Goal: Task Accomplishment & Management: Manage account settings

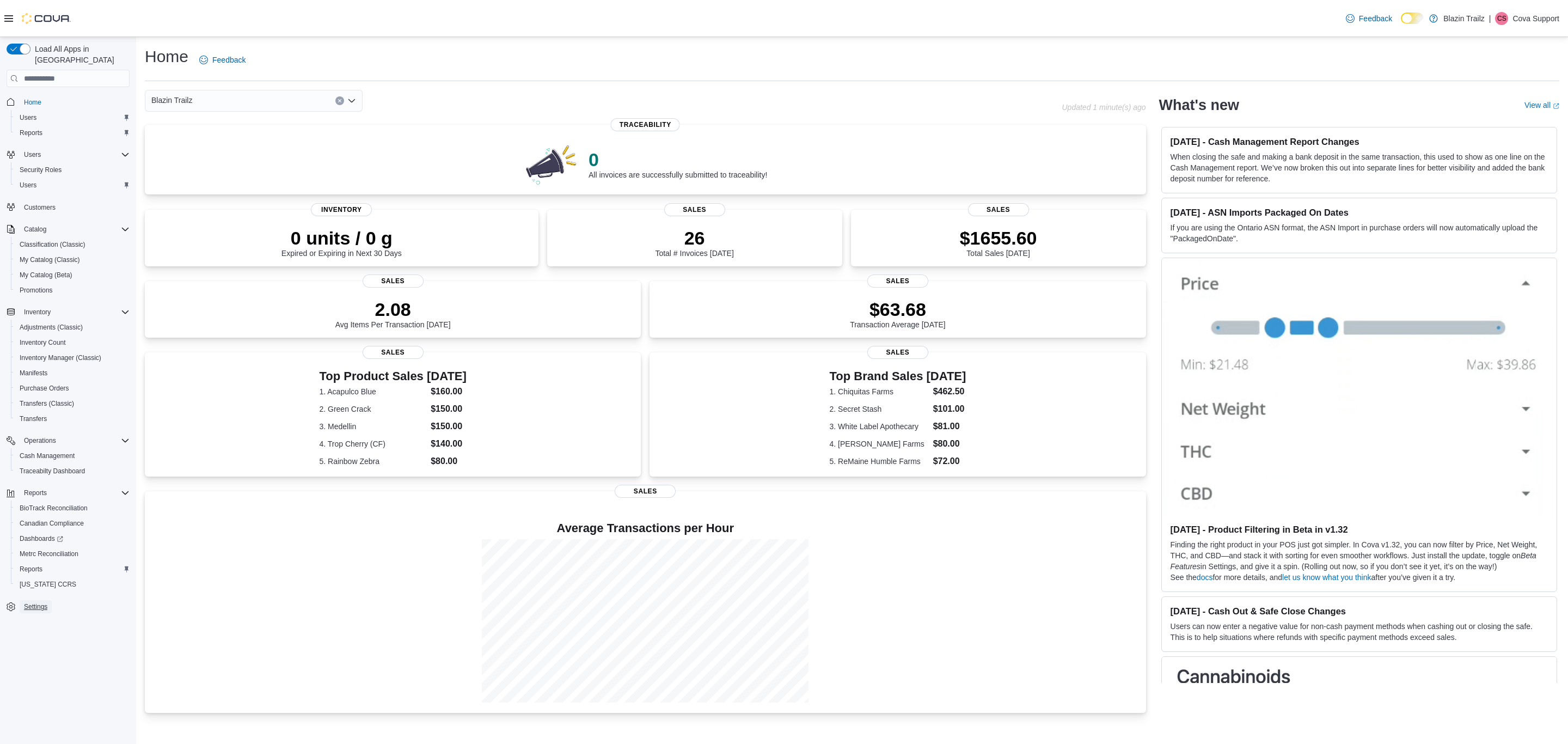
click at [43, 600] on span "Settings" at bounding box center [35, 606] width 23 height 13
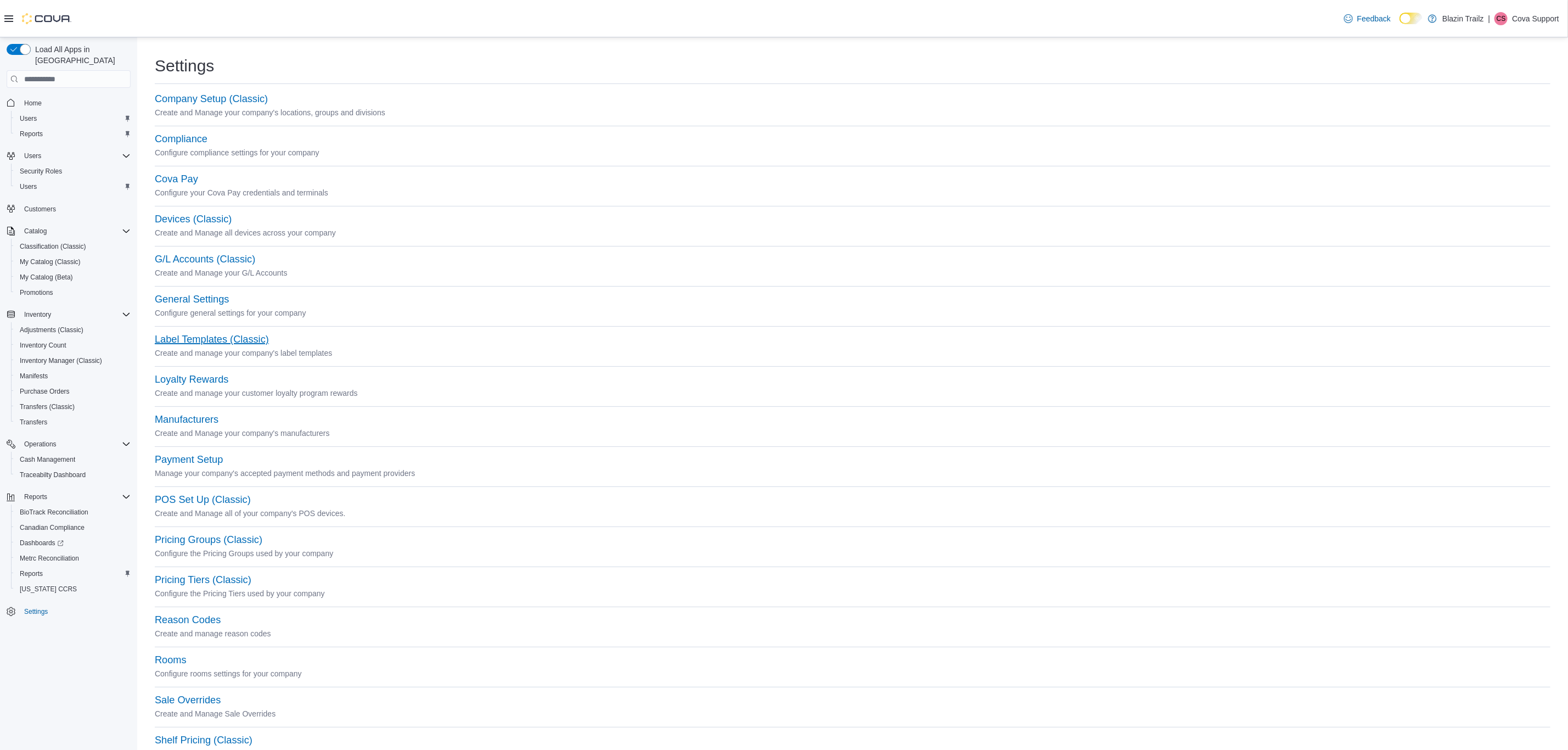
click at [231, 343] on button "Label Templates (Classic)" at bounding box center [212, 339] width 114 height 12
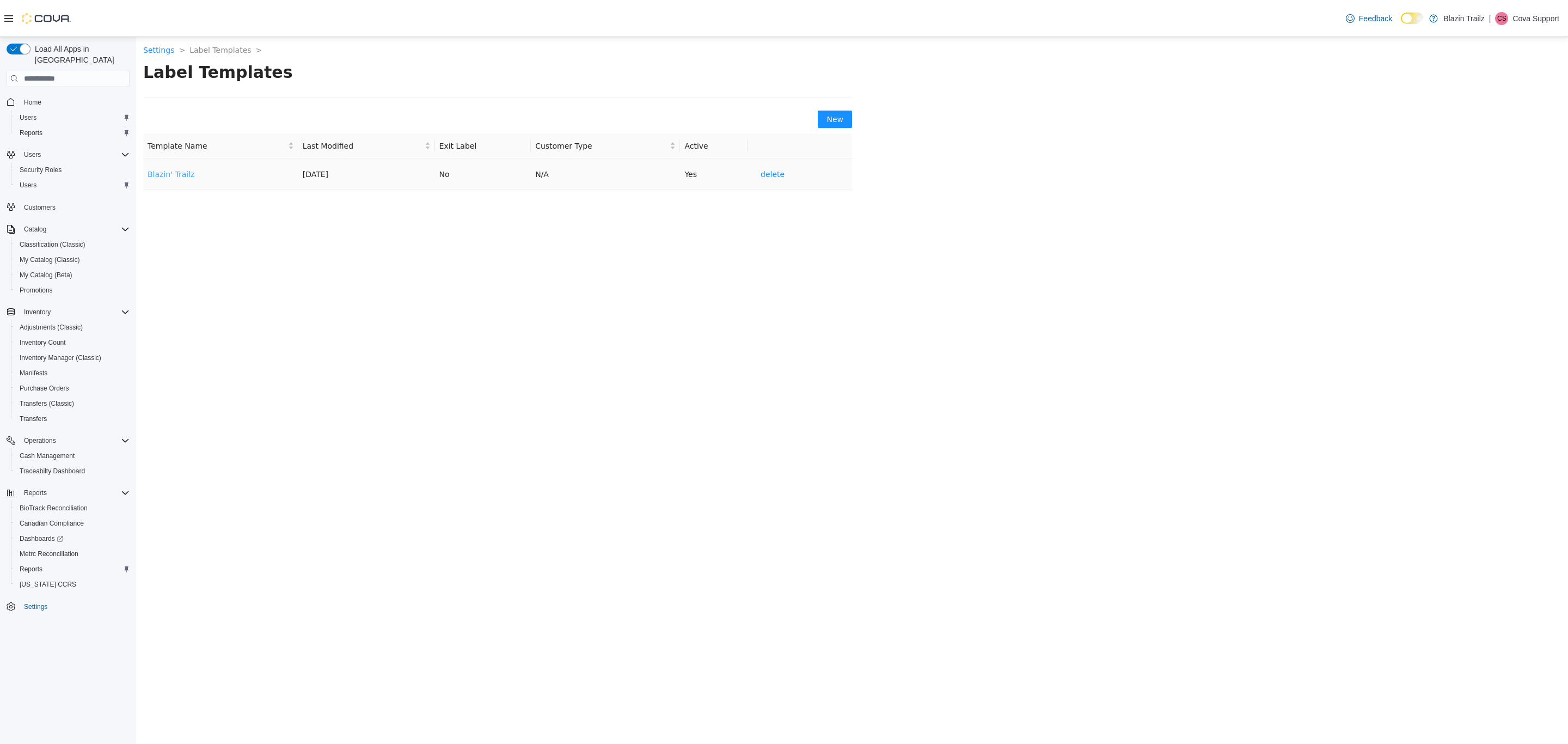
click at [173, 170] on link "Blazin' Trailz" at bounding box center [170, 174] width 47 height 9
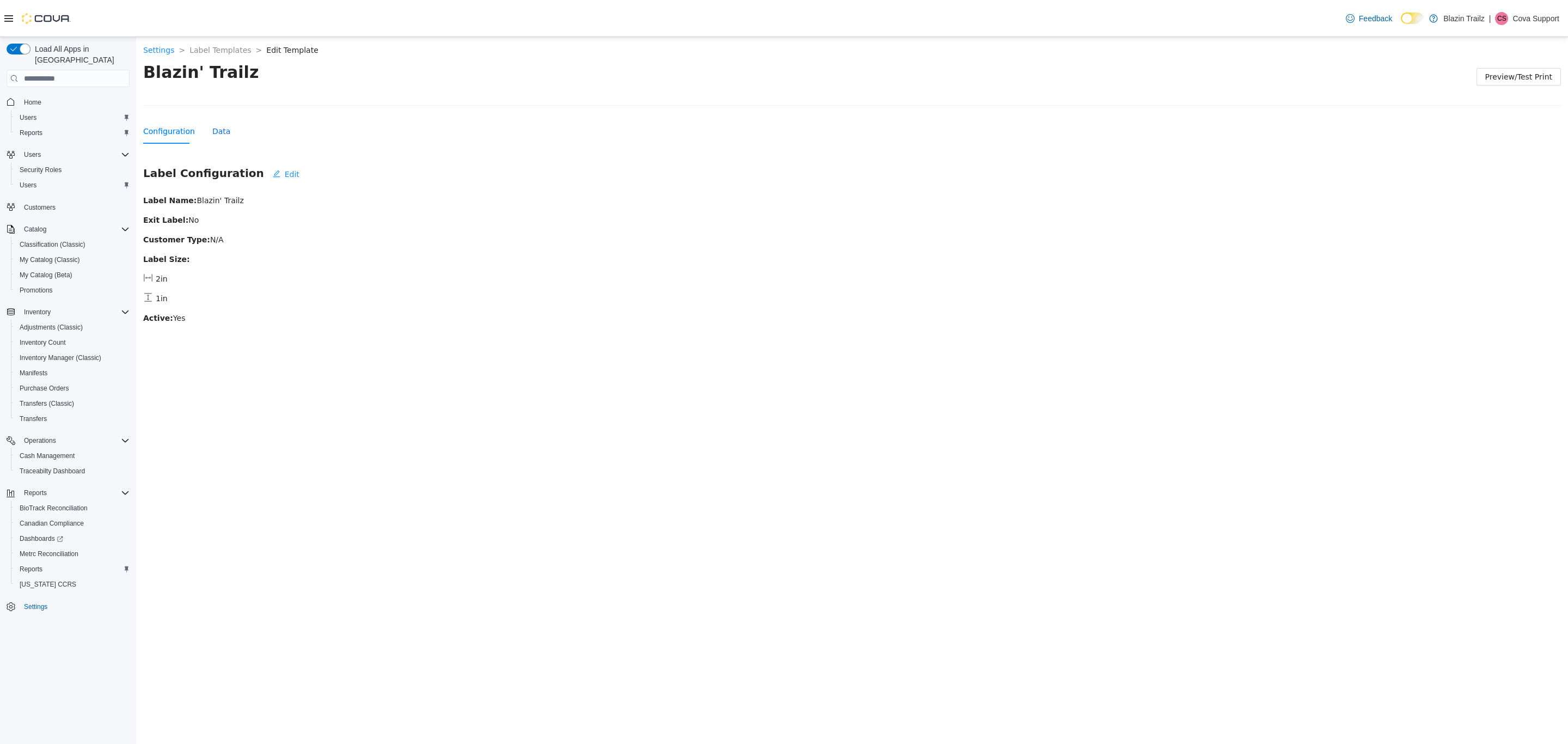
click at [213, 133] on div "Data" at bounding box center [222, 132] width 18 height 12
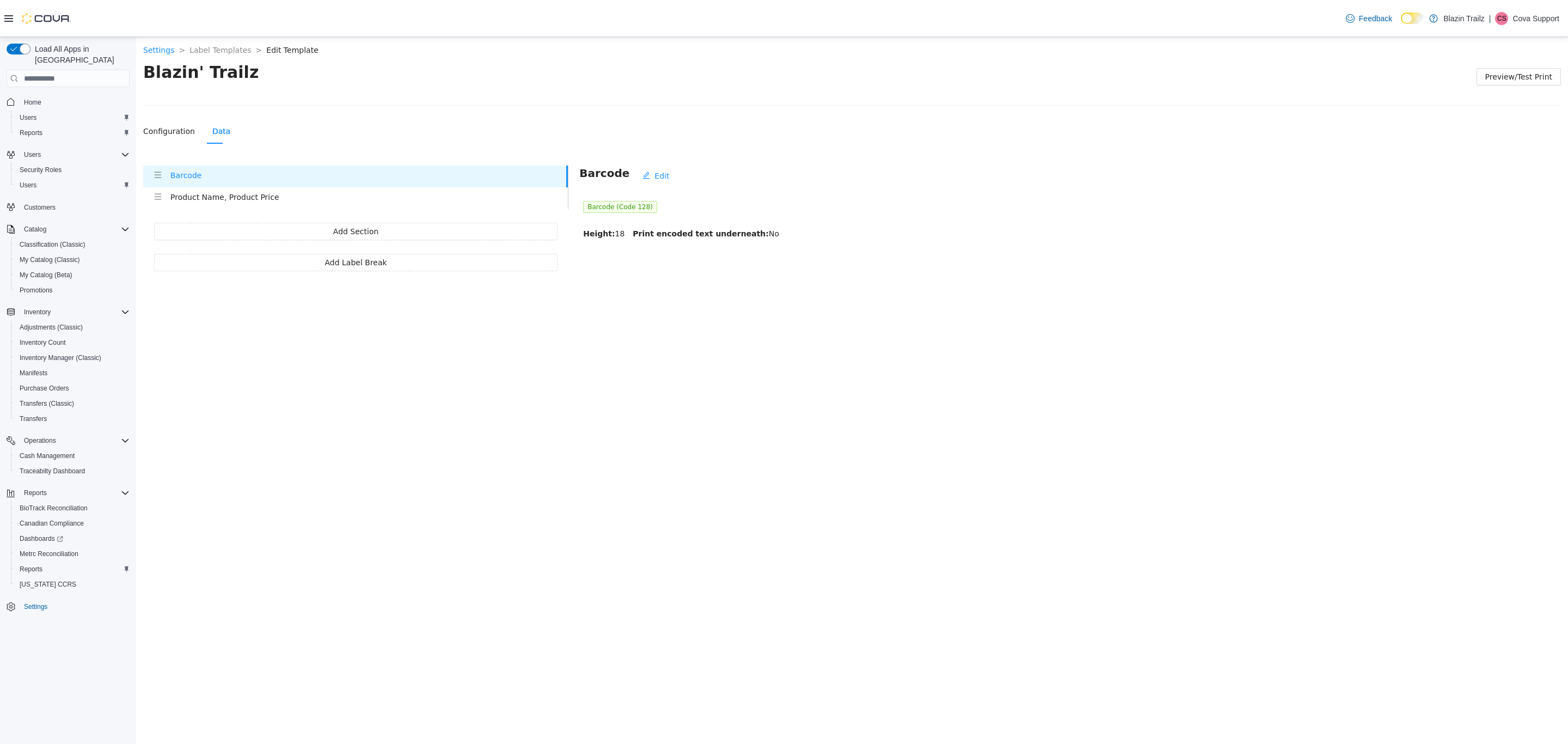
click at [220, 194] on h4 "Product Name, Product Price" at bounding box center [369, 197] width 397 height 12
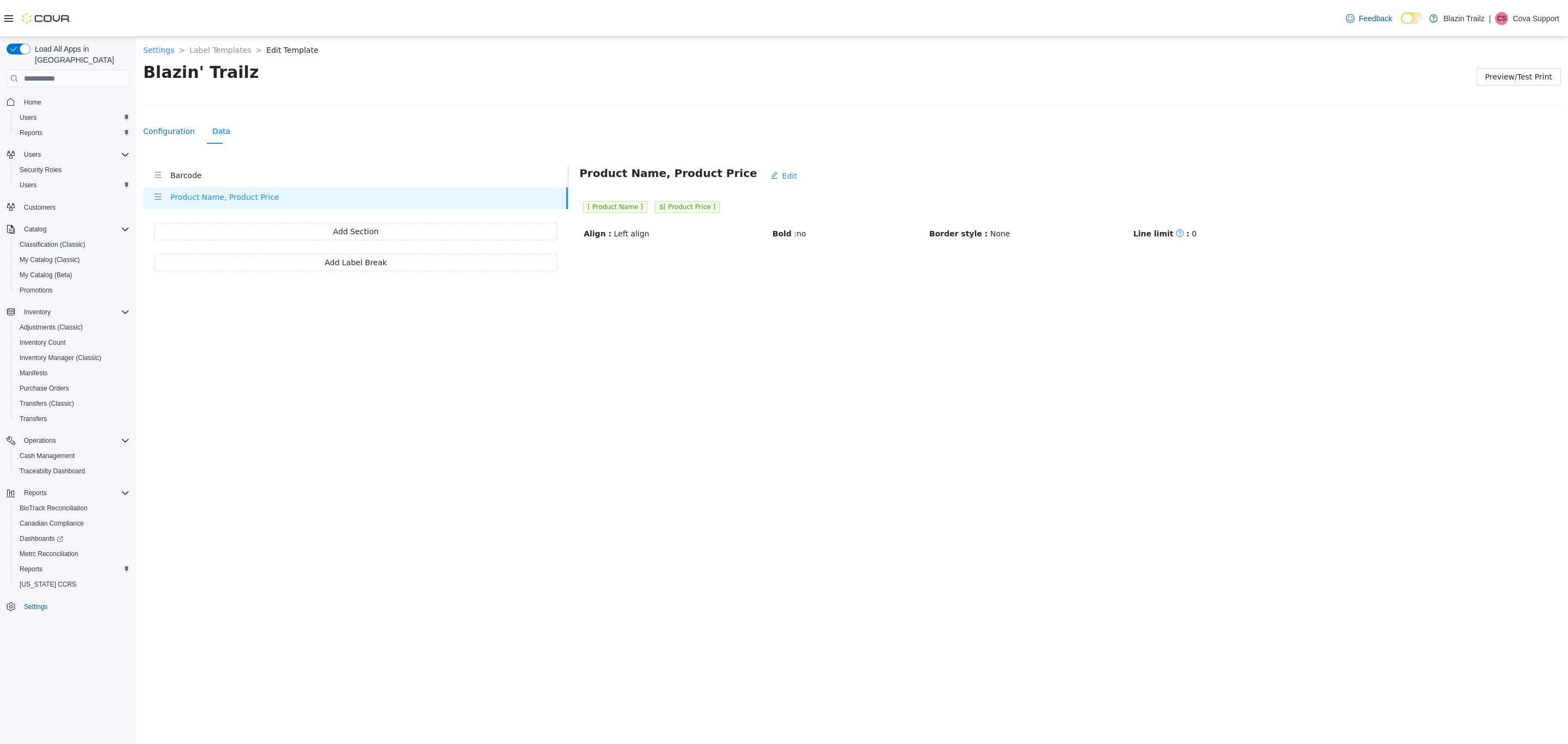
drag, startPoint x: 145, startPoint y: 128, endPoint x: 208, endPoint y: 130, distance: 63.0
click at [146, 128] on div "Configuration" at bounding box center [169, 132] width 52 height 12
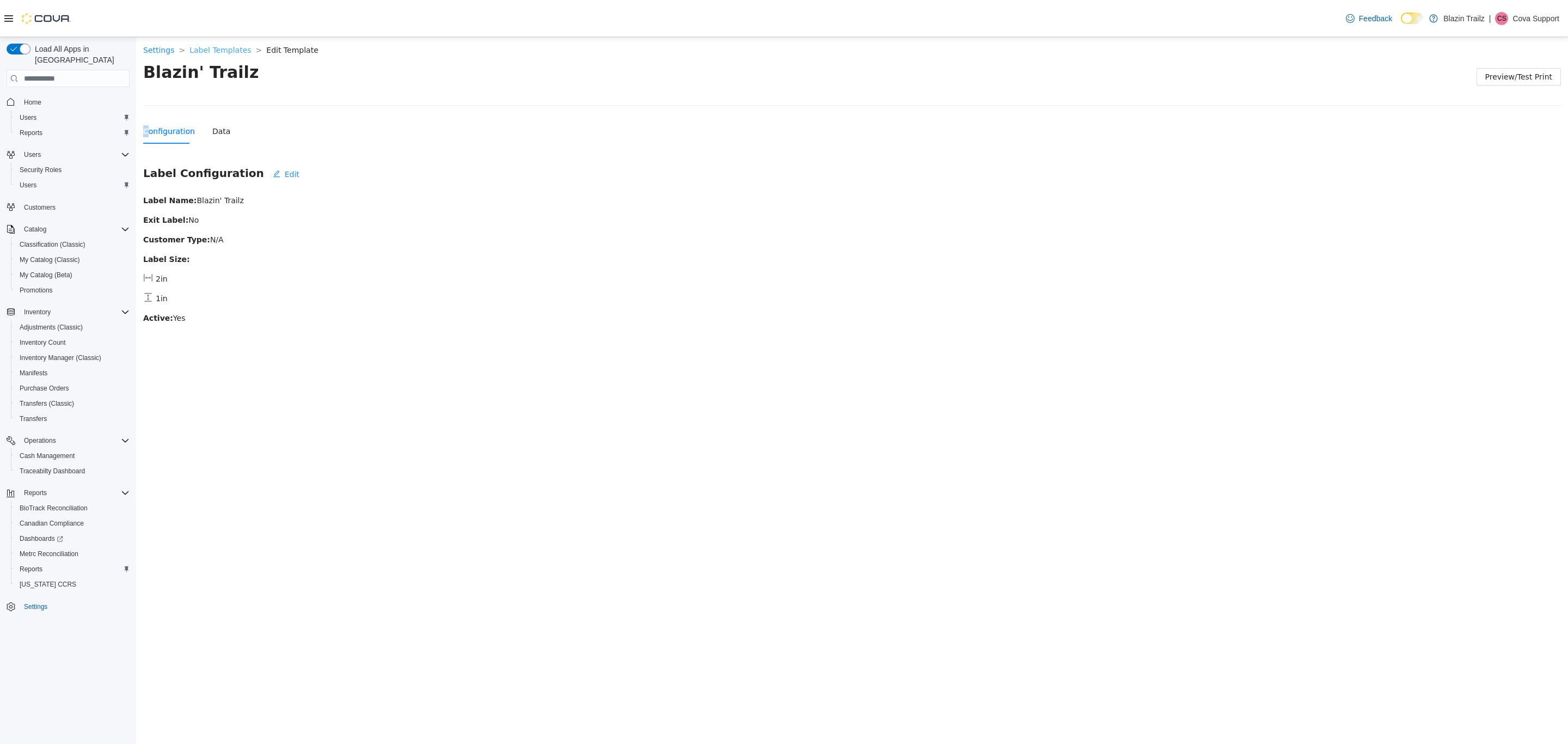
click at [222, 51] on link "Label Templates" at bounding box center [220, 50] width 61 height 9
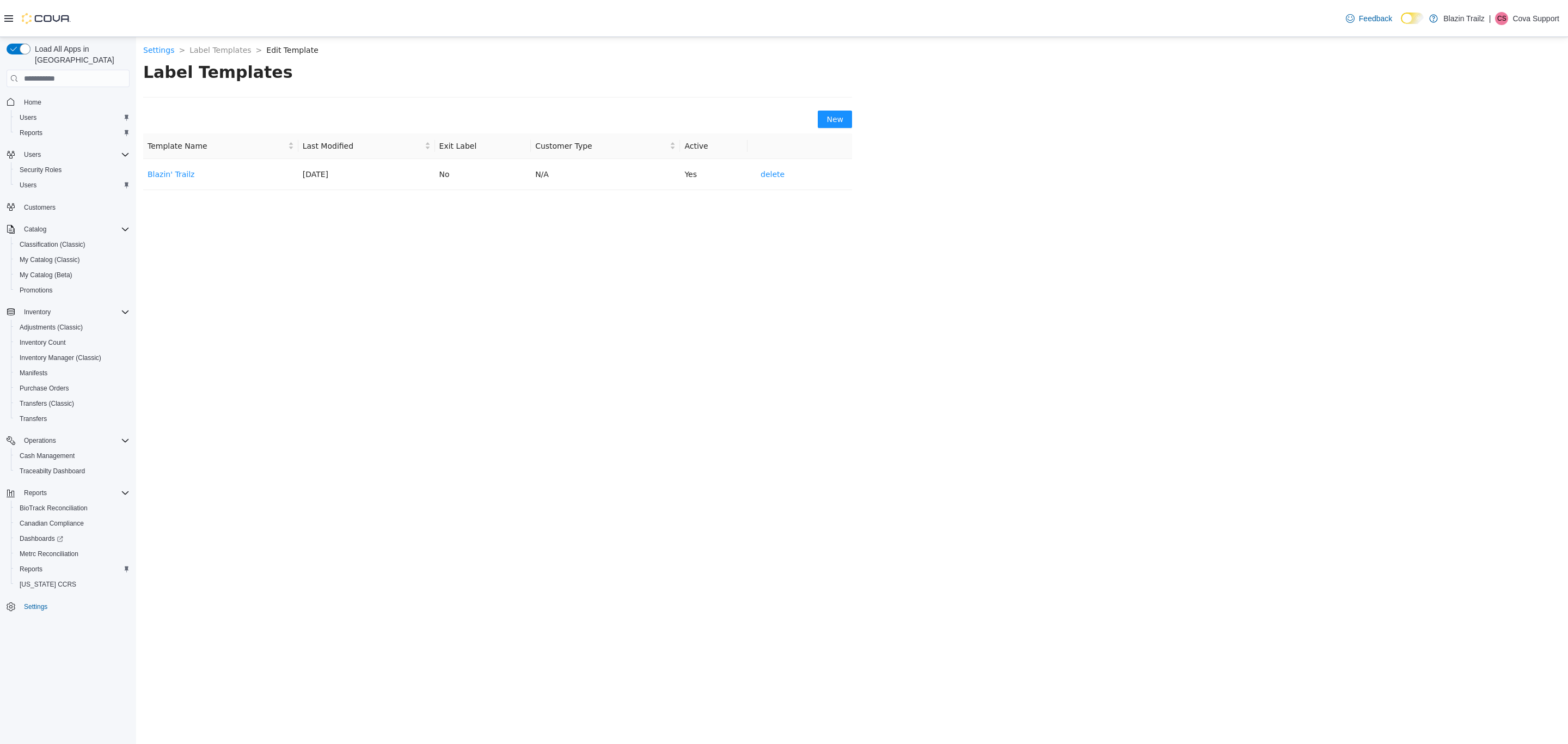
drag, startPoint x: 167, startPoint y: 176, endPoint x: 337, endPoint y: 188, distance: 170.4
click at [167, 175] on link "Blazin' Trailz" at bounding box center [170, 174] width 47 height 9
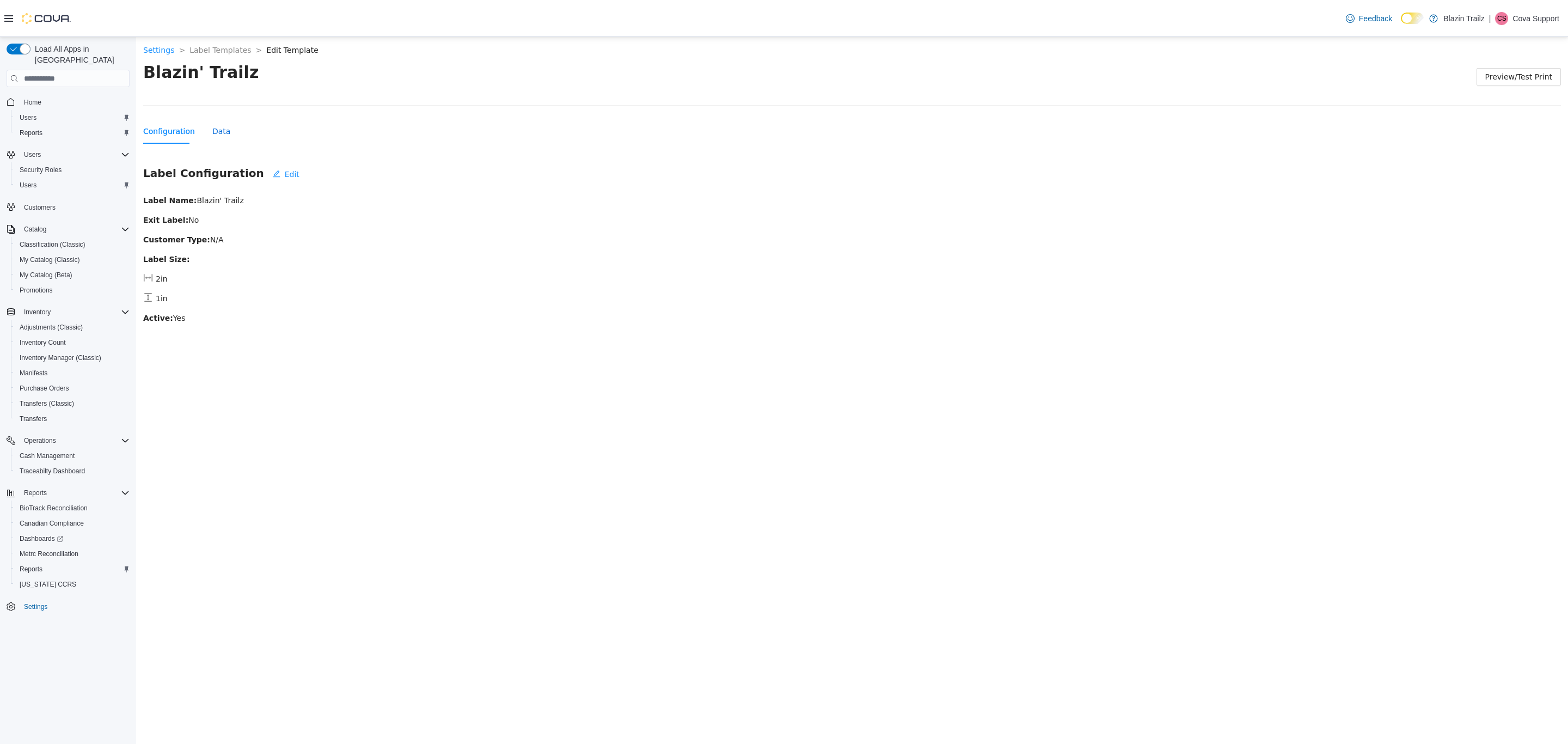
click at [213, 133] on div "Data" at bounding box center [222, 132] width 18 height 12
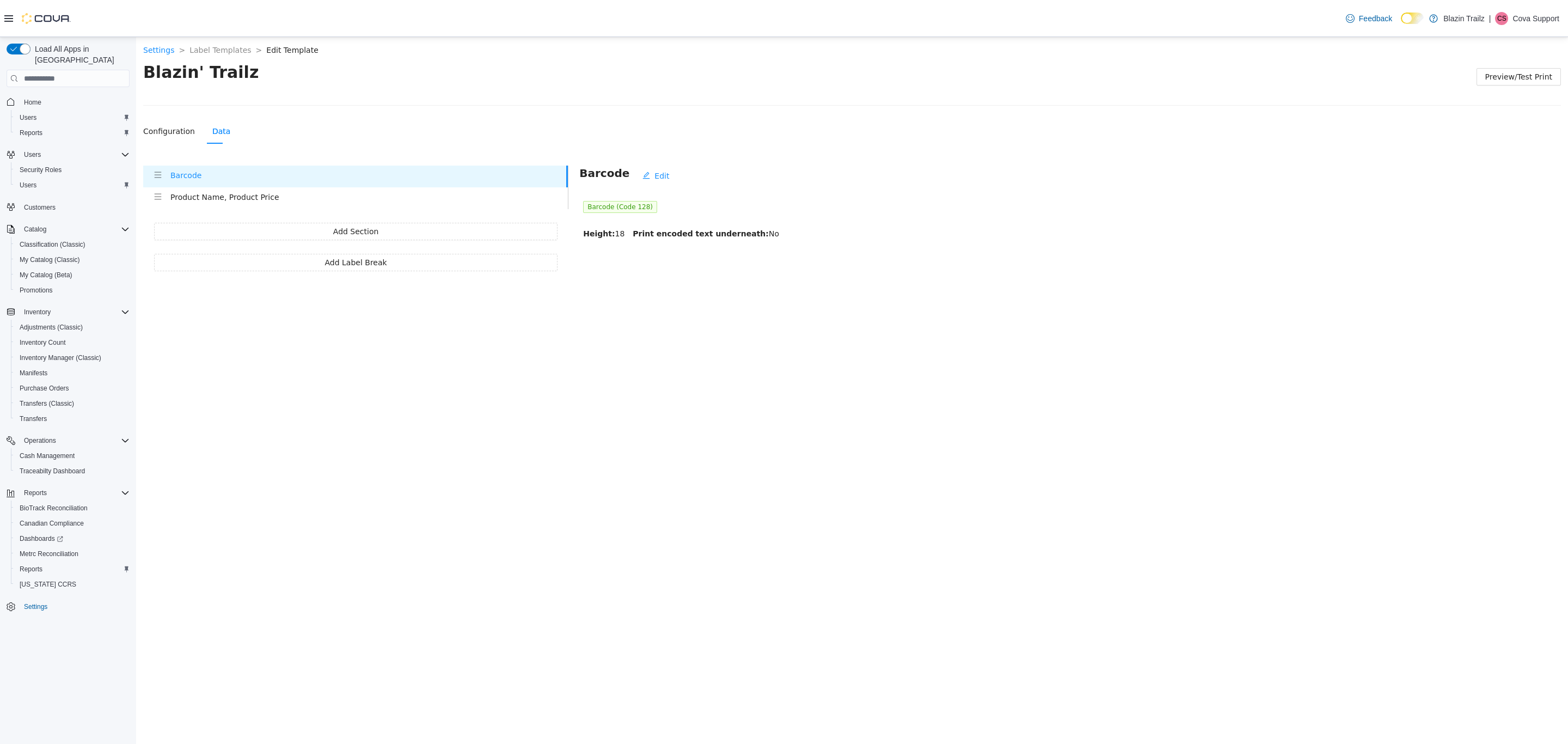
click at [239, 194] on h4 "Product Name, Product Price" at bounding box center [369, 197] width 397 height 12
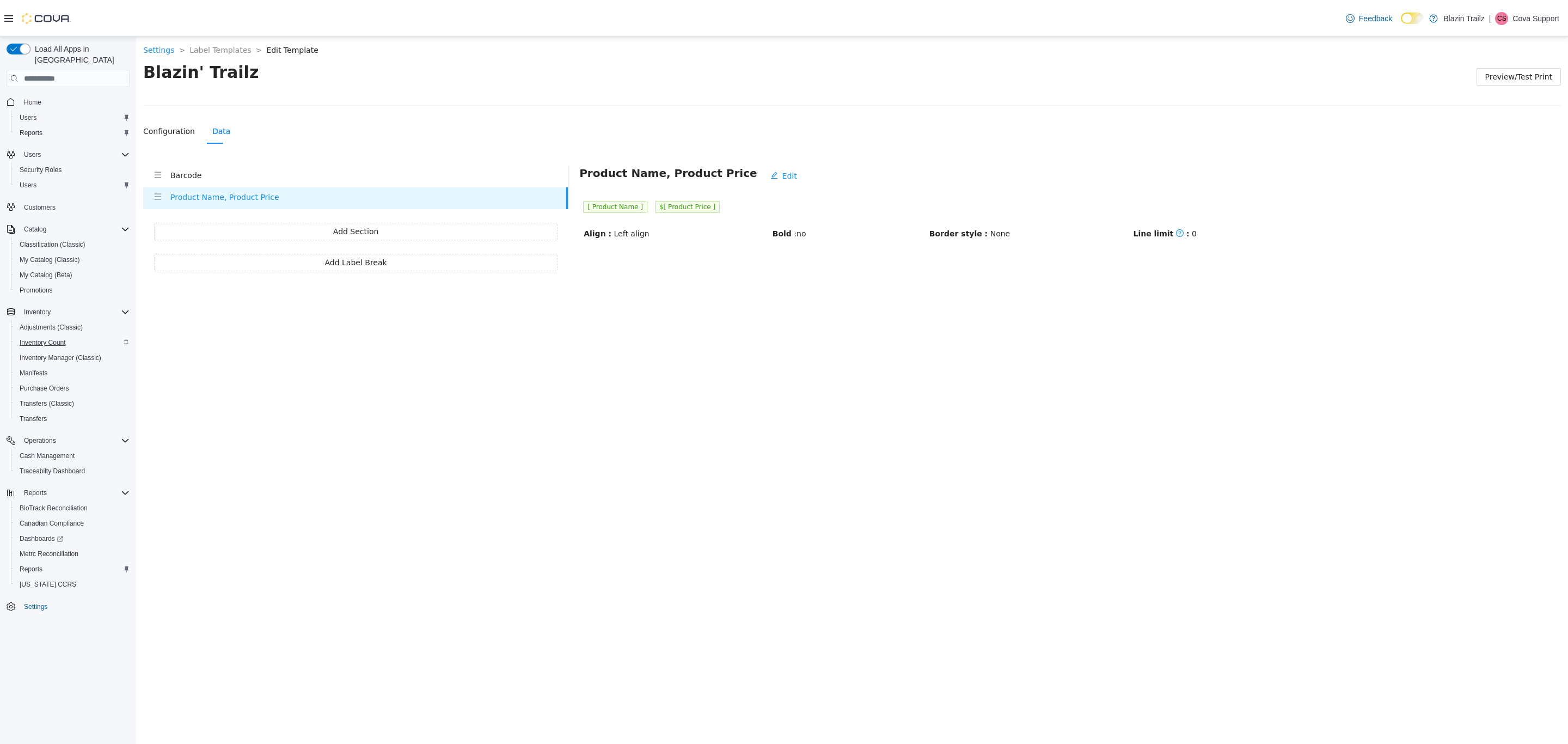
click at [56, 338] on span "Inventory Count" at bounding box center [43, 342] width 46 height 9
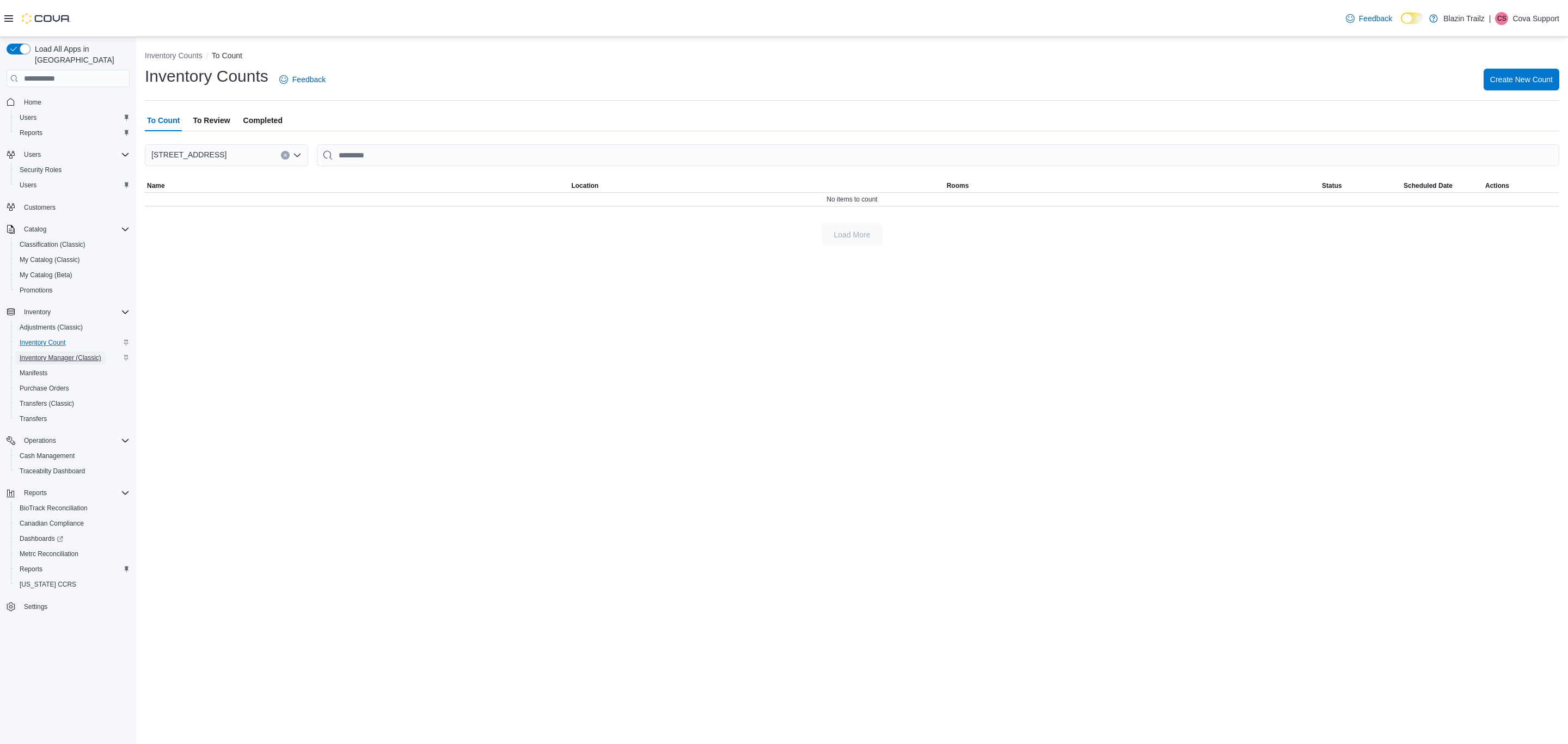
click at [69, 353] on span "Inventory Manager (Classic)" at bounding box center [60, 357] width 82 height 9
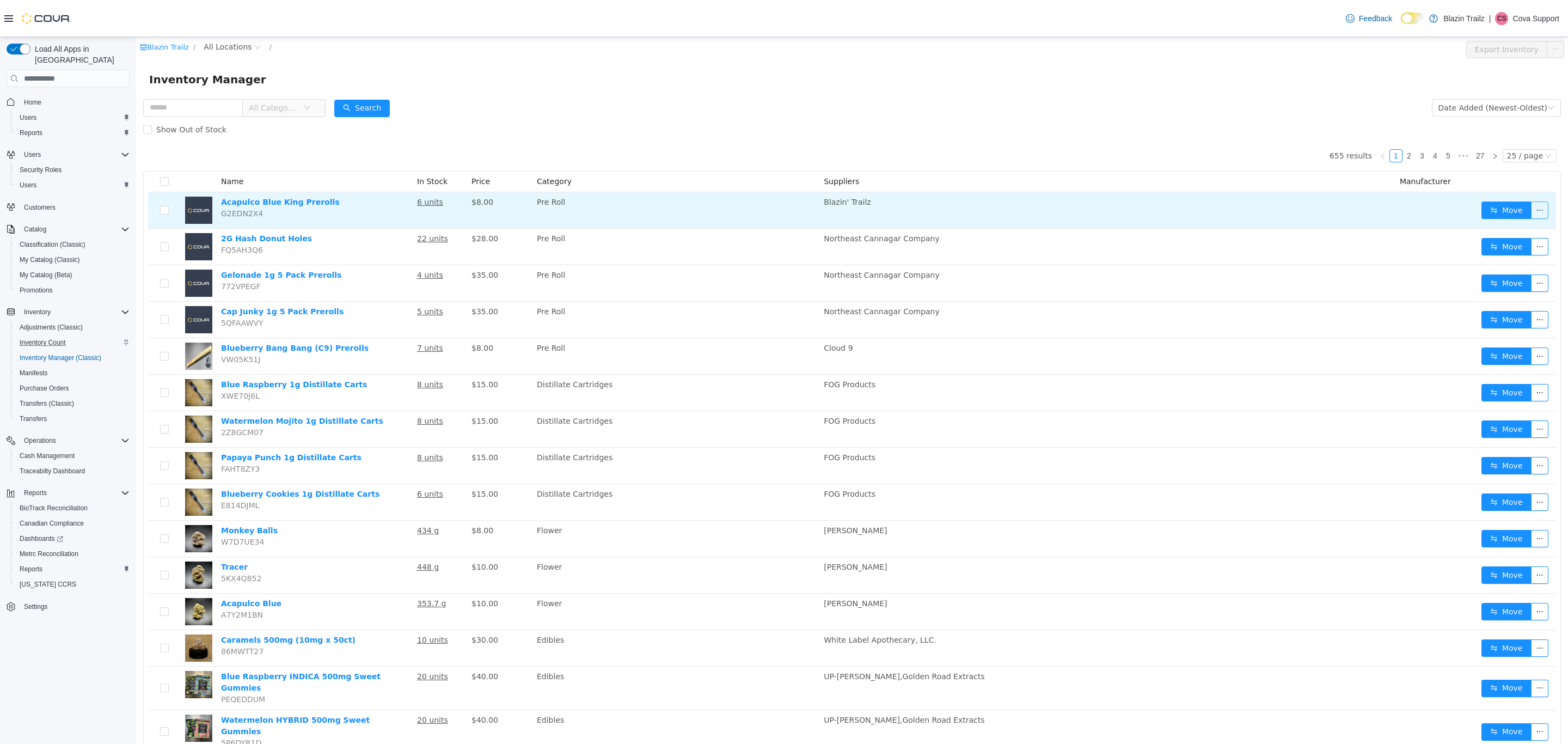
click at [1531, 208] on button "button" at bounding box center [1539, 210] width 18 height 18
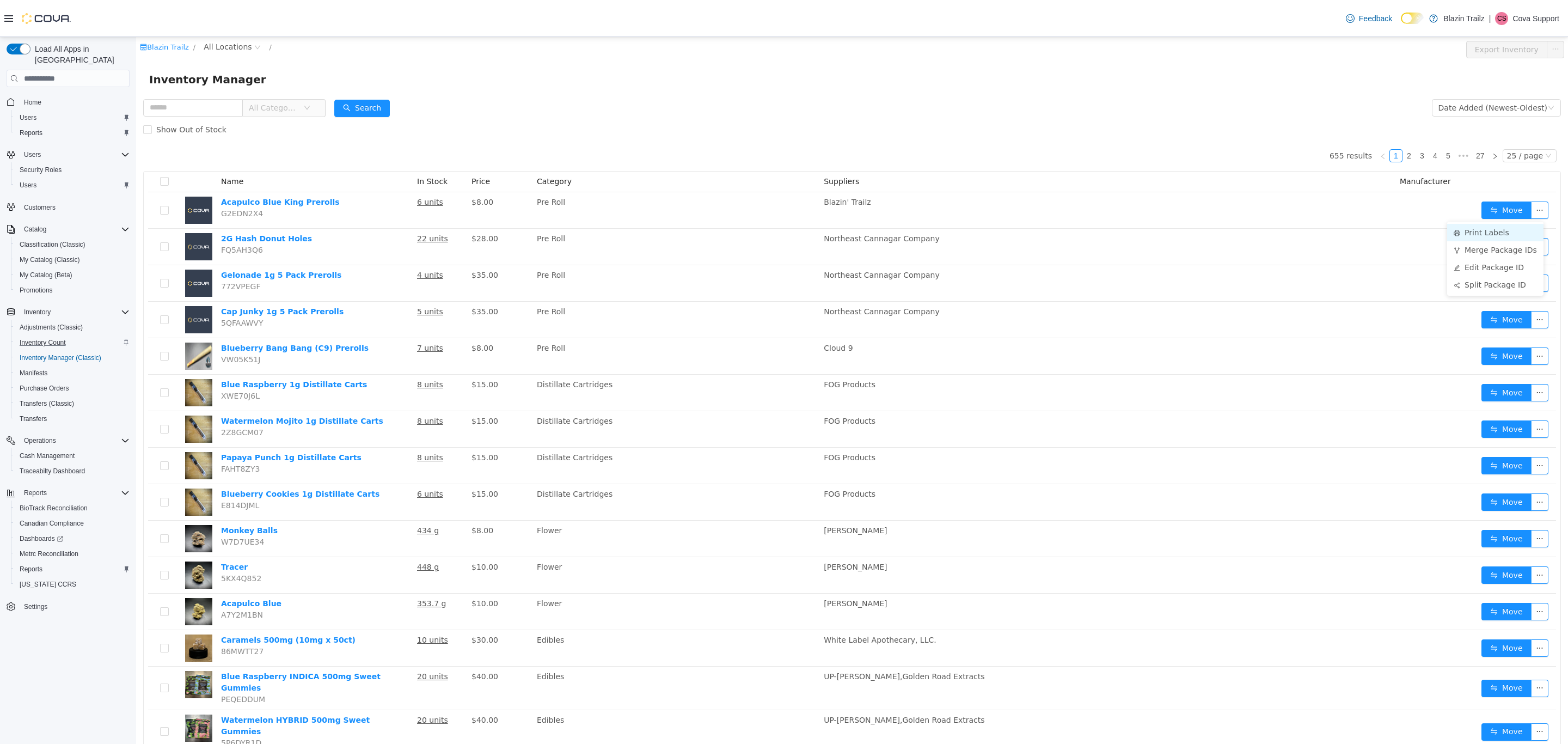
click at [1475, 231] on li "Print Labels" at bounding box center [1495, 233] width 96 height 18
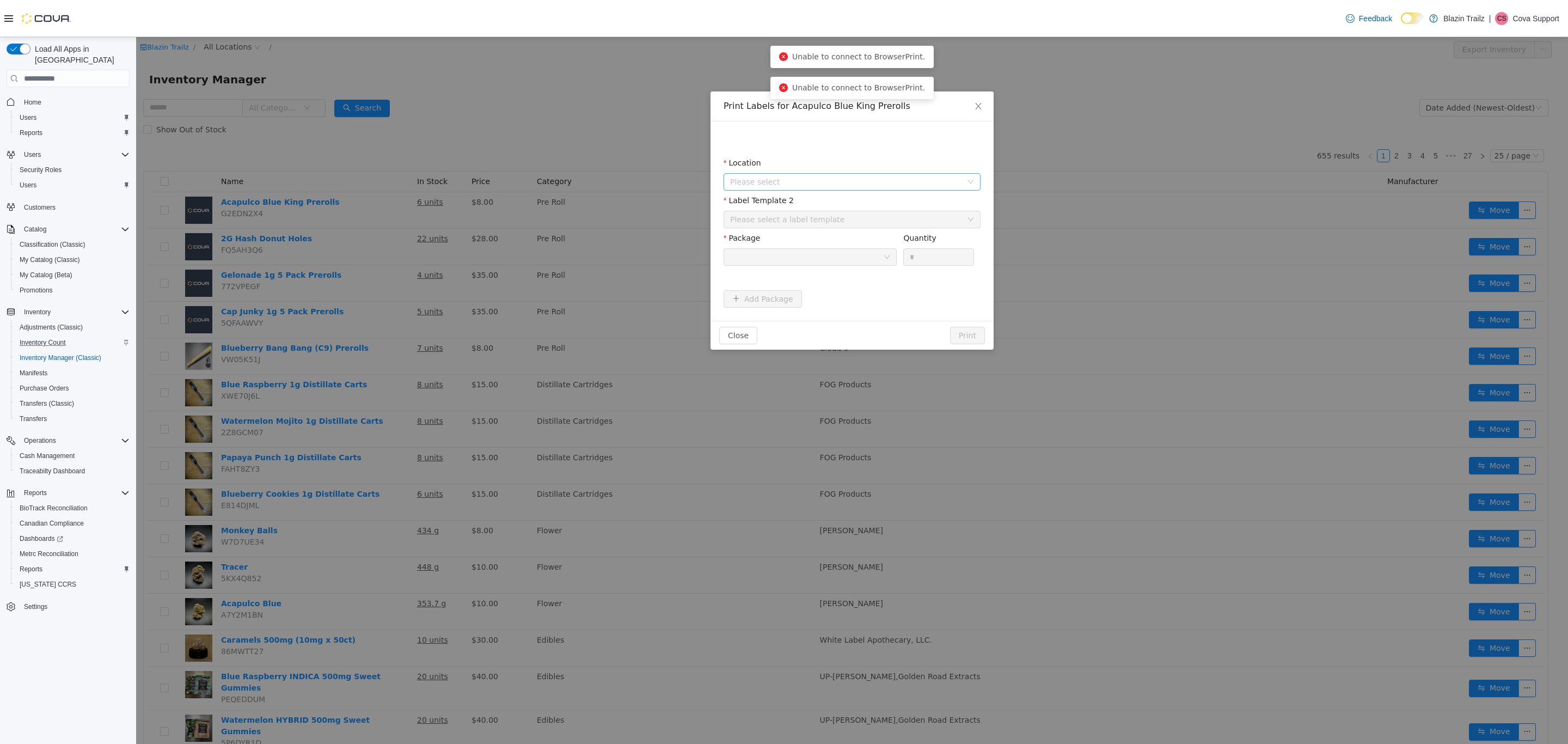
click at [792, 175] on span "Please select" at bounding box center [848, 181] width 237 height 16
click at [785, 240] on span "90 River Road" at bounding box center [789, 242] width 75 height 9
click at [802, 216] on div "Please select a label template" at bounding box center [845, 220] width 232 height 11
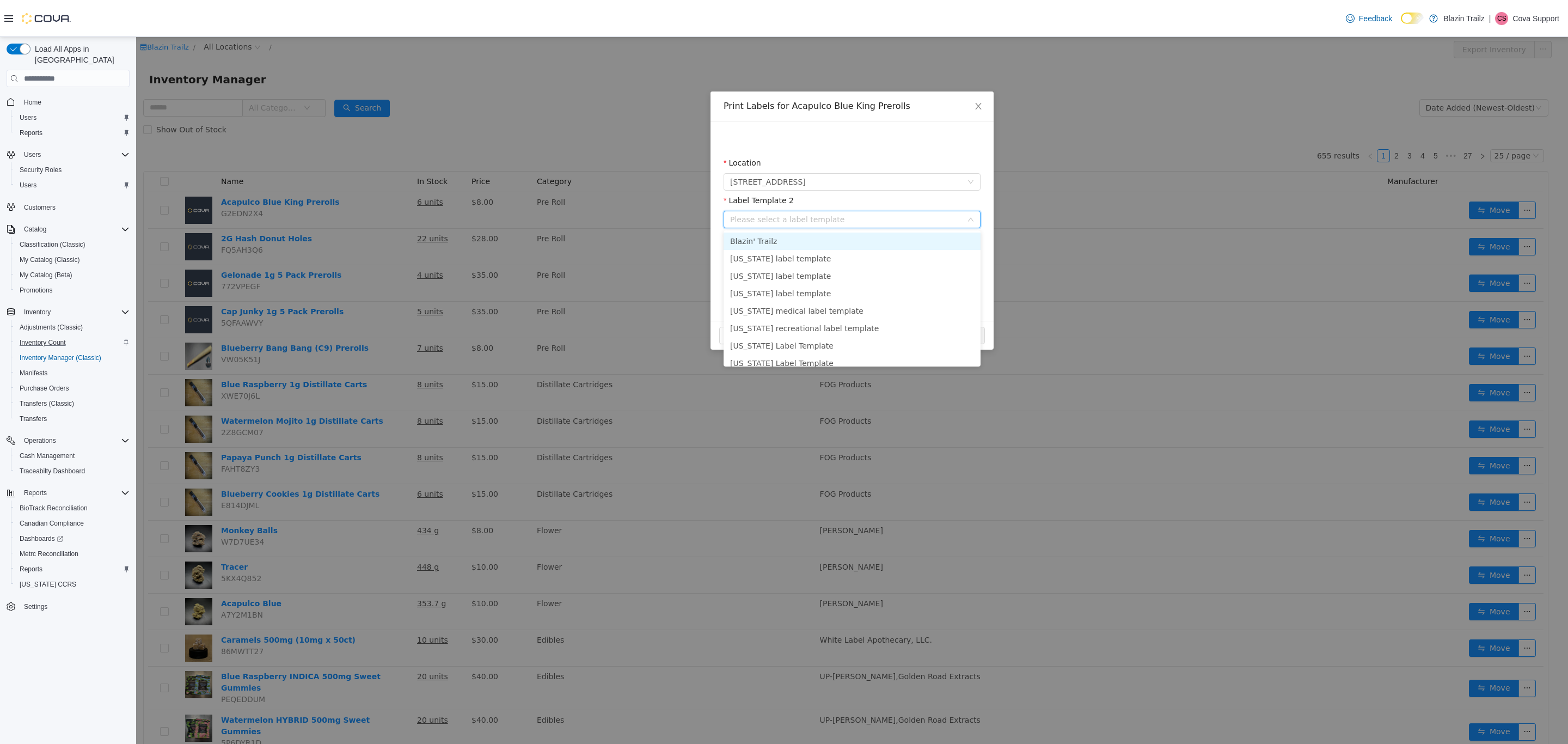
click at [771, 234] on li "Blazin' Trailz" at bounding box center [852, 241] width 257 height 18
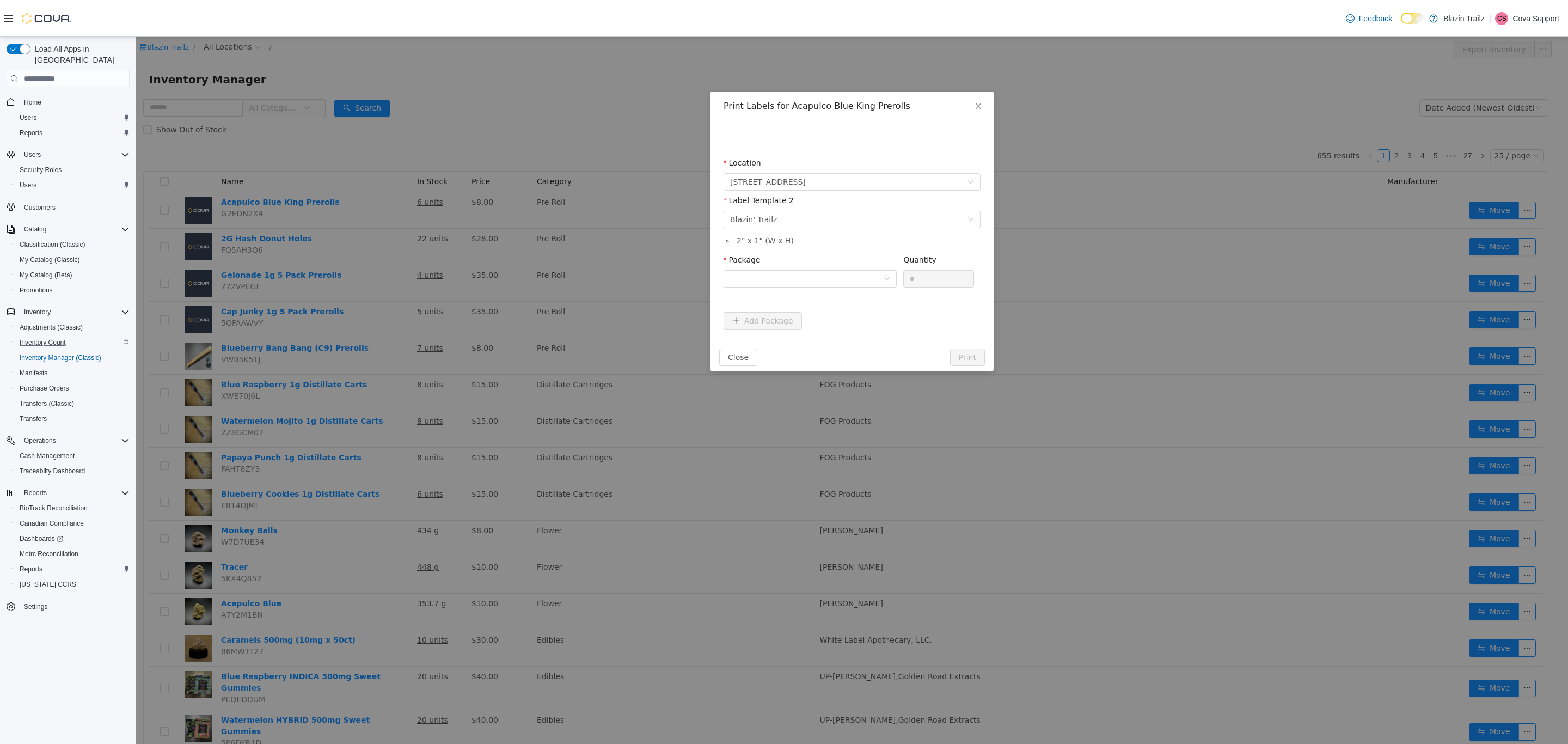
click at [786, 161] on div "Location" at bounding box center [852, 165] width 257 height 16
click at [822, 280] on div at bounding box center [806, 279] width 153 height 16
click at [852, 323] on strong "20251007-AcapulcoBlue-RogerBirks-448g" at bounding box center [835, 318] width 209 height 9
click at [808, 205] on div "Label Template 2" at bounding box center [852, 203] width 257 height 16
click at [793, 219] on div "Please select a label template Blazin' Trailz" at bounding box center [848, 219] width 237 height 16
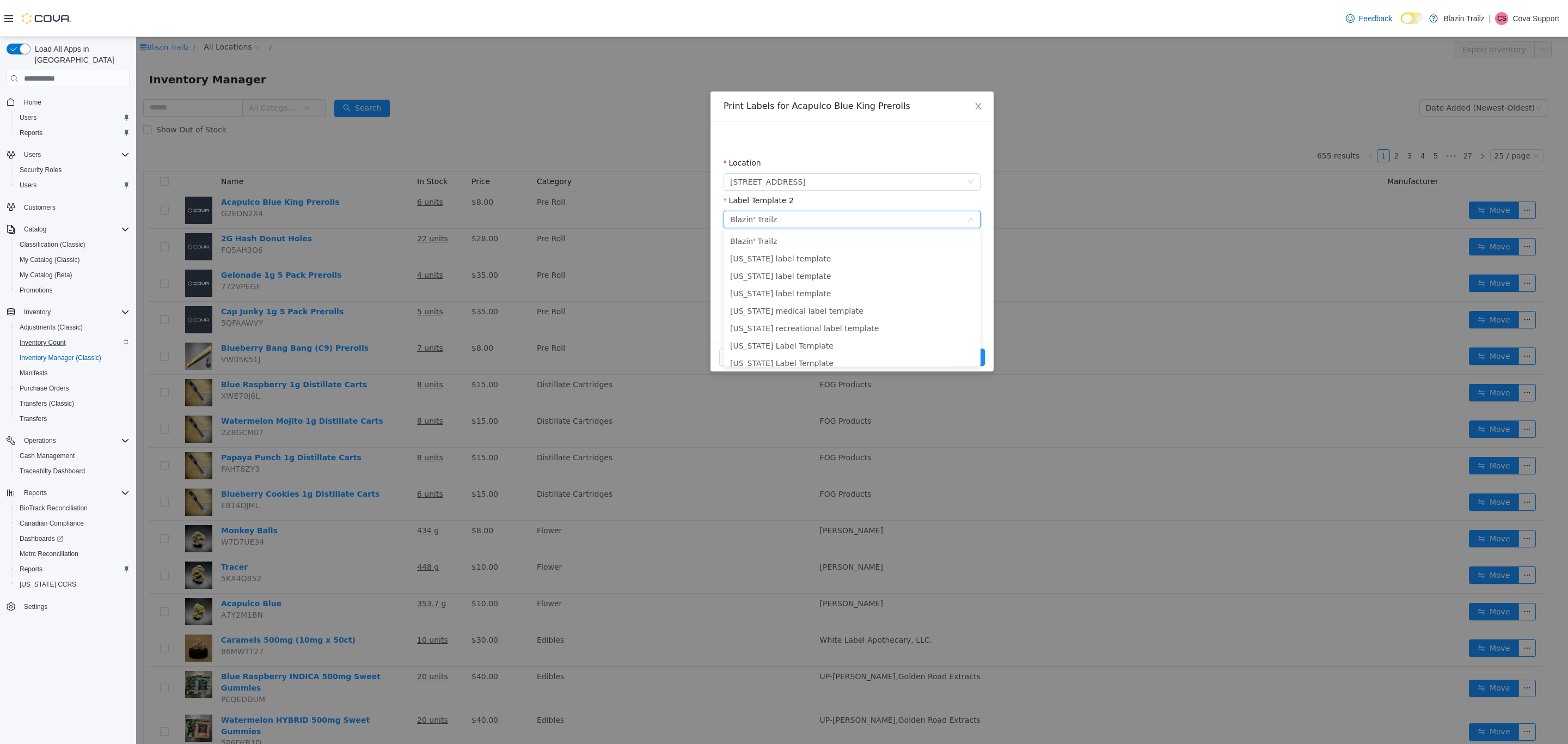
click at [817, 202] on div "Label Template 2" at bounding box center [852, 203] width 257 height 16
click at [800, 213] on div "Please select a label template Blazin' Trailz" at bounding box center [848, 219] width 237 height 16
click at [784, 205] on label "Label Template 2" at bounding box center [758, 200] width 70 height 9
click at [748, 282] on div "20251007-AcapulcoBlue-RogerBirks-448g" at bounding box center [806, 279] width 153 height 16
click at [930, 343] on div "Close Print" at bounding box center [852, 357] width 283 height 29
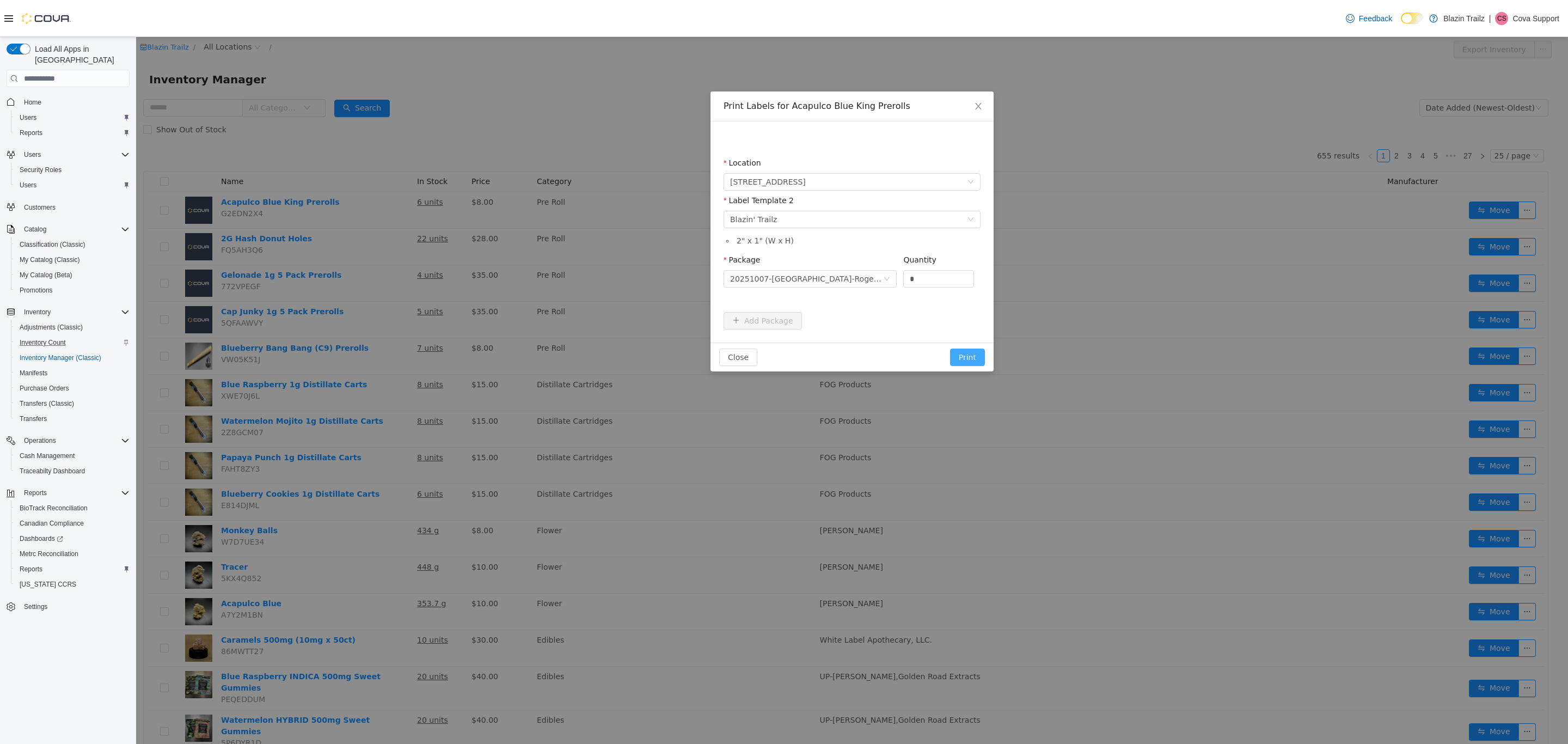
click at [978, 360] on button "Print" at bounding box center [967, 357] width 35 height 18
click at [977, 104] on icon "icon: close" at bounding box center [978, 106] width 9 height 9
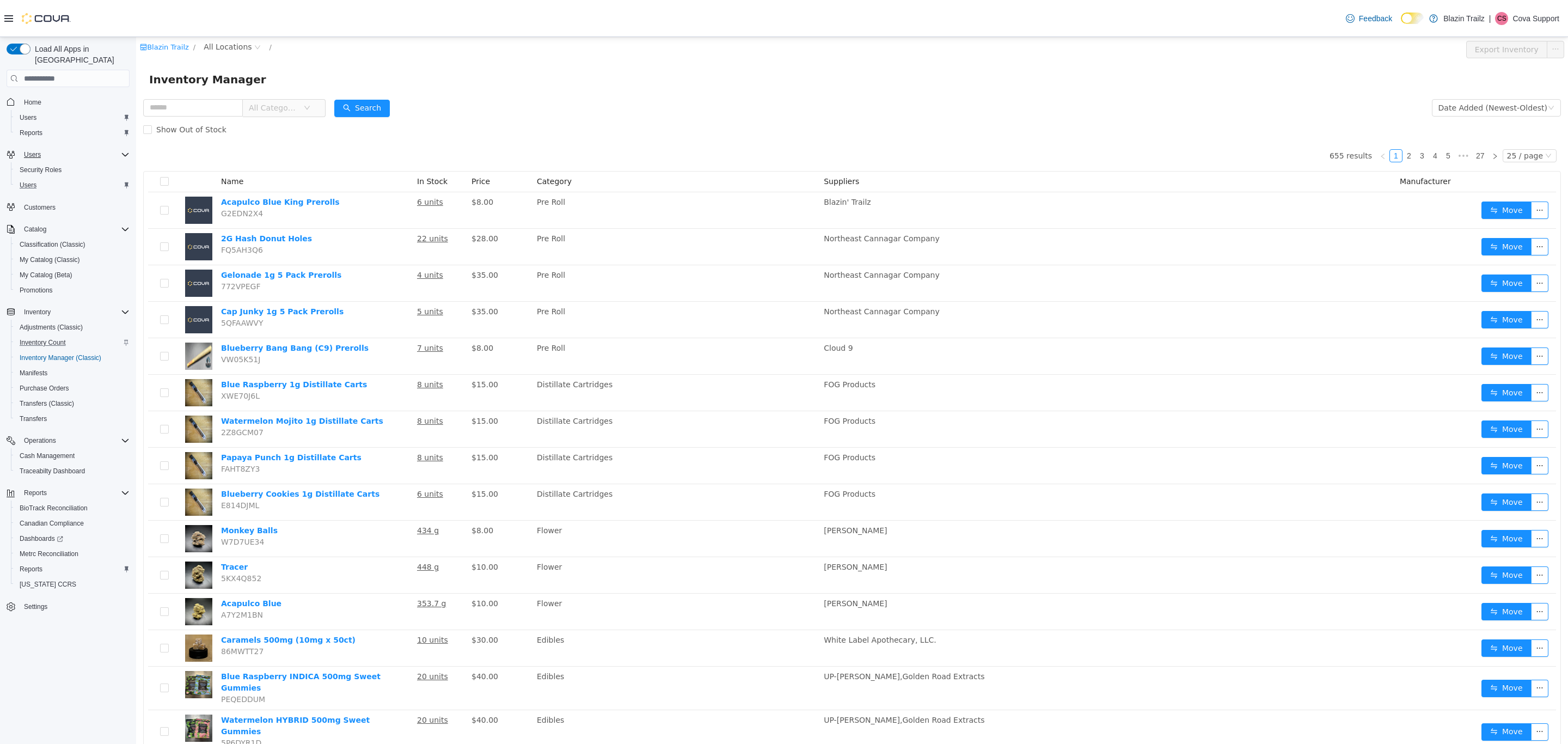
click at [41, 178] on div "Users" at bounding box center [72, 184] width 114 height 13
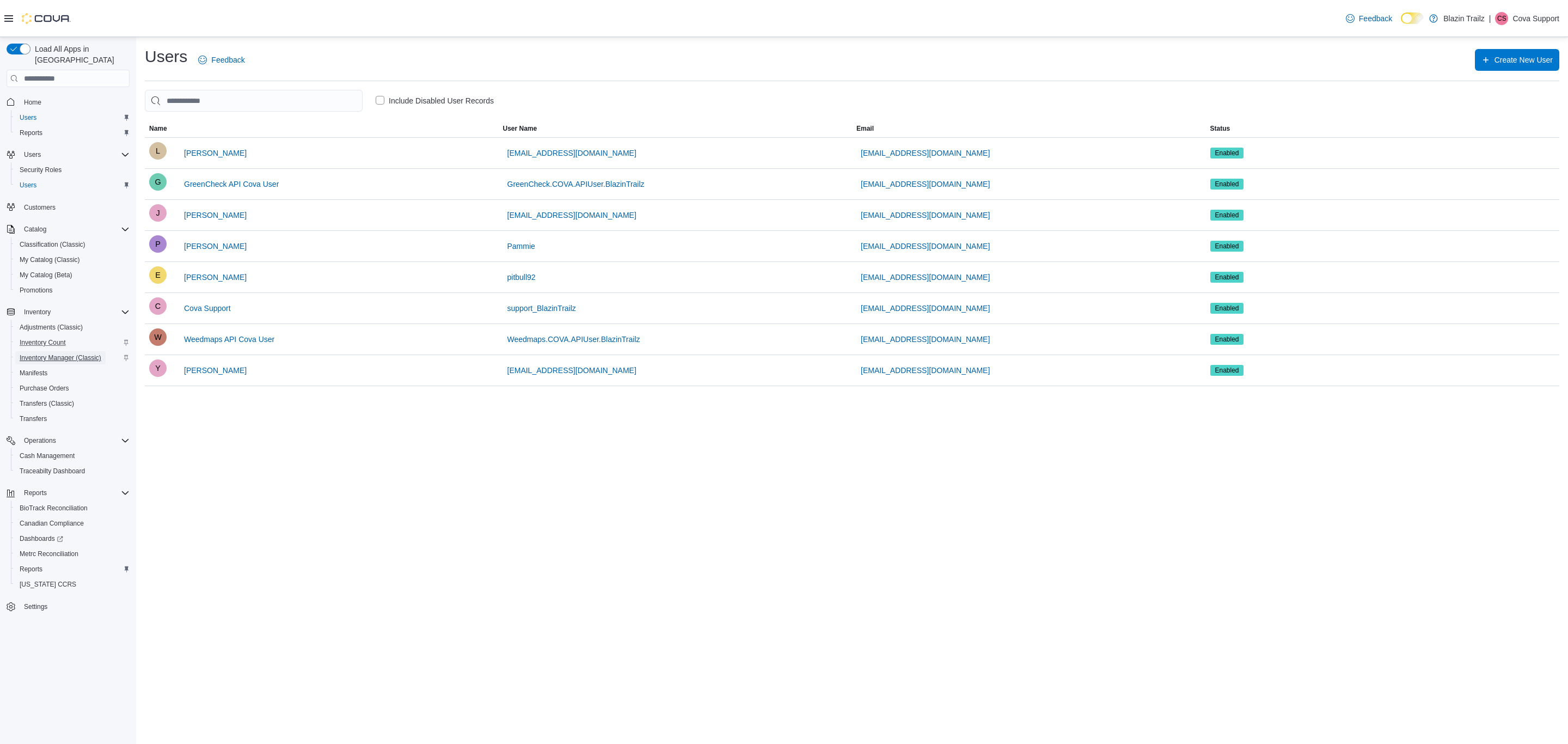
click at [65, 353] on span "Inventory Manager (Classic)" at bounding box center [60, 357] width 82 height 9
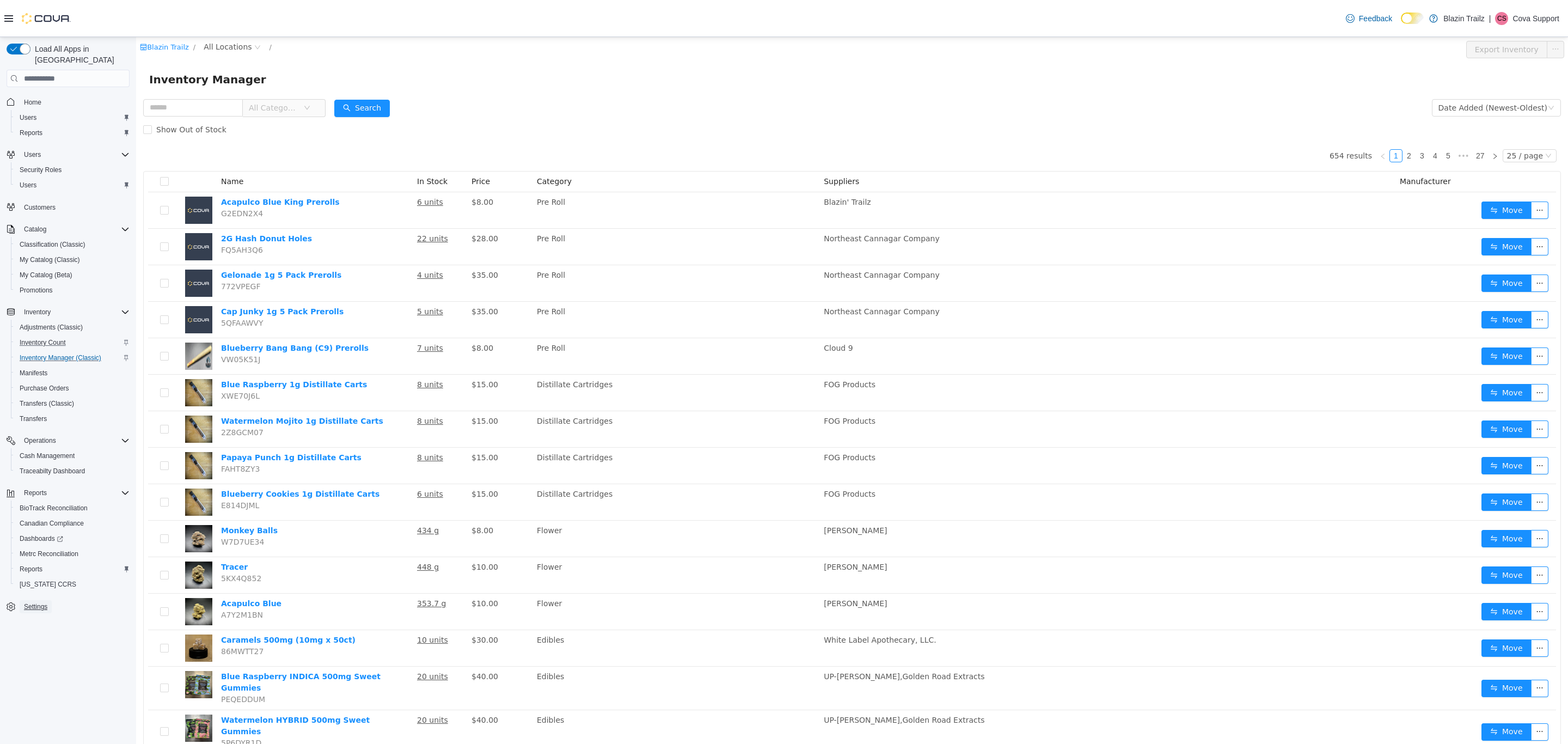
click at [44, 602] on span "Settings" at bounding box center [35, 606] width 23 height 9
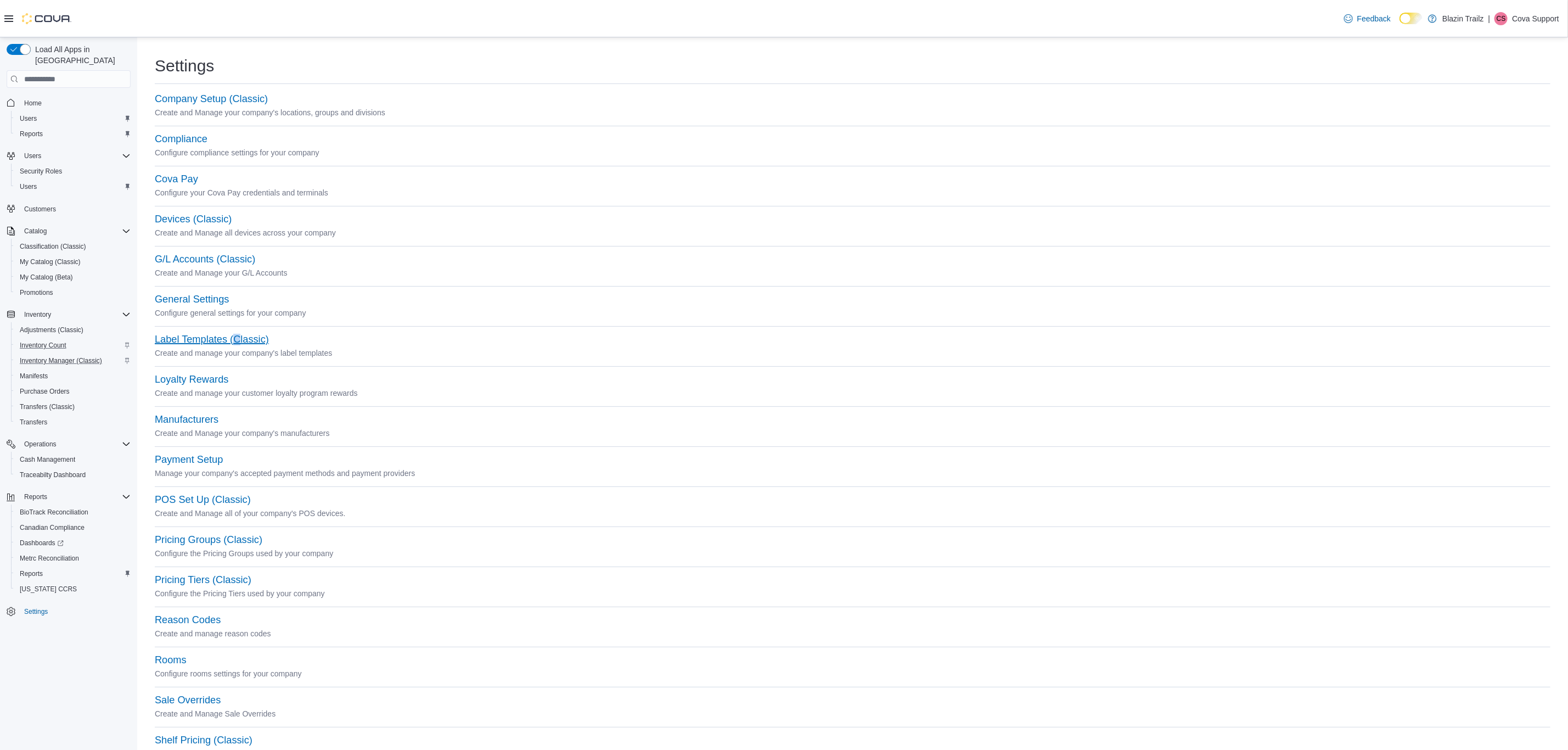
click at [237, 339] on button "Label Templates (Classic)" at bounding box center [212, 339] width 114 height 12
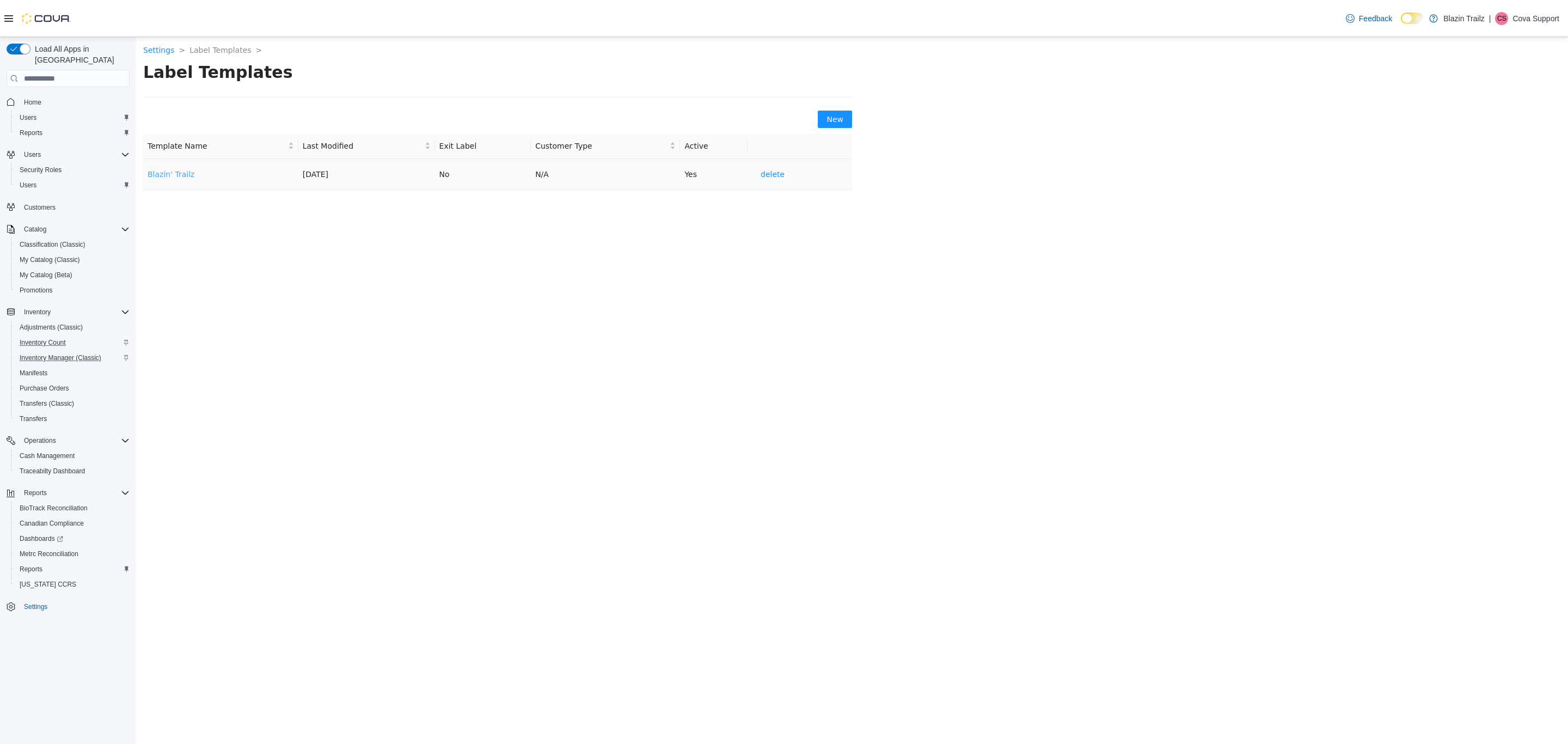
click at [159, 175] on link "Blazin' Trailz" at bounding box center [170, 174] width 47 height 9
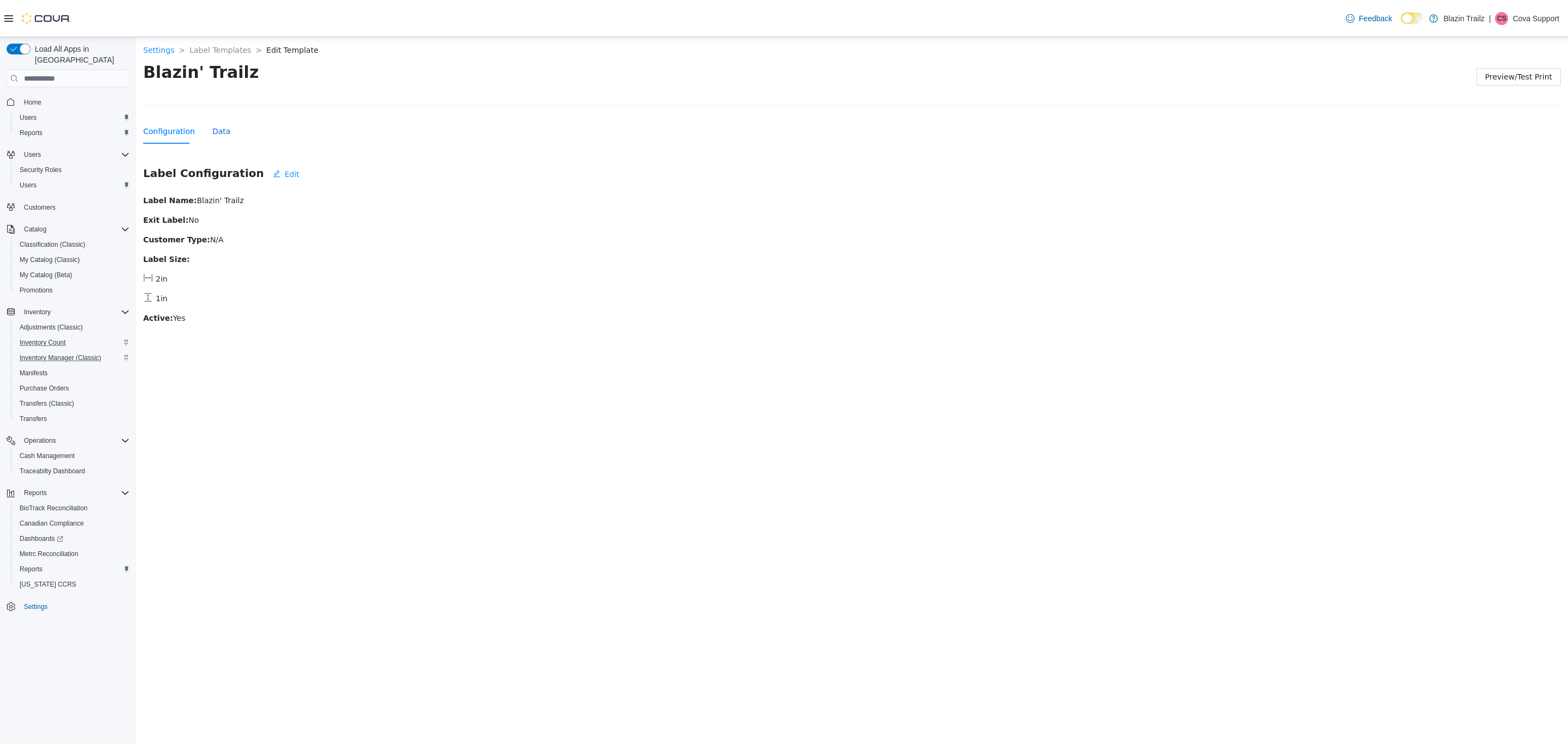
click at [219, 135] on div "Data" at bounding box center [222, 132] width 18 height 12
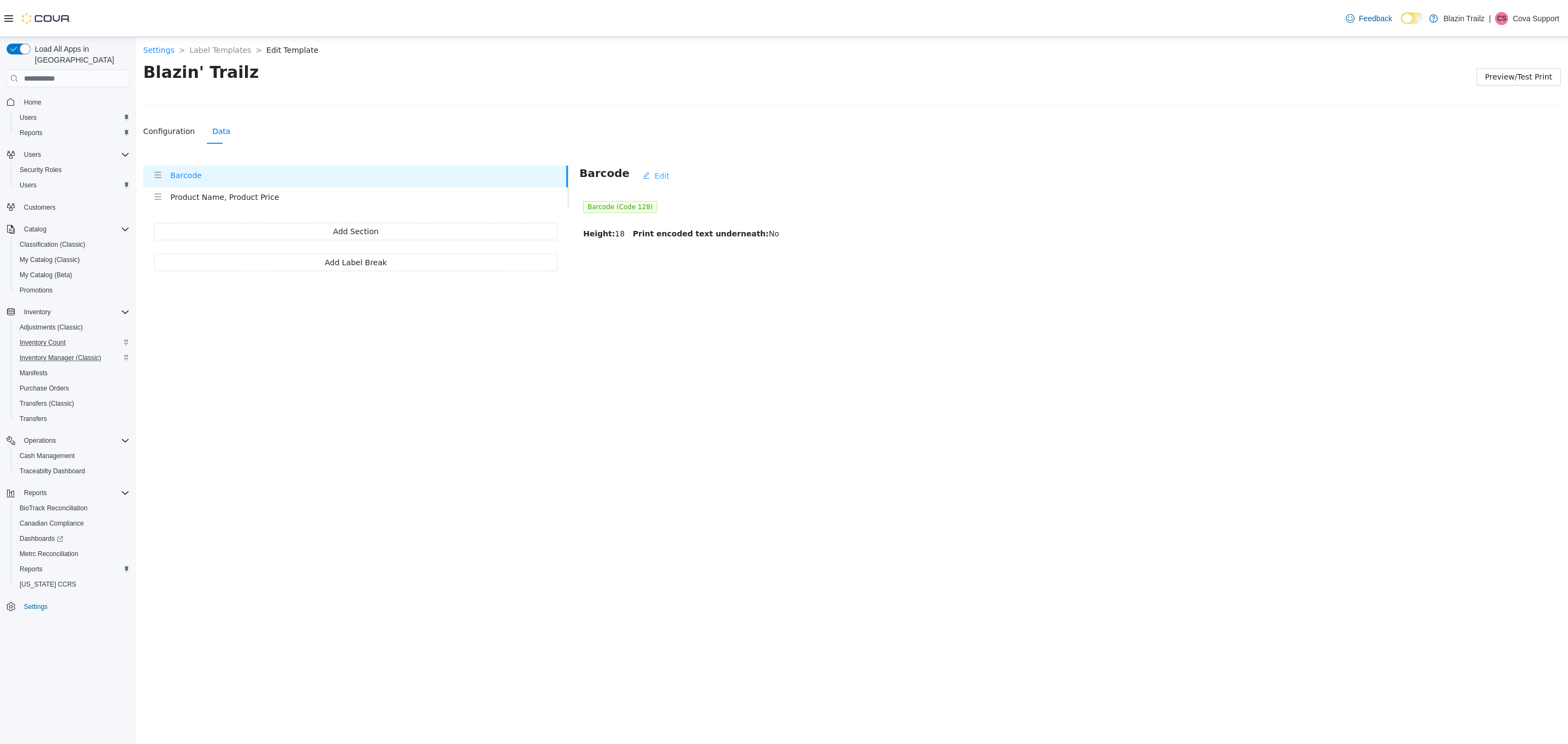
click at [654, 181] on span "Edit" at bounding box center [662, 176] width 15 height 12
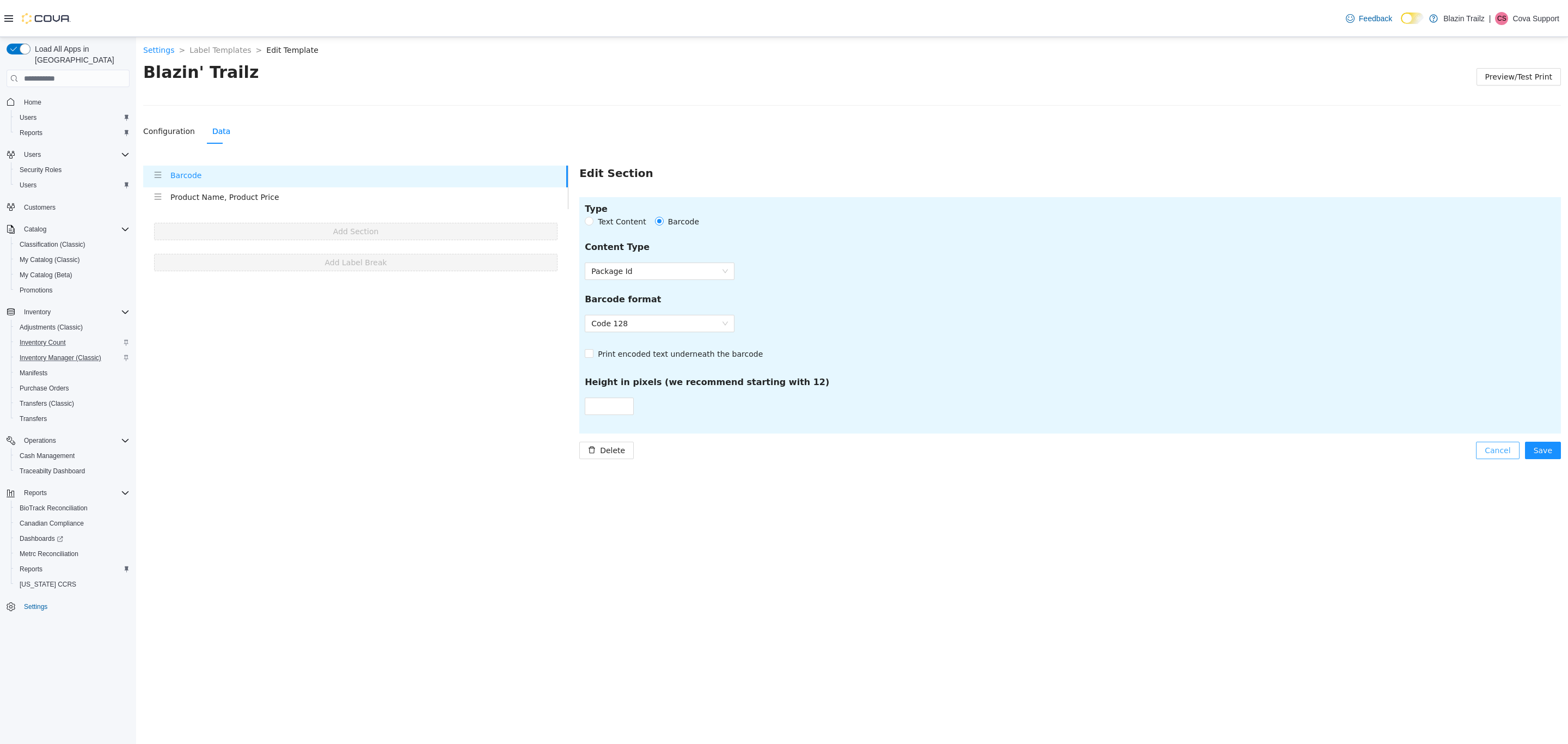
click at [1491, 447] on span "Cancel" at bounding box center [1497, 451] width 26 height 12
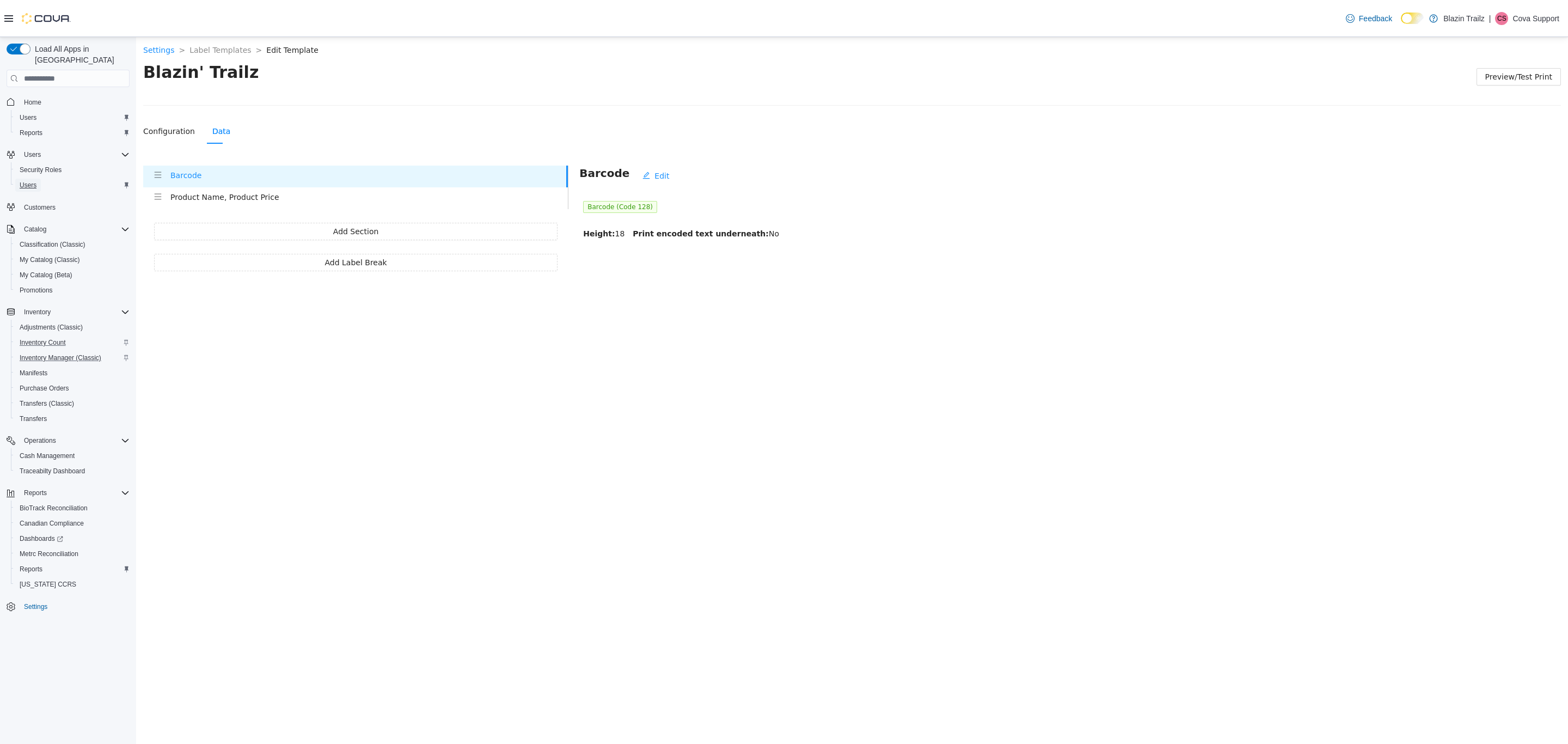
click at [31, 181] on span "Users" at bounding box center [28, 185] width 17 height 9
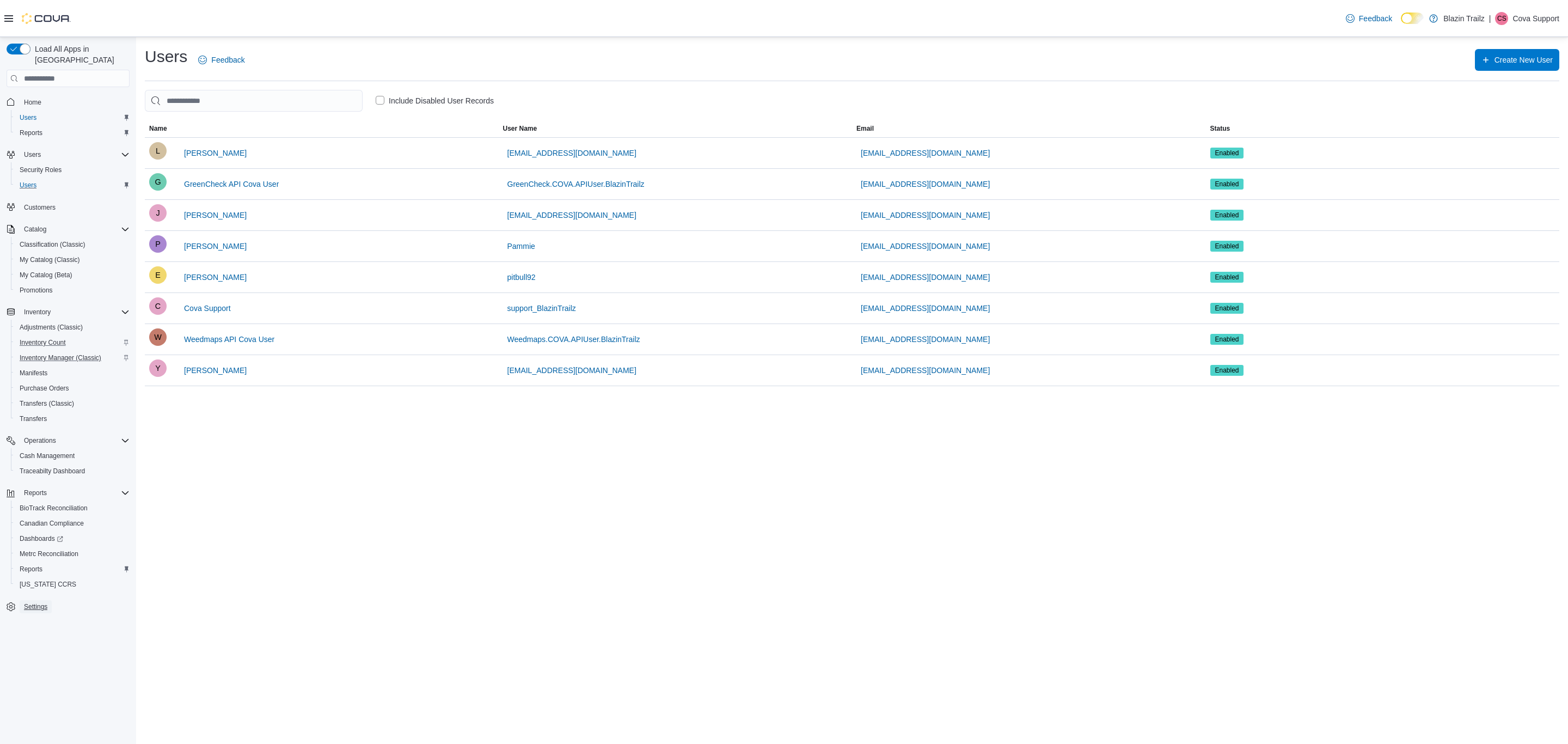
click at [28, 602] on span "Settings" at bounding box center [35, 606] width 23 height 9
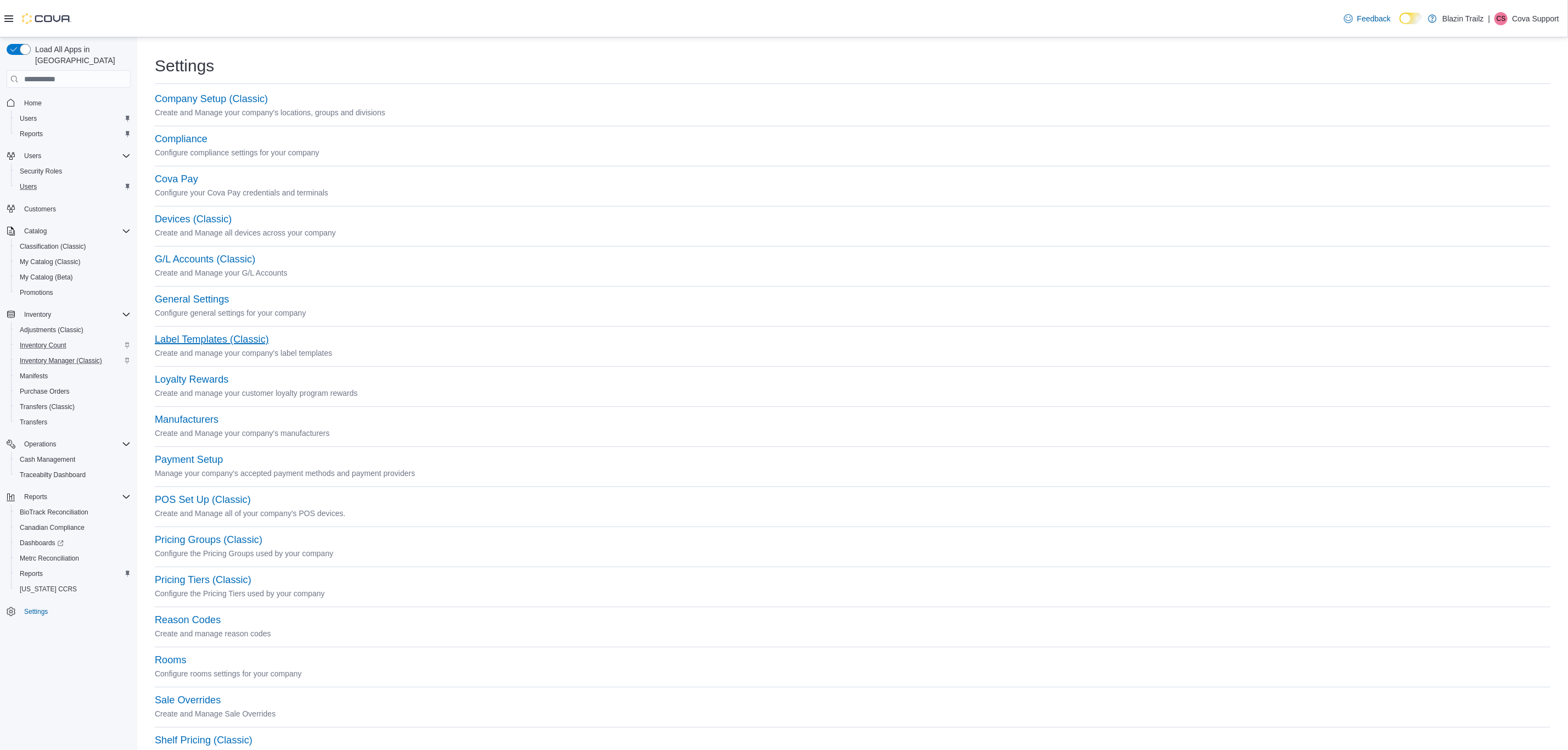
click at [226, 344] on button "Label Templates (Classic)" at bounding box center [212, 339] width 114 height 12
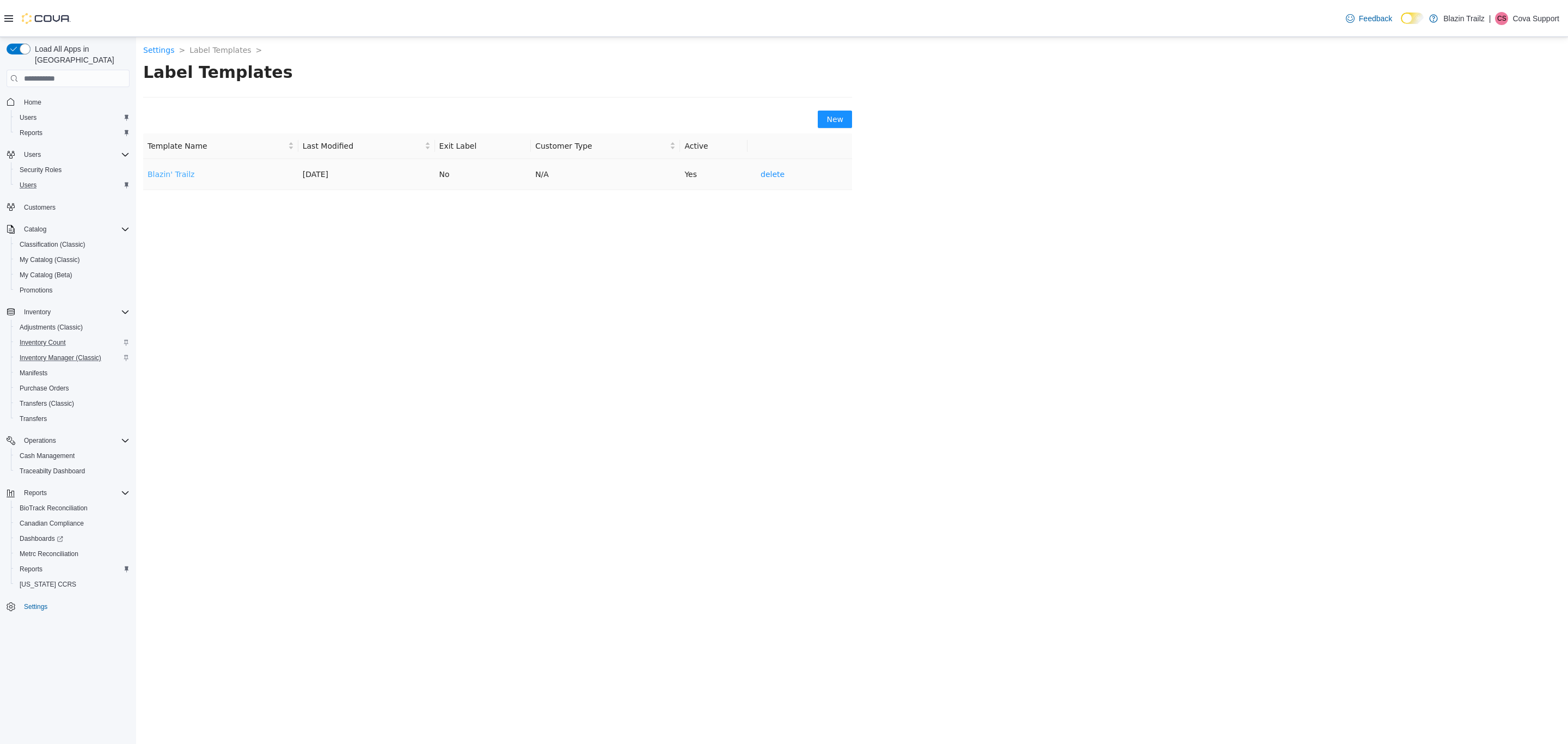
click at [178, 177] on link "Blazin' Trailz" at bounding box center [170, 174] width 47 height 9
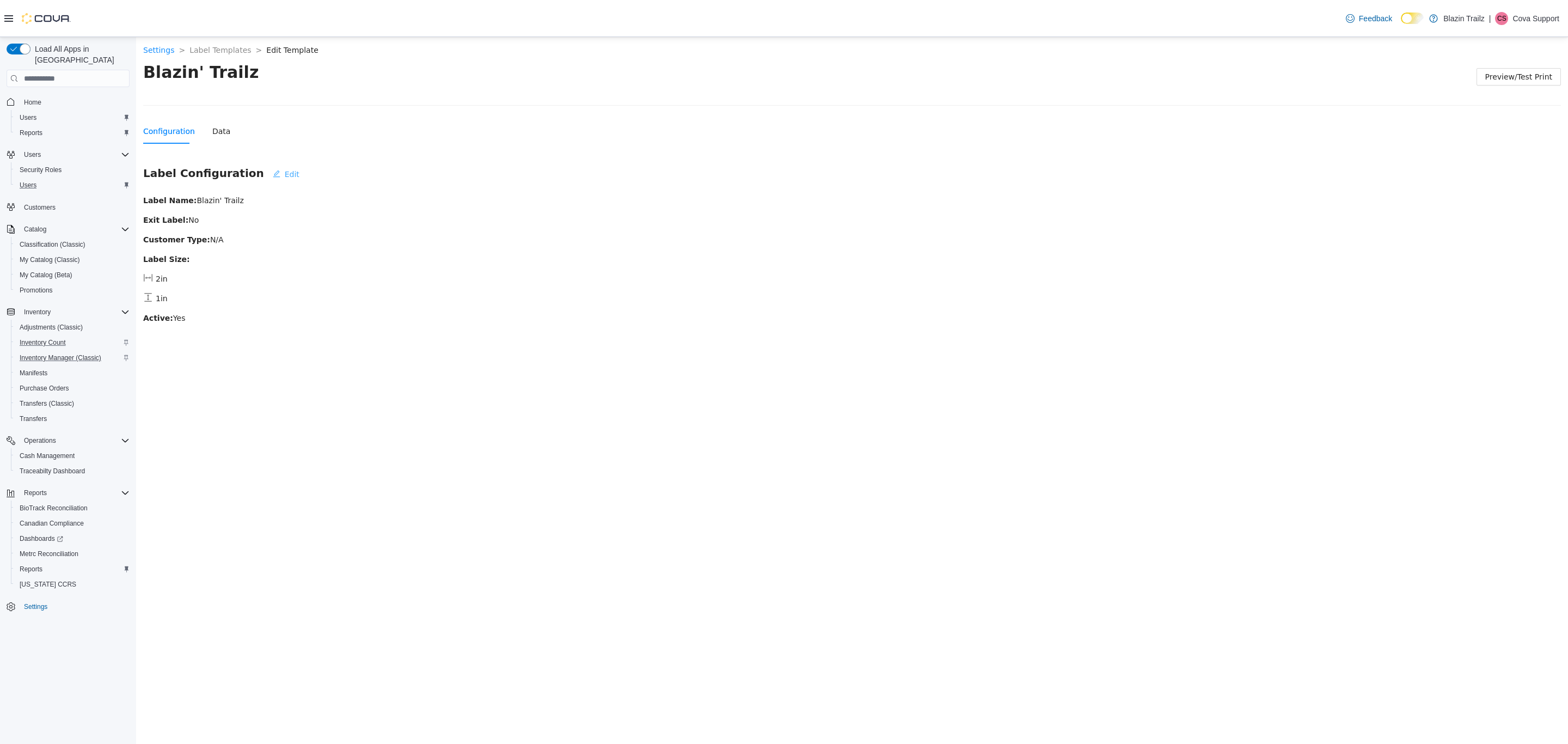
click at [285, 174] on span "Edit" at bounding box center [292, 174] width 15 height 12
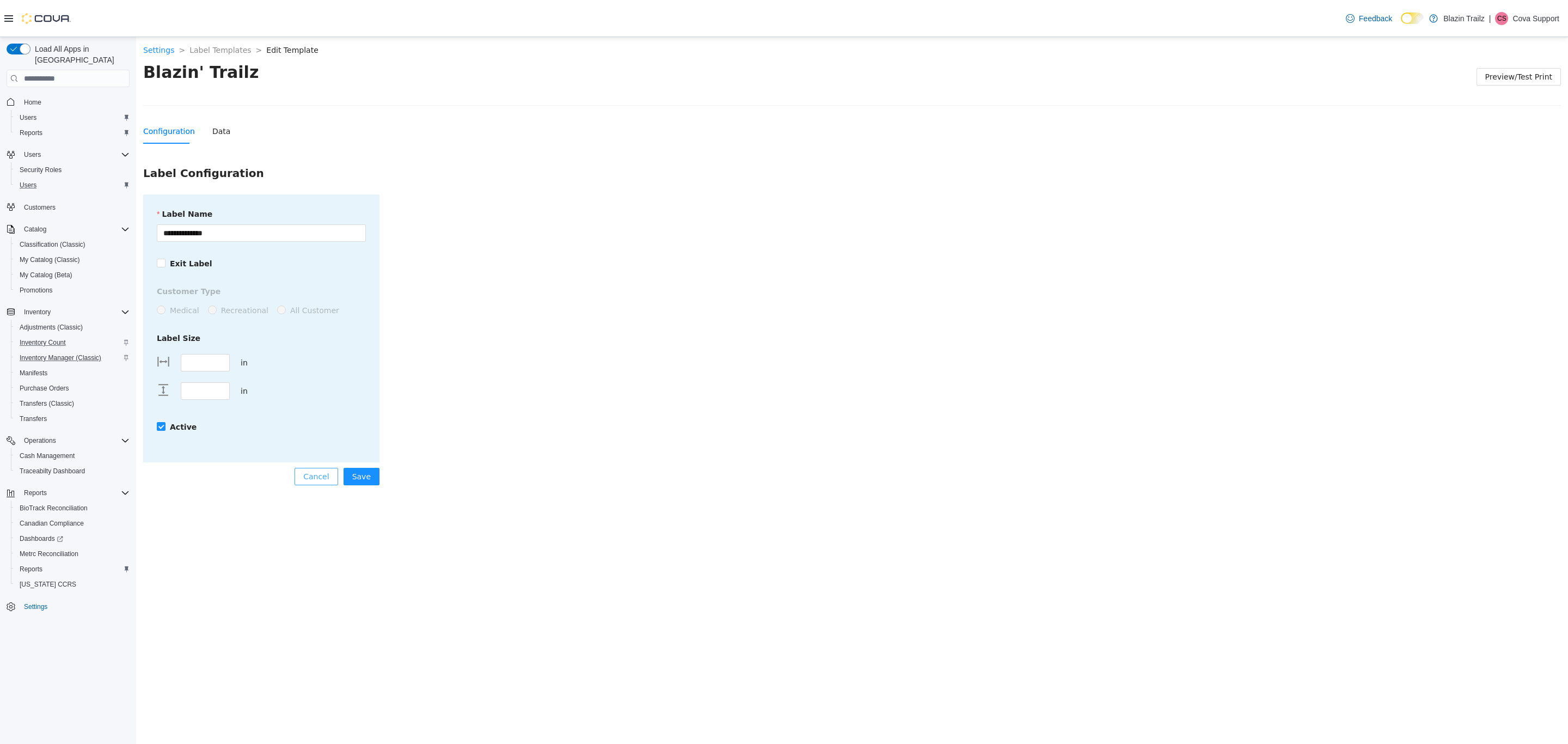
click at [317, 481] on span "Cancel" at bounding box center [316, 477] width 26 height 12
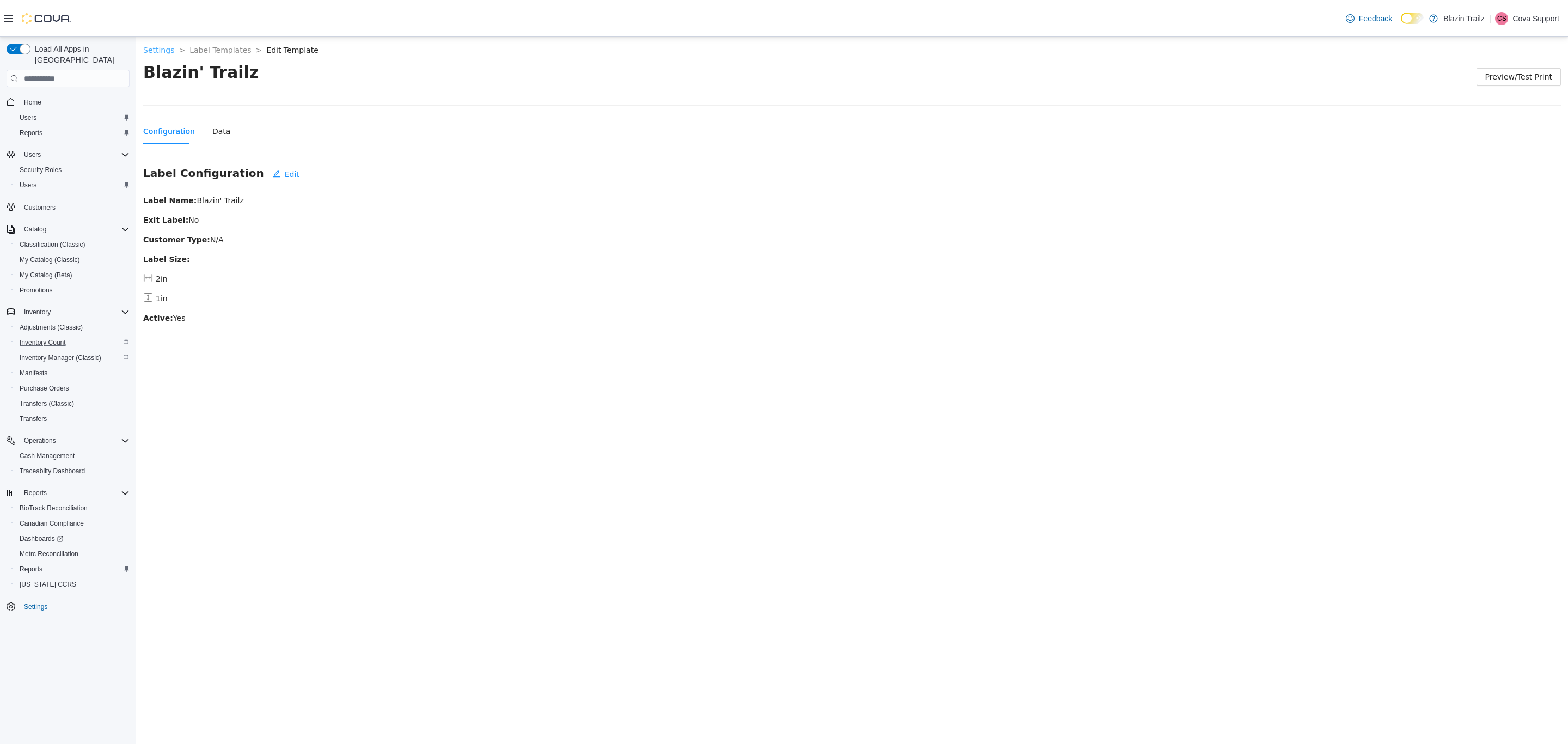
click at [157, 52] on link "Settings" at bounding box center [158, 50] width 31 height 9
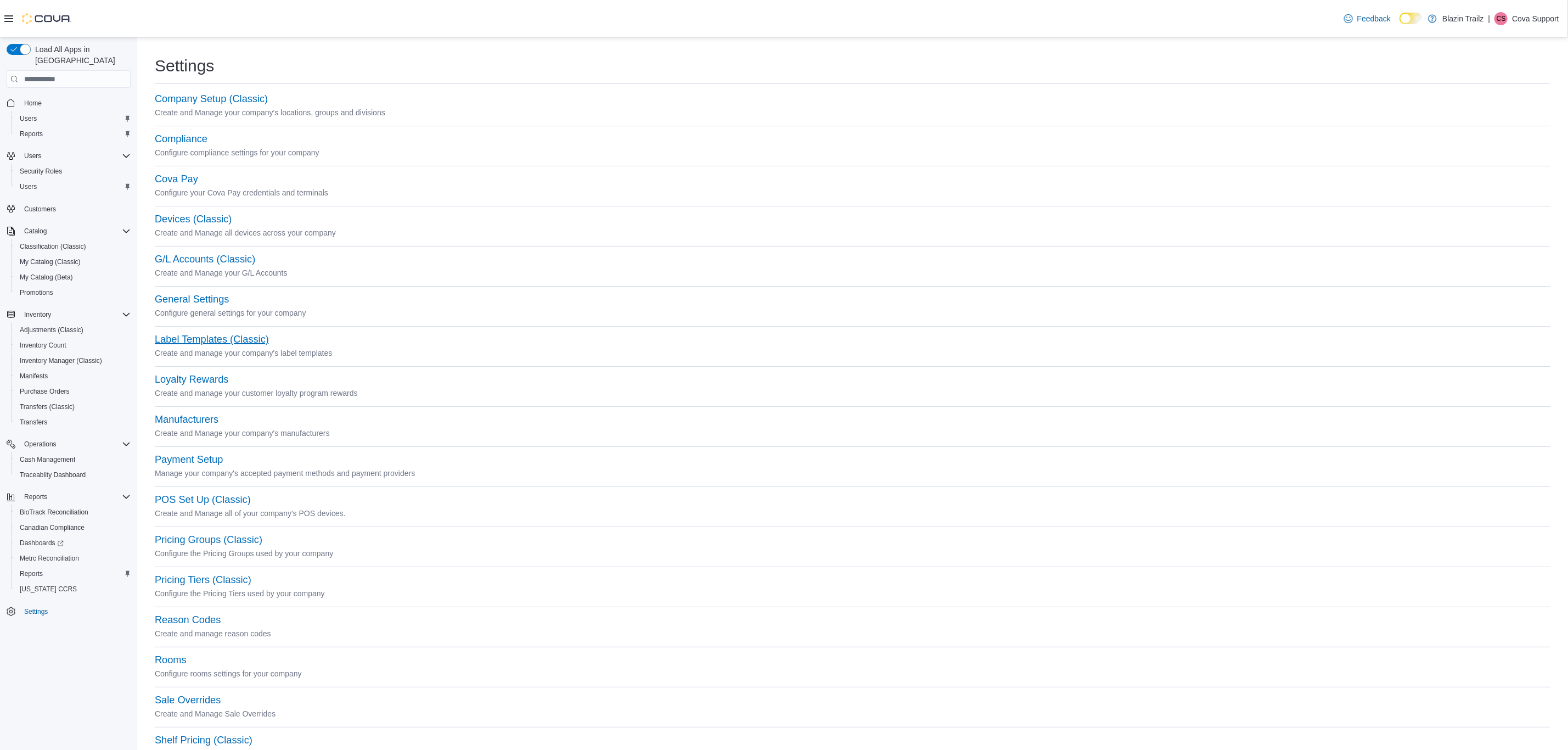
click at [198, 343] on button "Label Templates (Classic)" at bounding box center [212, 339] width 114 height 12
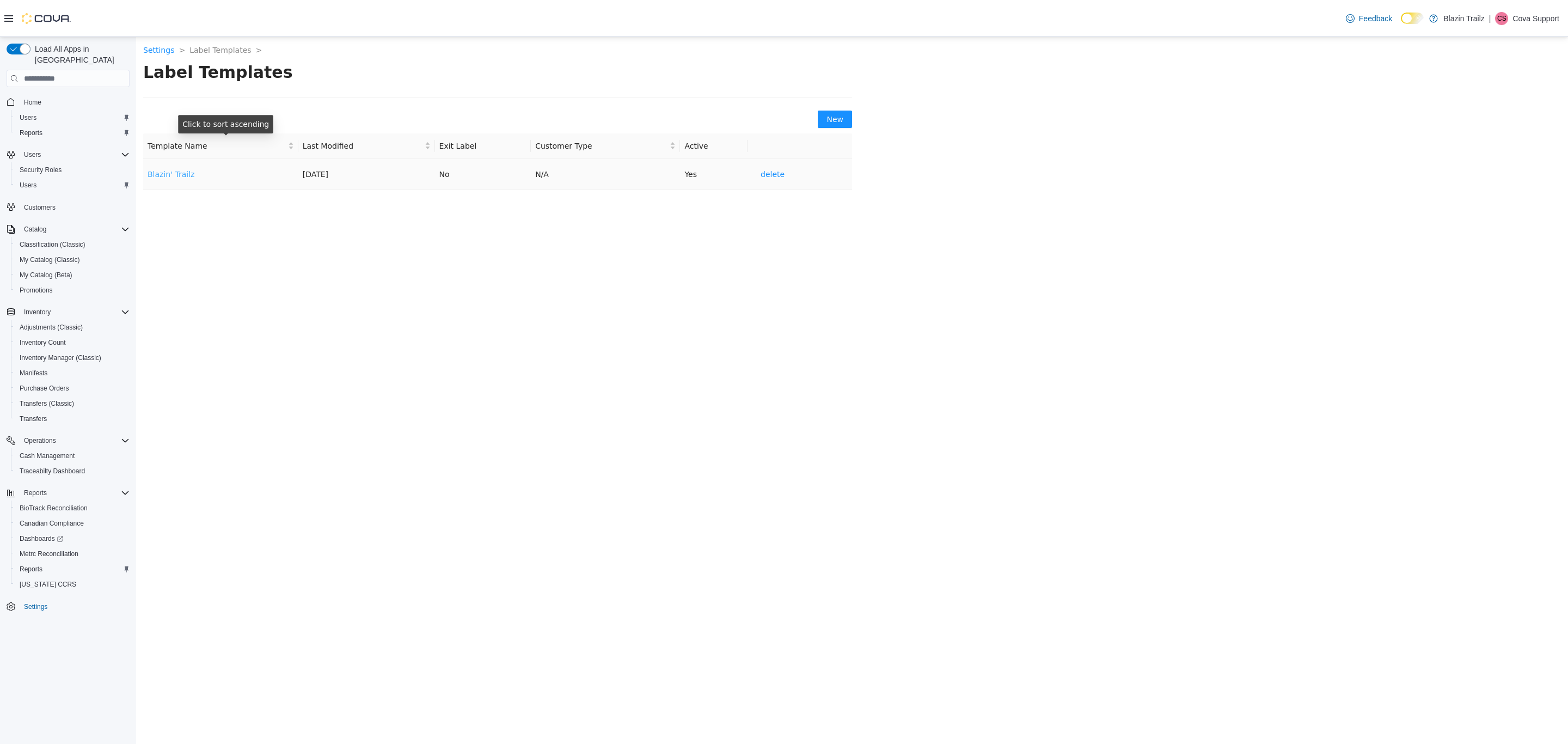
click at [177, 172] on link "Blazin' Trailz" at bounding box center [170, 174] width 47 height 9
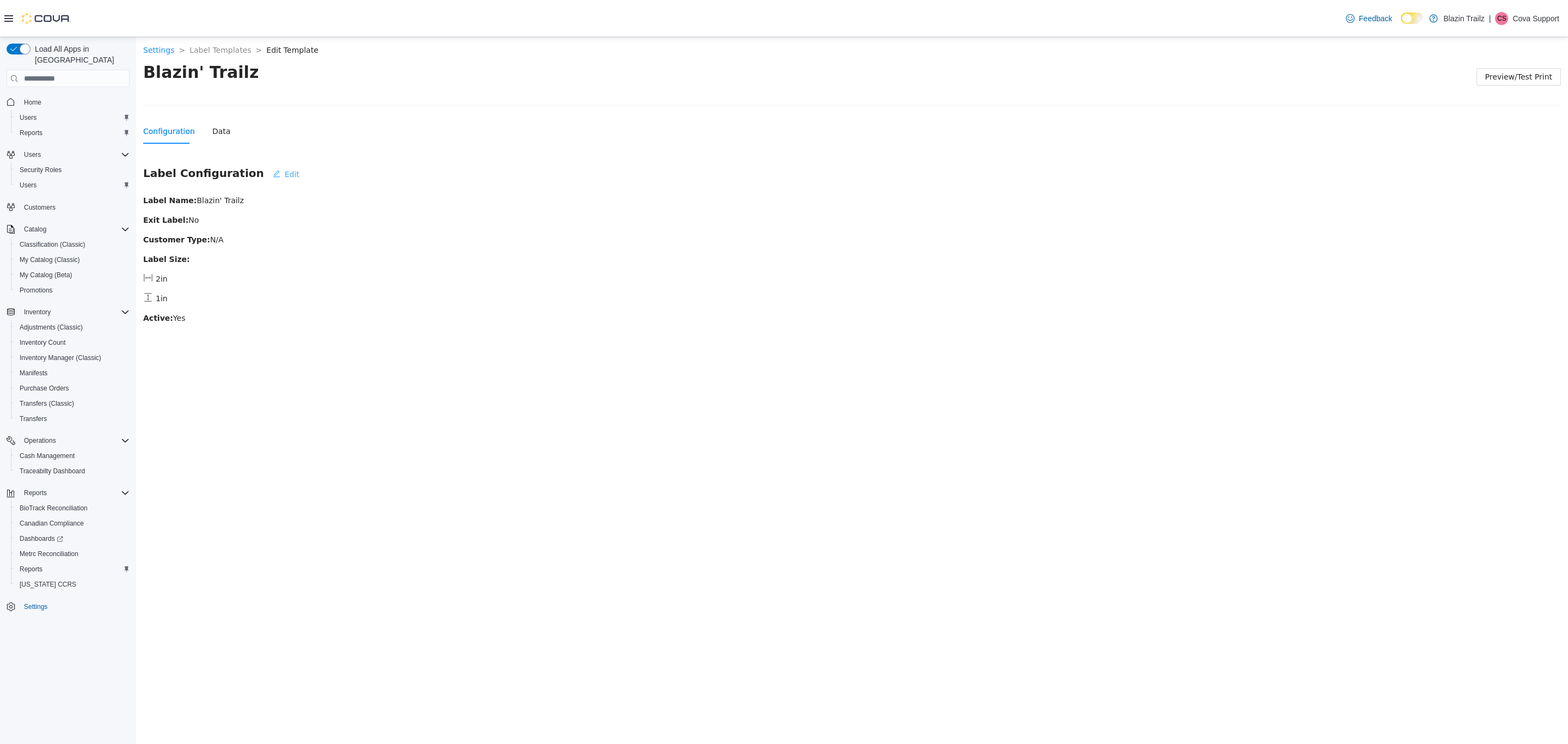
click at [285, 174] on span "Edit" at bounding box center [292, 174] width 15 height 12
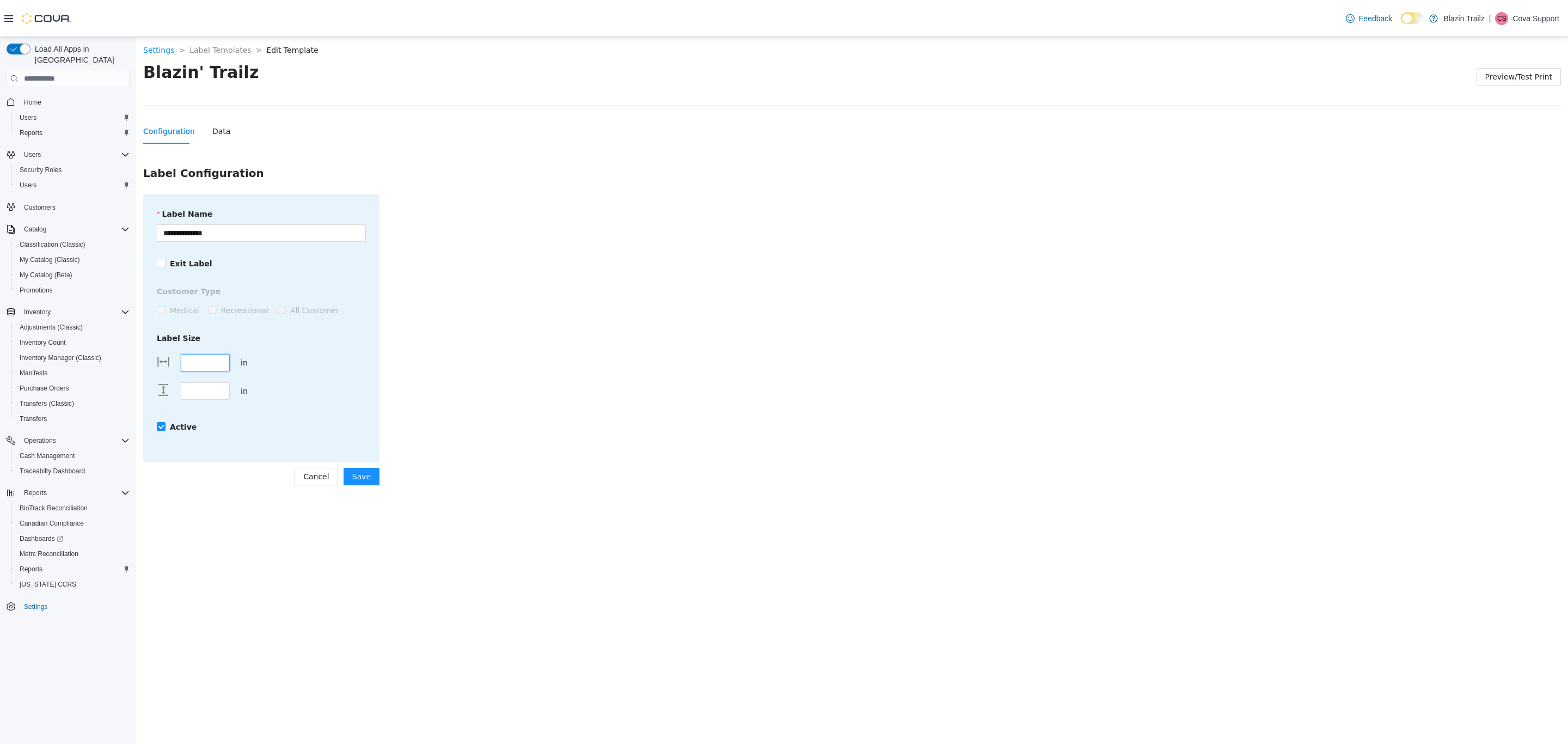
drag, startPoint x: 209, startPoint y: 365, endPoint x: 195, endPoint y: 363, distance: 14.1
click at [195, 363] on input "****" at bounding box center [205, 362] width 48 height 16
click at [322, 472] on span "Cancel" at bounding box center [316, 477] width 26 height 12
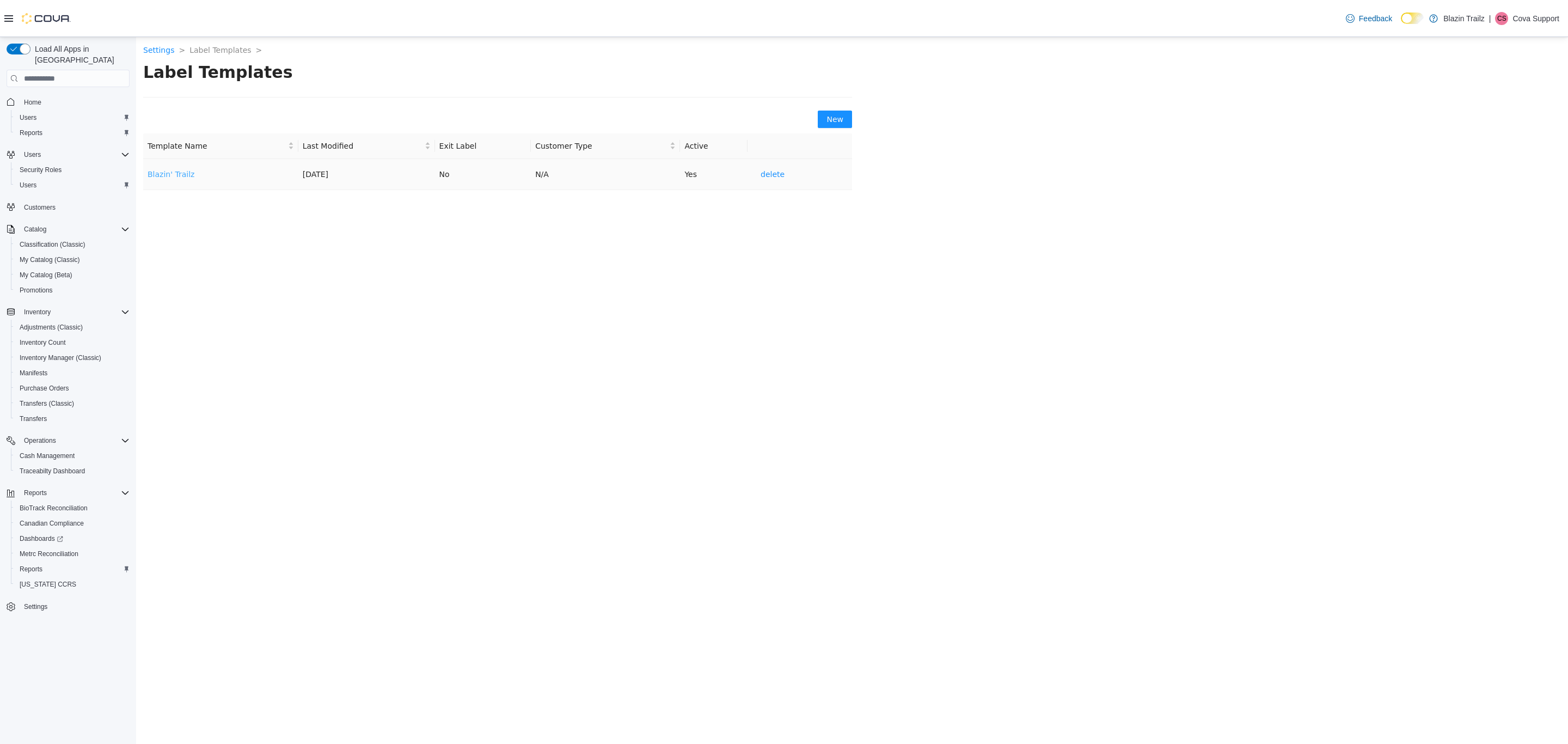
click at [182, 174] on link "Blazin' Trailz" at bounding box center [170, 174] width 47 height 9
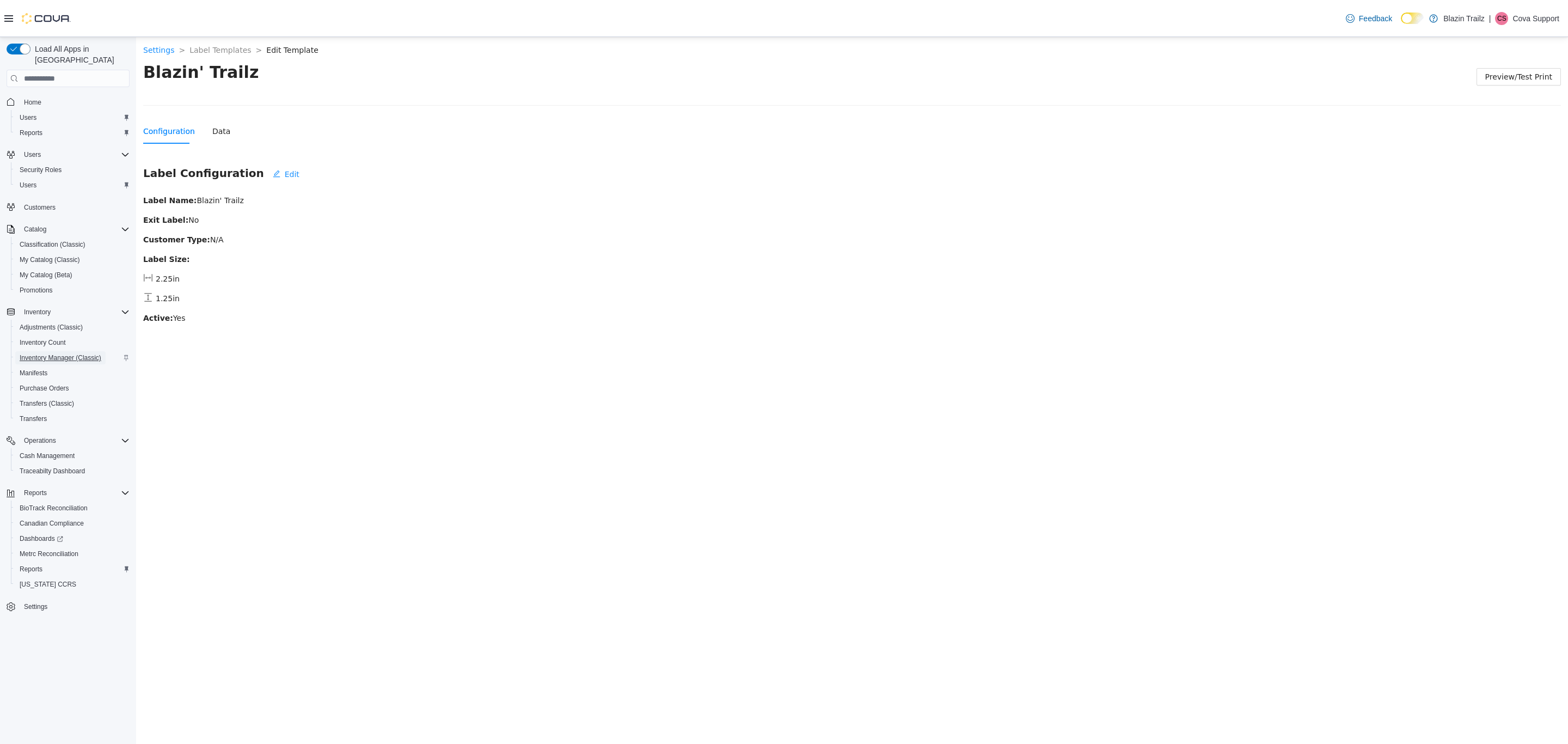
click at [49, 353] on span "Inventory Manager (Classic)" at bounding box center [60, 357] width 82 height 9
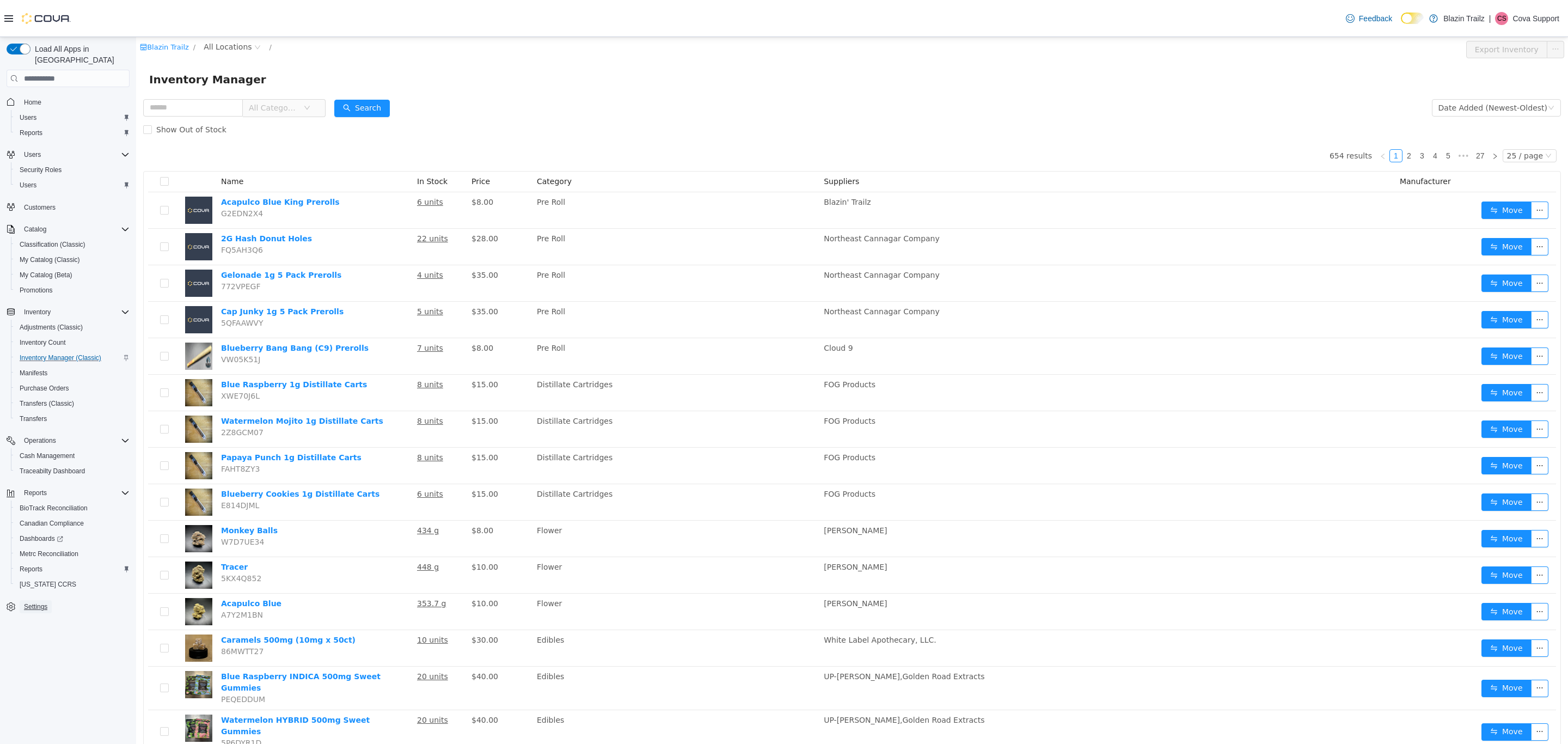
click at [32, 600] on span "Settings" at bounding box center [35, 606] width 23 height 13
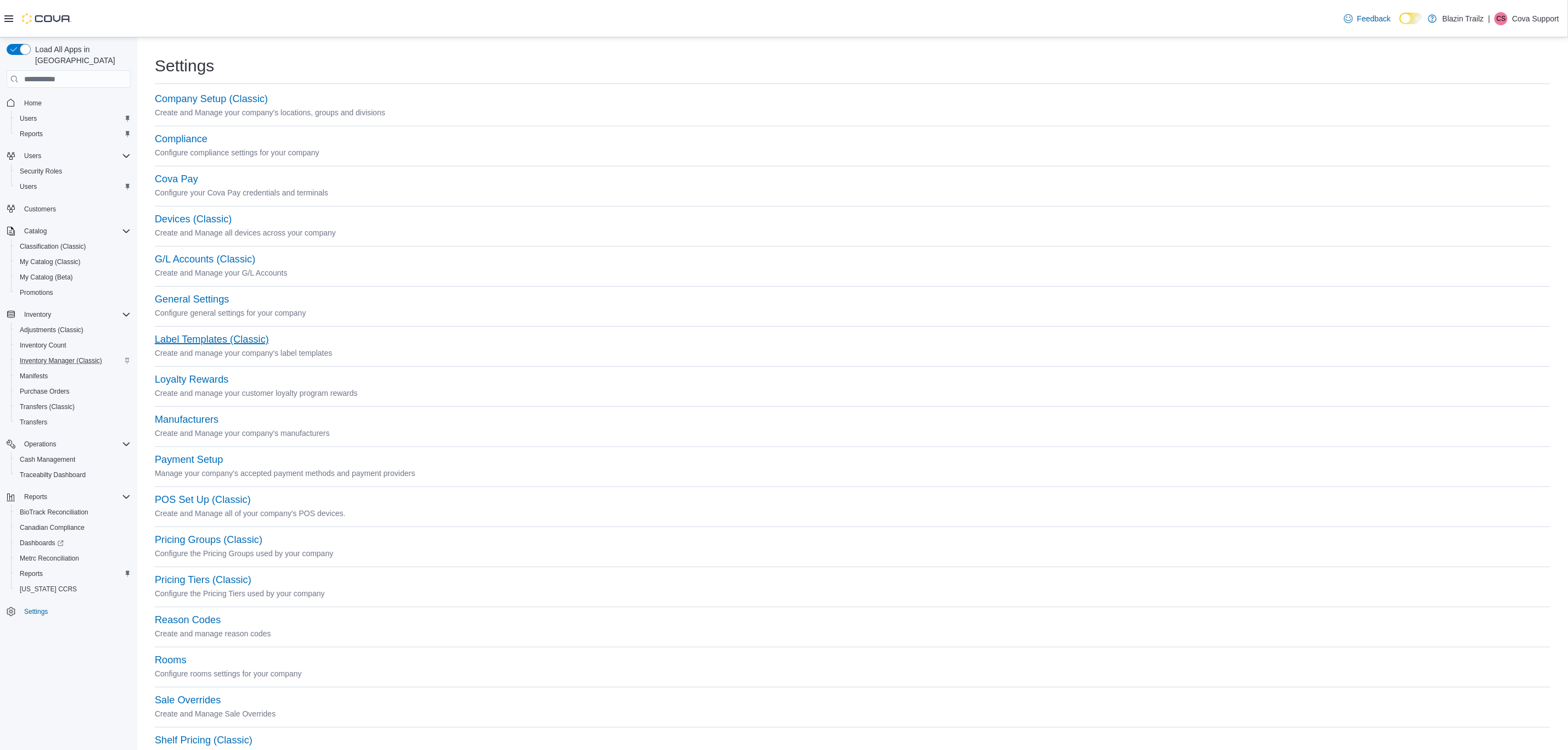
click at [239, 335] on button "Label Templates (Classic)" at bounding box center [212, 339] width 114 height 12
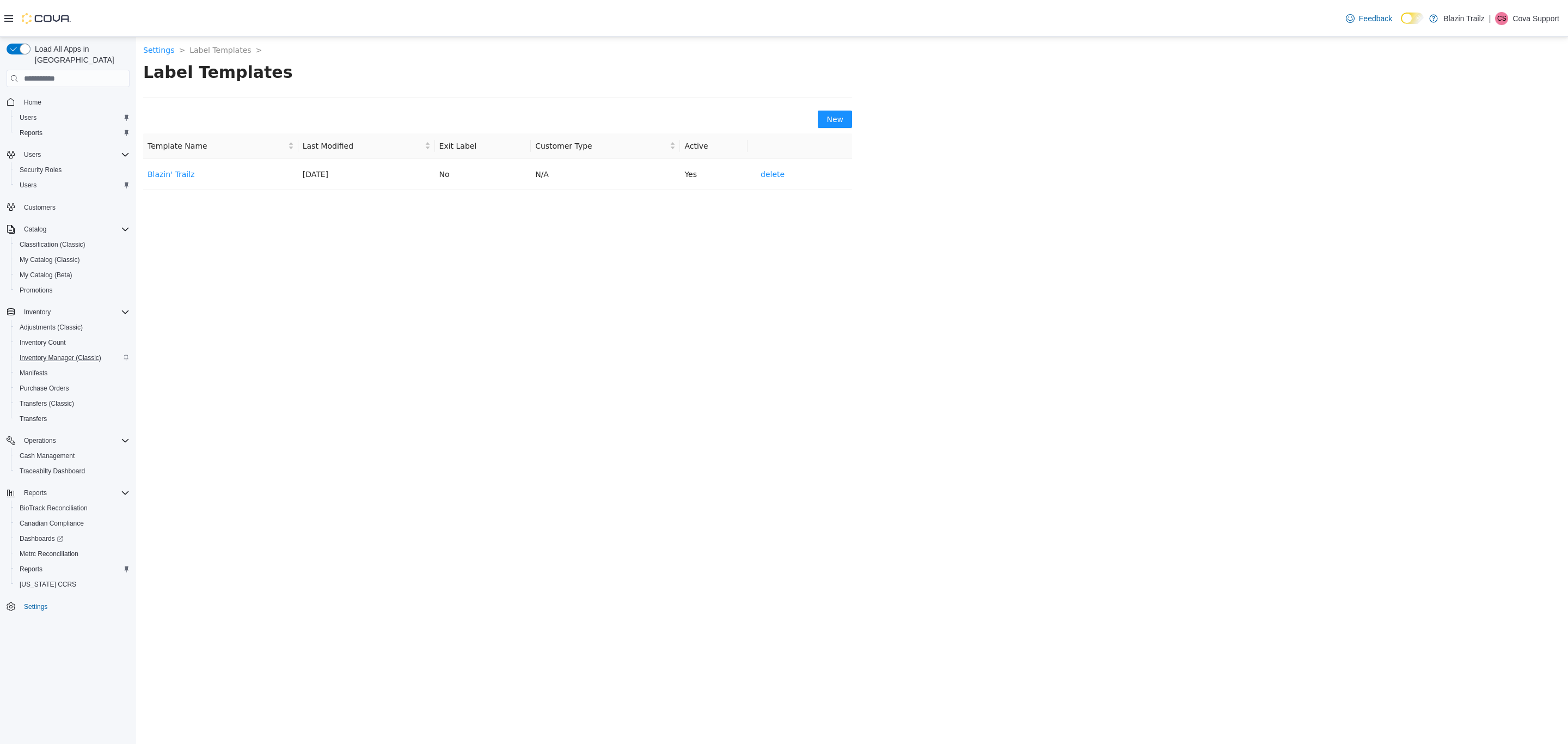
click at [186, 178] on link "Blazin' Trailz" at bounding box center [170, 174] width 47 height 9
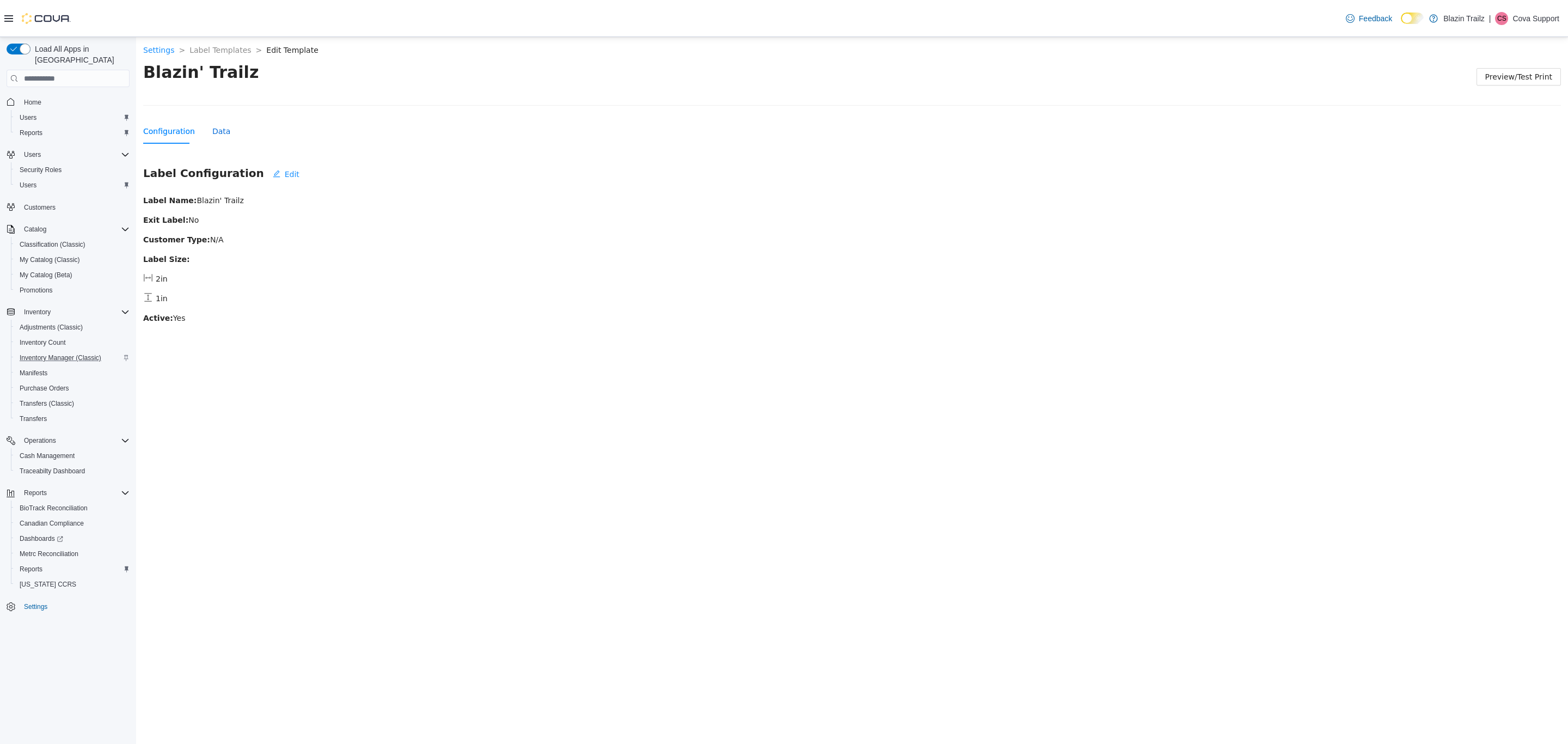
click at [212, 133] on div "Data" at bounding box center [222, 132] width 18 height 12
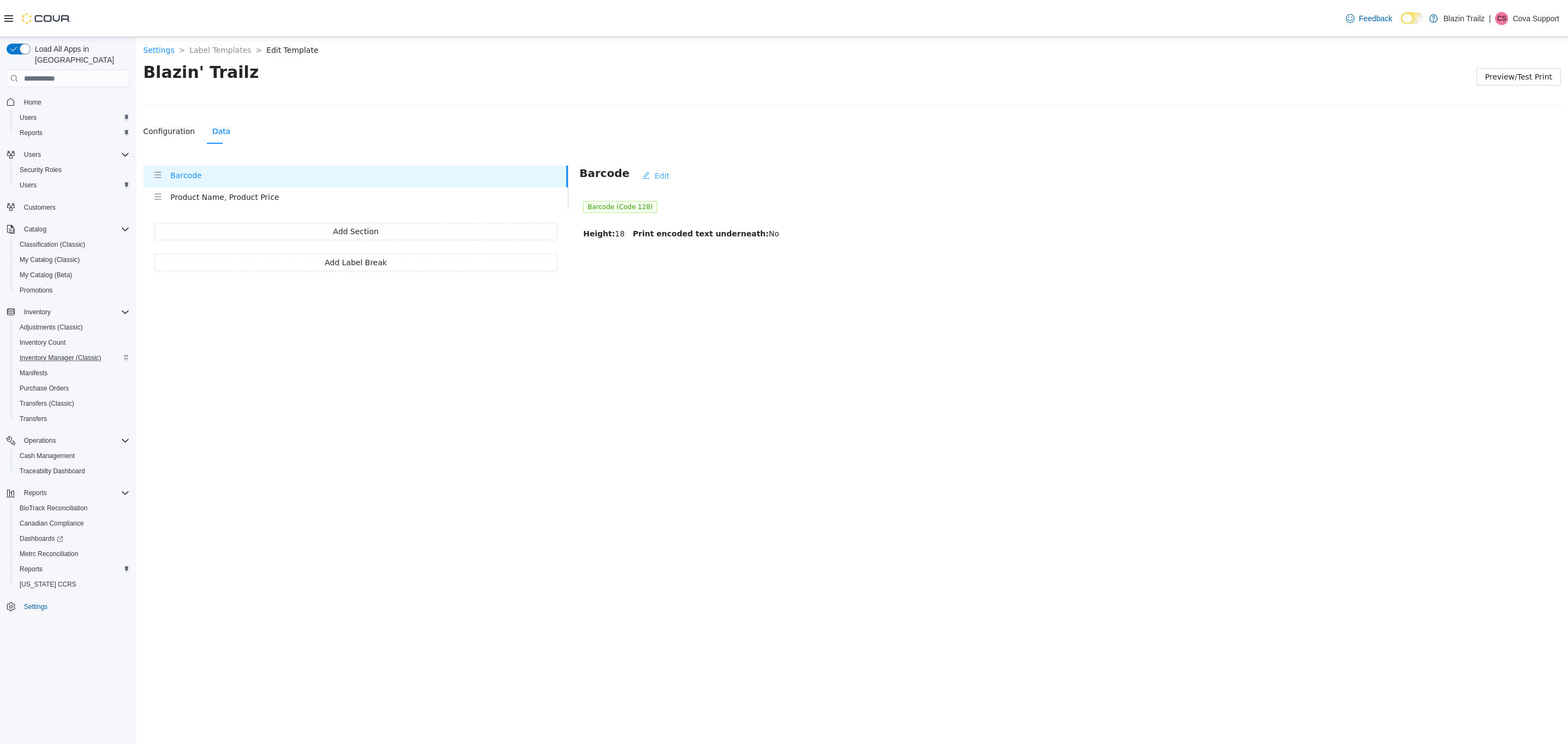
click at [654, 171] on span "Edit" at bounding box center [662, 176] width 15 height 12
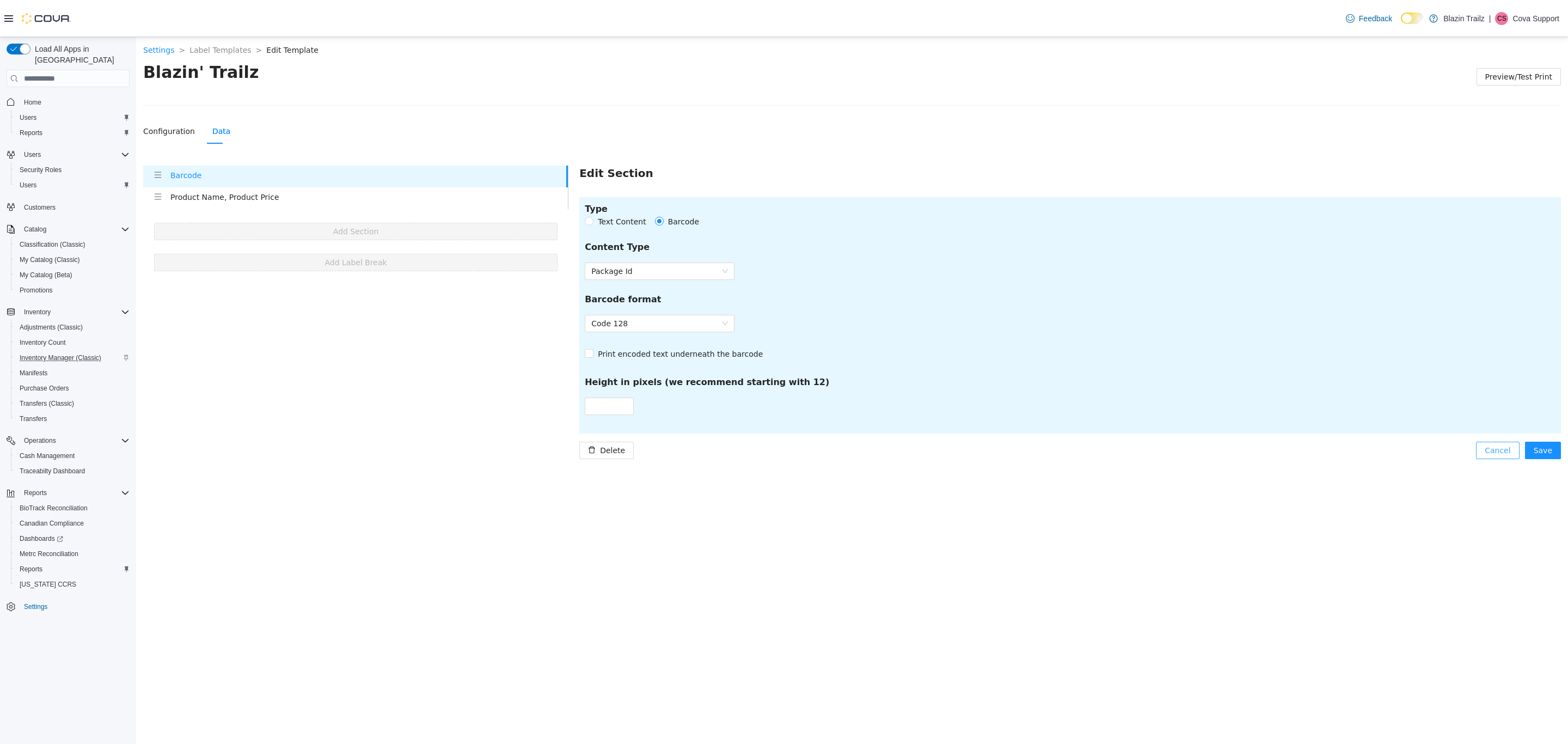
click at [1499, 450] on span "Cancel" at bounding box center [1497, 451] width 26 height 12
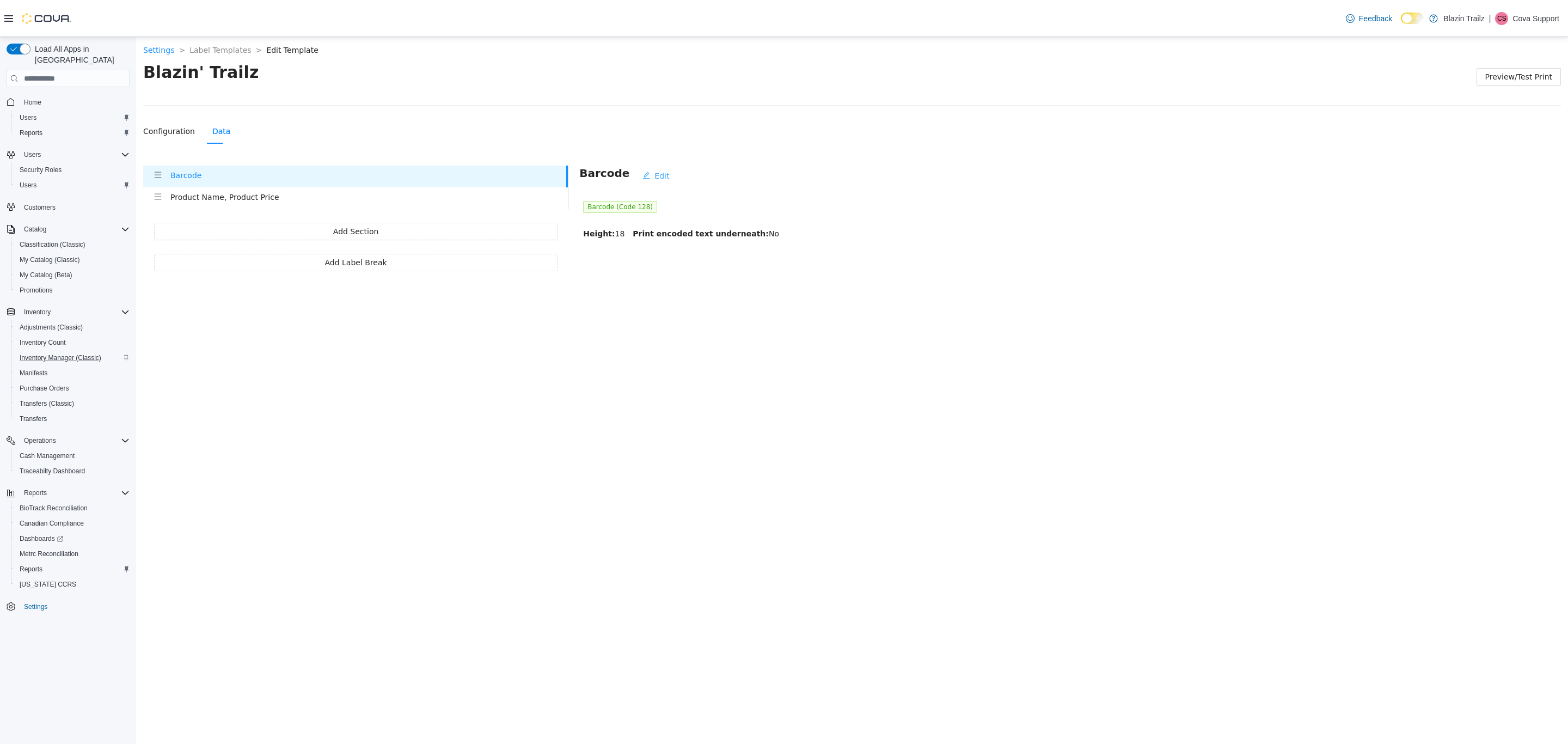
click at [660, 173] on button "Edit" at bounding box center [656, 176] width 44 height 18
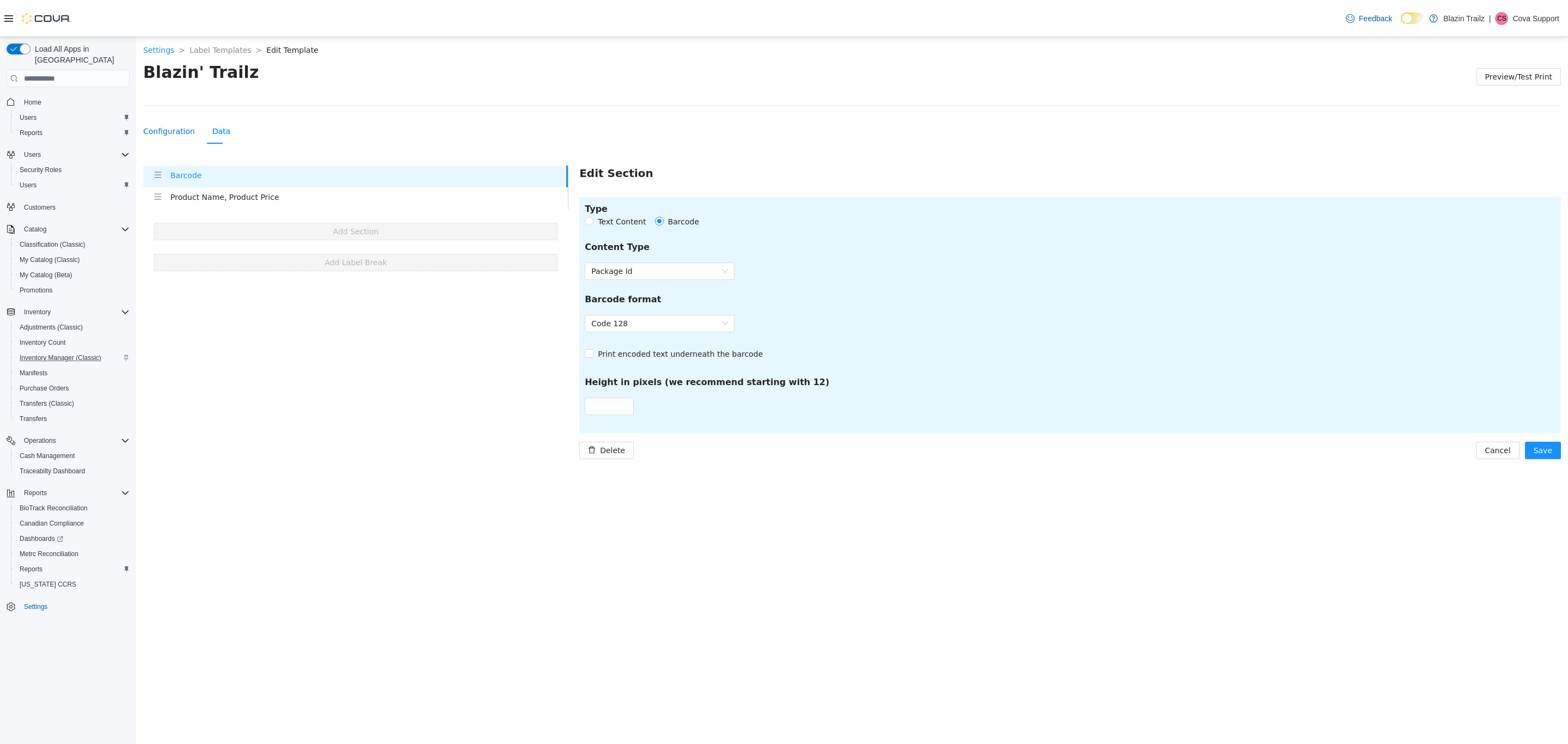
click at [169, 133] on div "Configuration" at bounding box center [169, 132] width 52 height 12
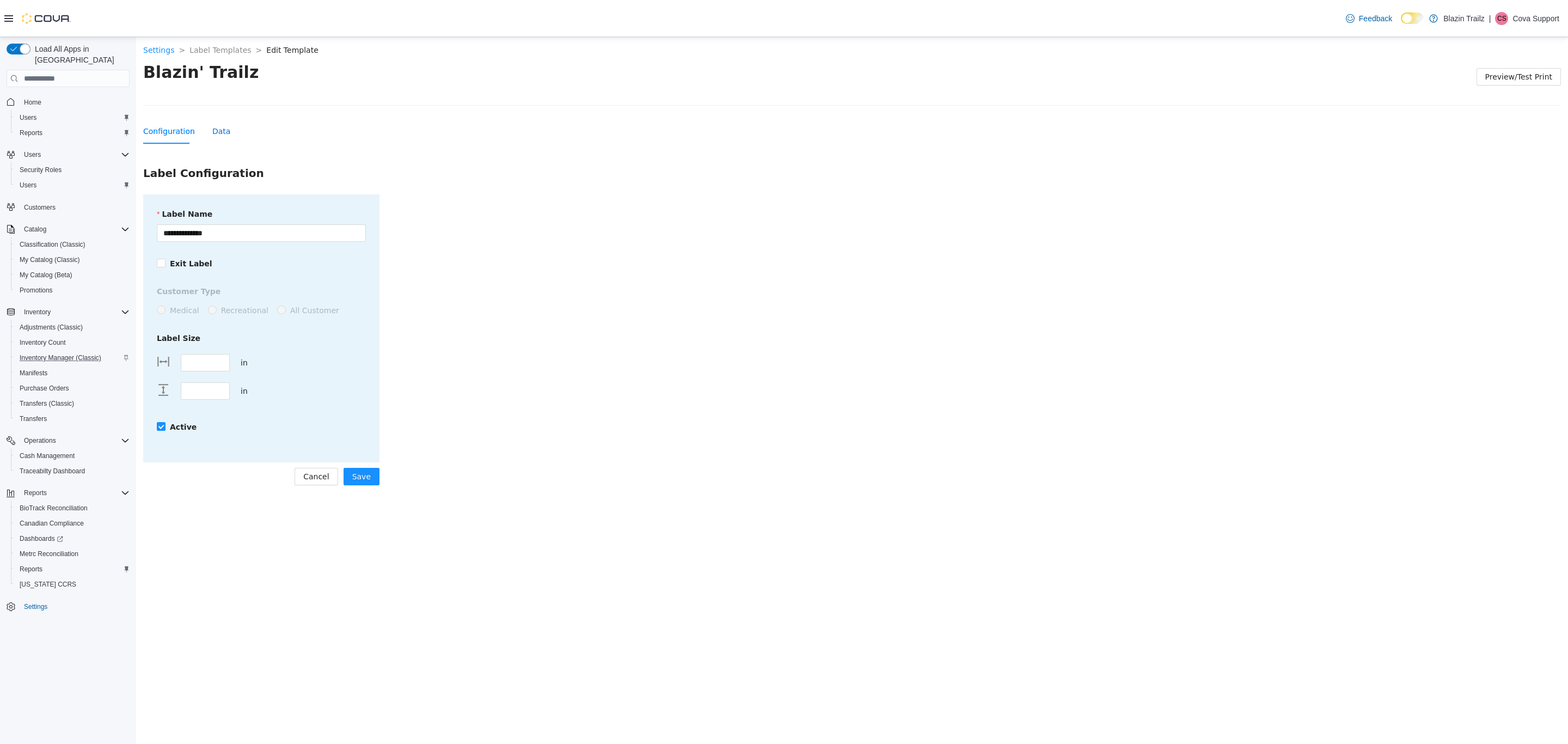
click at [212, 133] on div "Data" at bounding box center [222, 132] width 18 height 12
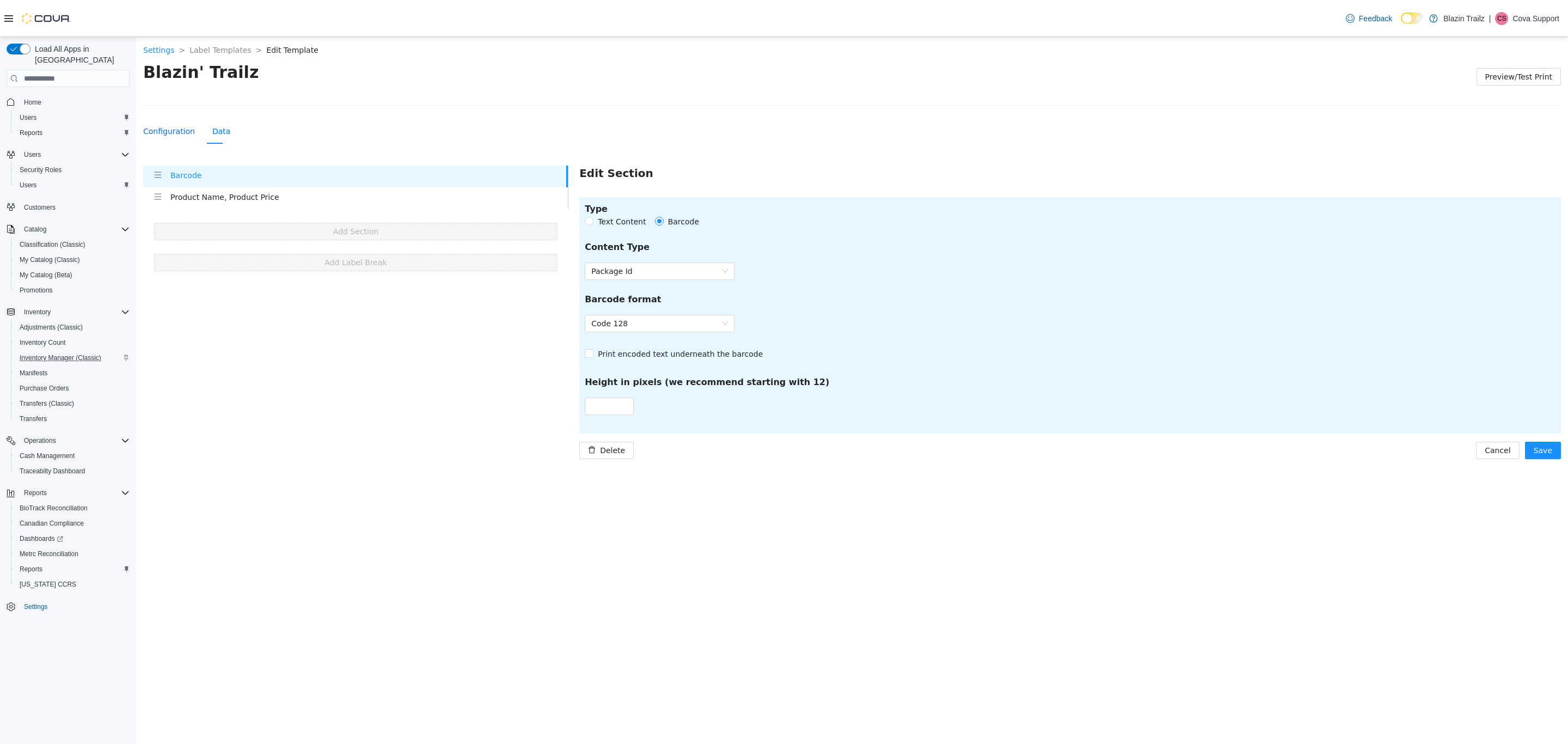
click at [175, 133] on div "Configuration" at bounding box center [169, 132] width 52 height 12
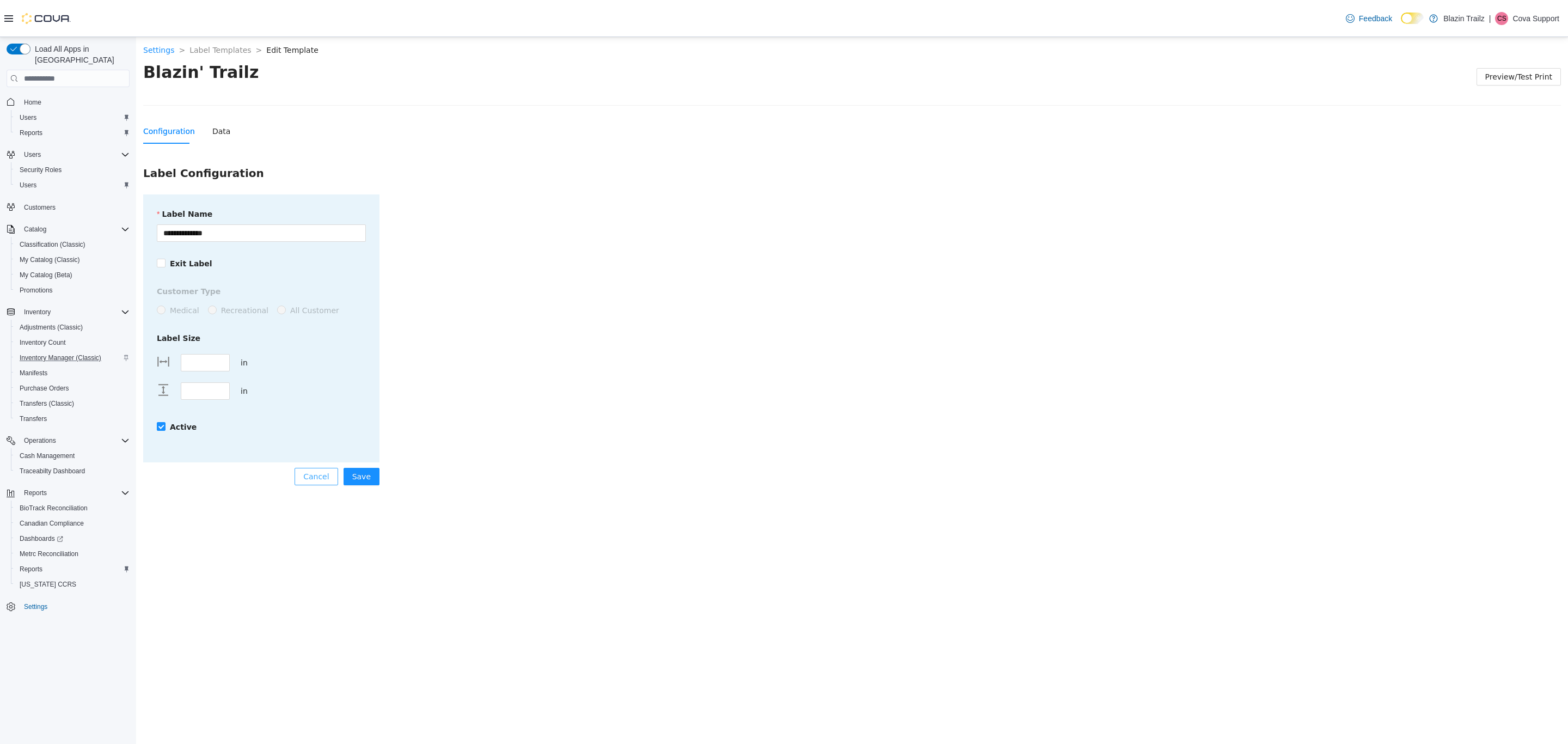
click at [326, 482] on span "Cancel" at bounding box center [316, 477] width 26 height 12
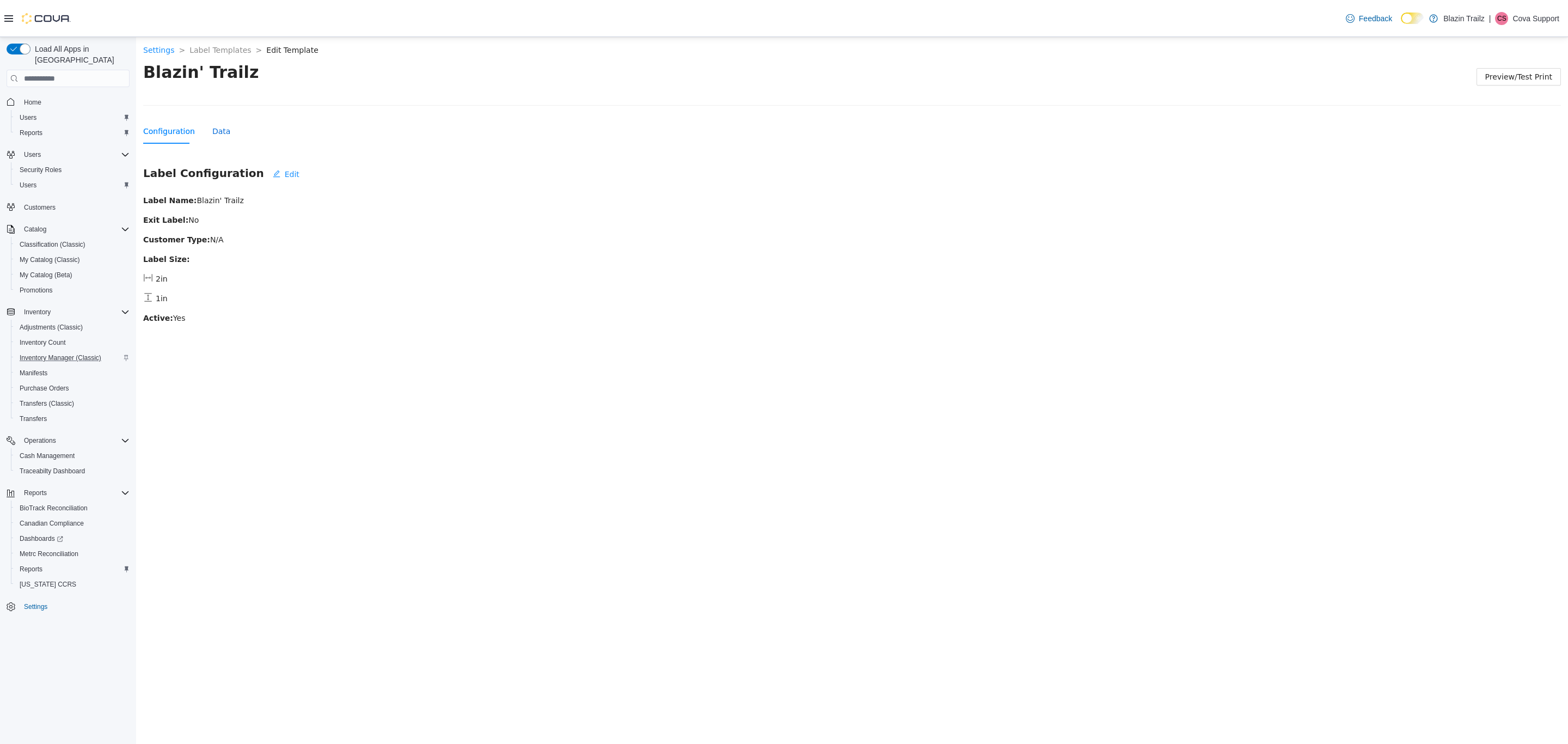
click at [212, 135] on div "Data" at bounding box center [222, 132] width 18 height 12
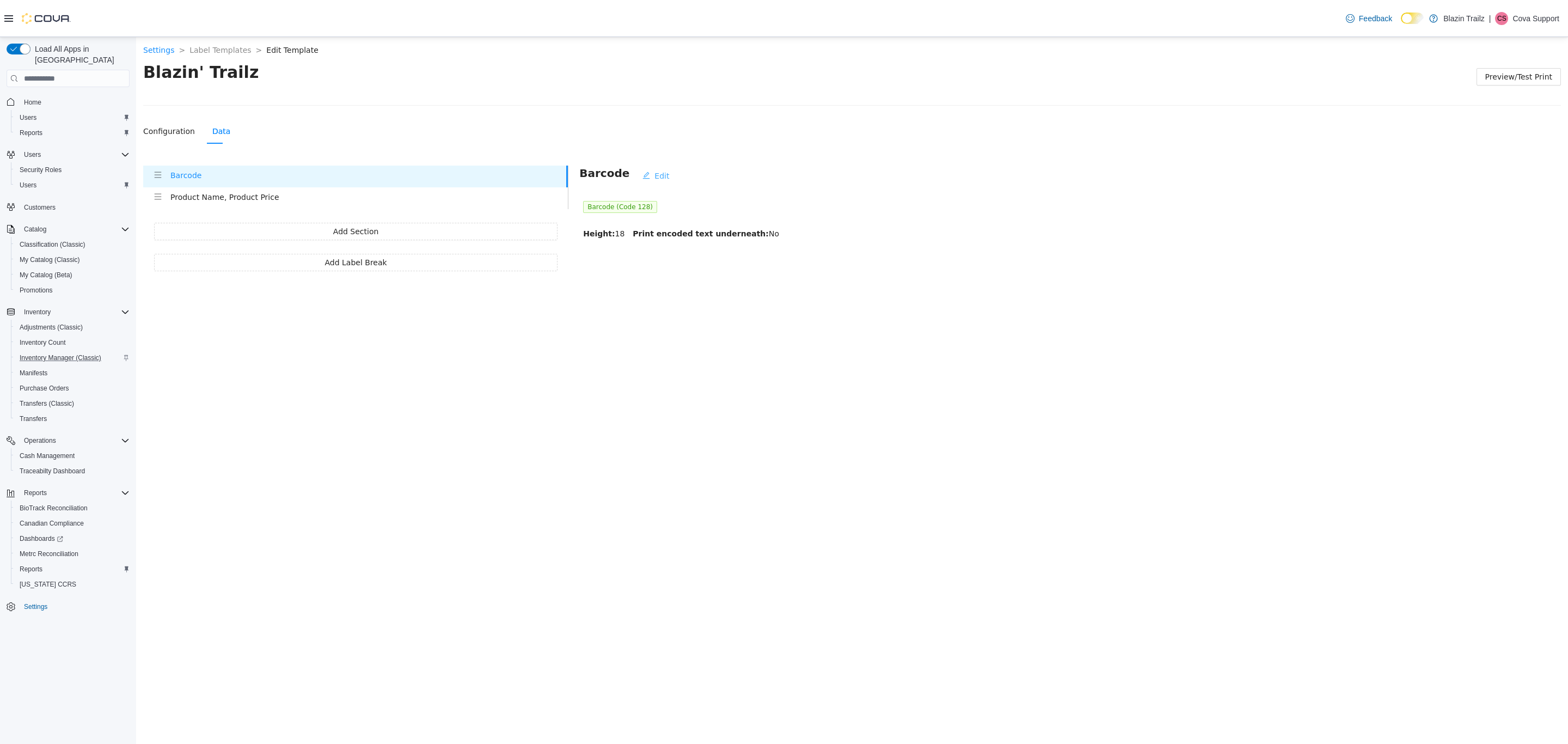
click at [654, 177] on span "Edit" at bounding box center [662, 176] width 15 height 12
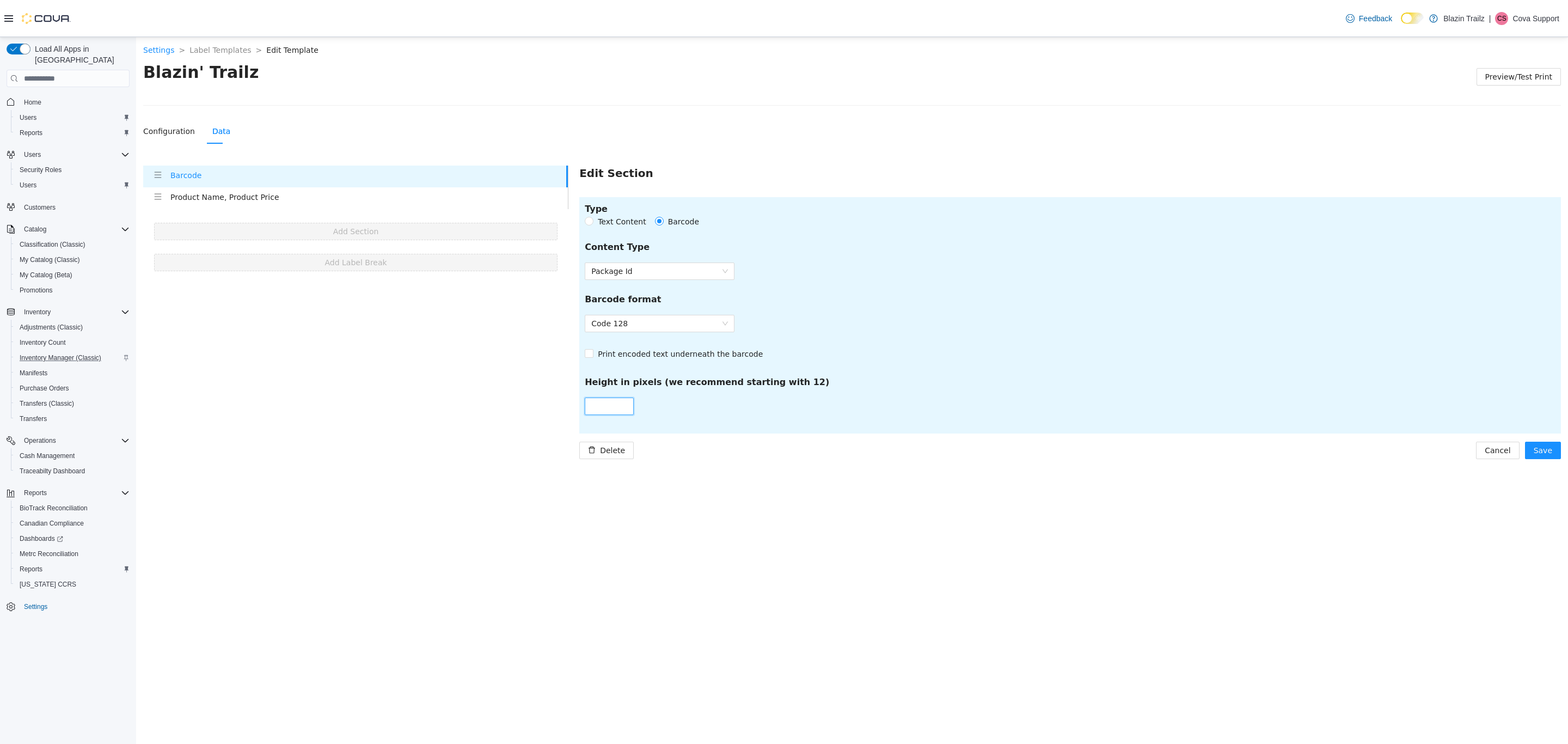
drag, startPoint x: 620, startPoint y: 406, endPoint x: 574, endPoint y: 406, distance: 46.0
click at [574, 406] on main "Edit Section Type Text Content Barcode Content Type Package Id Barcode format C…" at bounding box center [1065, 312] width 993 height 293
click at [1497, 443] on button "Cancel" at bounding box center [1497, 450] width 43 height 18
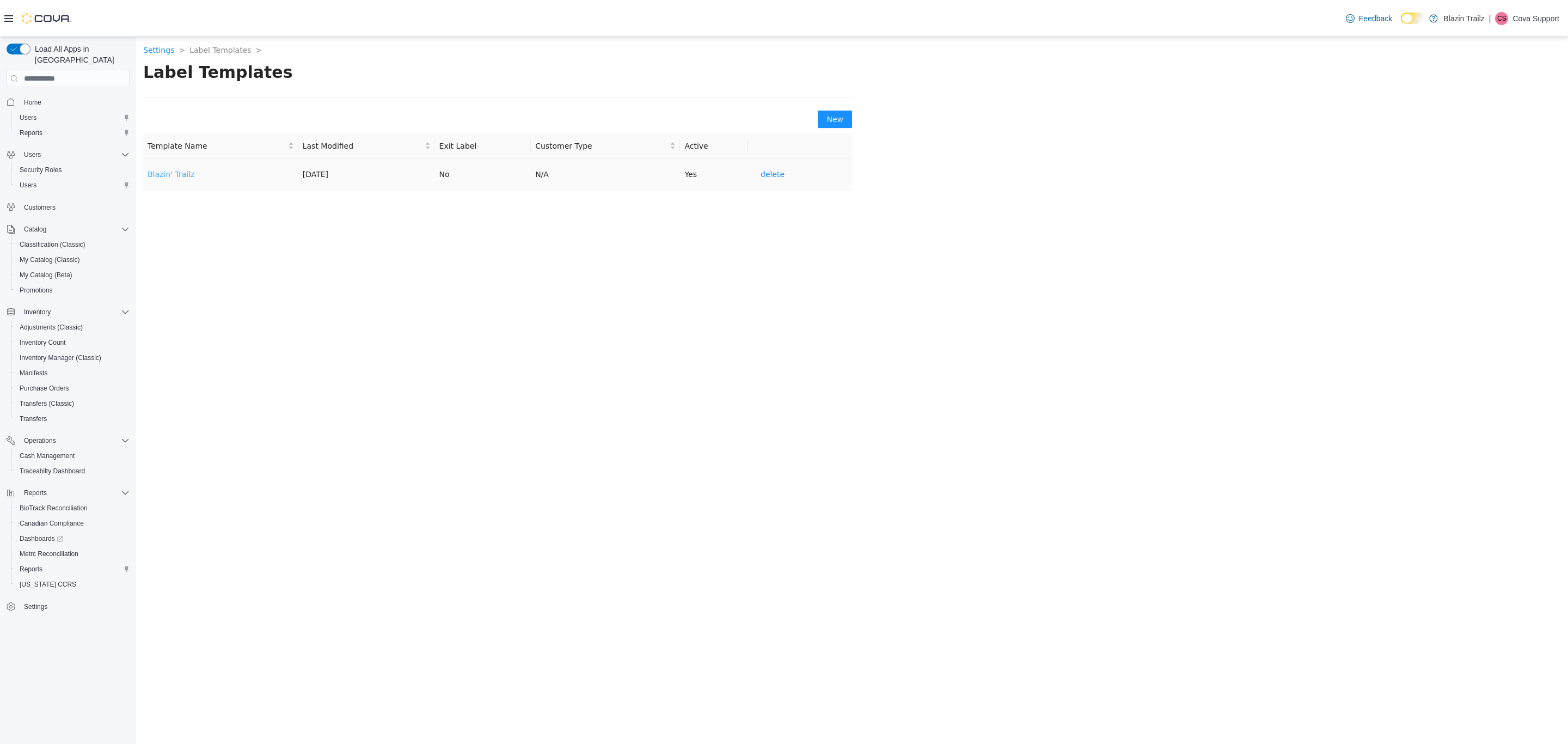
click at [178, 171] on link "Blazin' Trailz" at bounding box center [170, 174] width 47 height 9
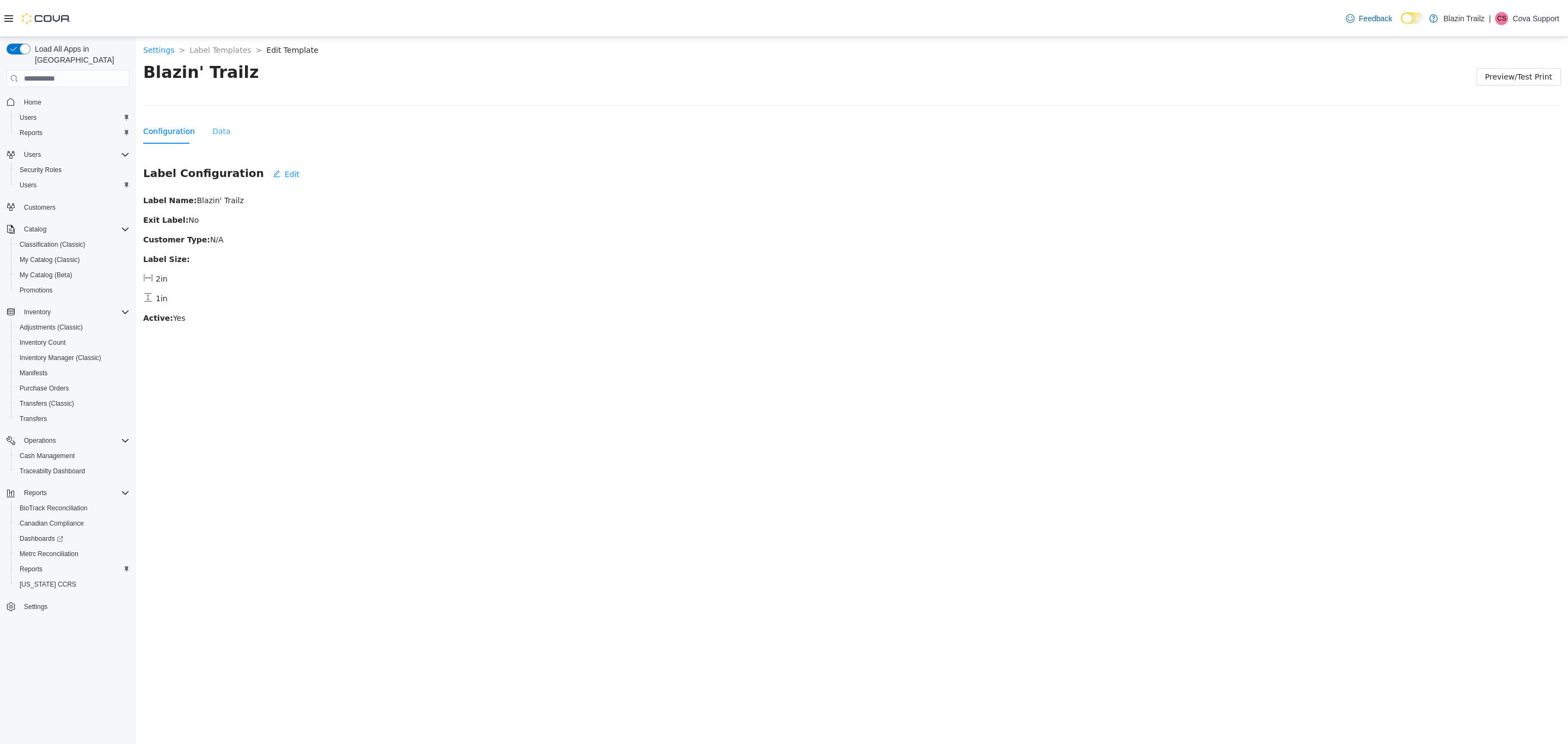
click at [212, 138] on div "Data" at bounding box center [222, 131] width 18 height 25
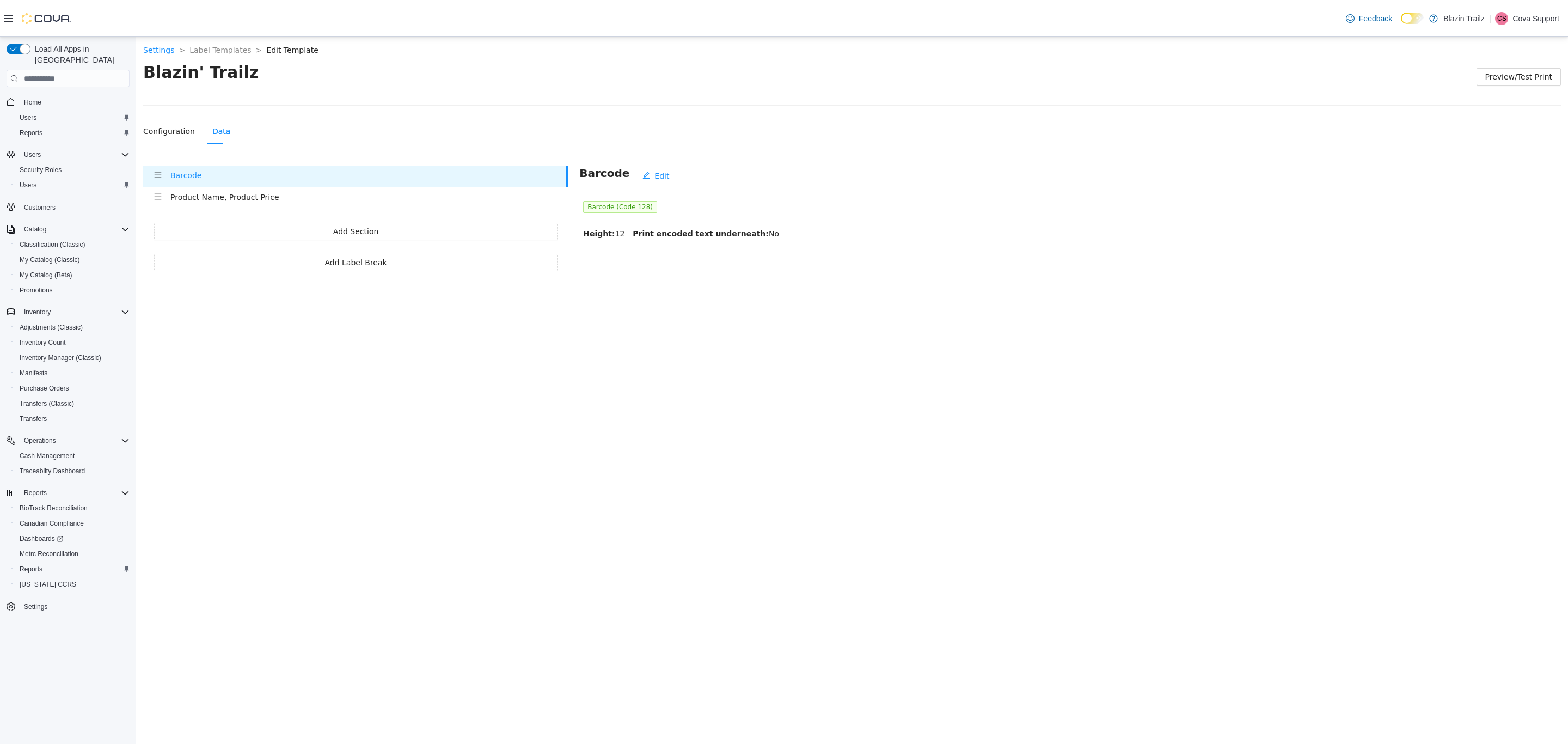
click at [1540, 20] on p "Cova Support" at bounding box center [1536, 18] width 47 height 13
click at [1493, 108] on span "Sign Out" at bounding box center [1489, 112] width 29 height 11
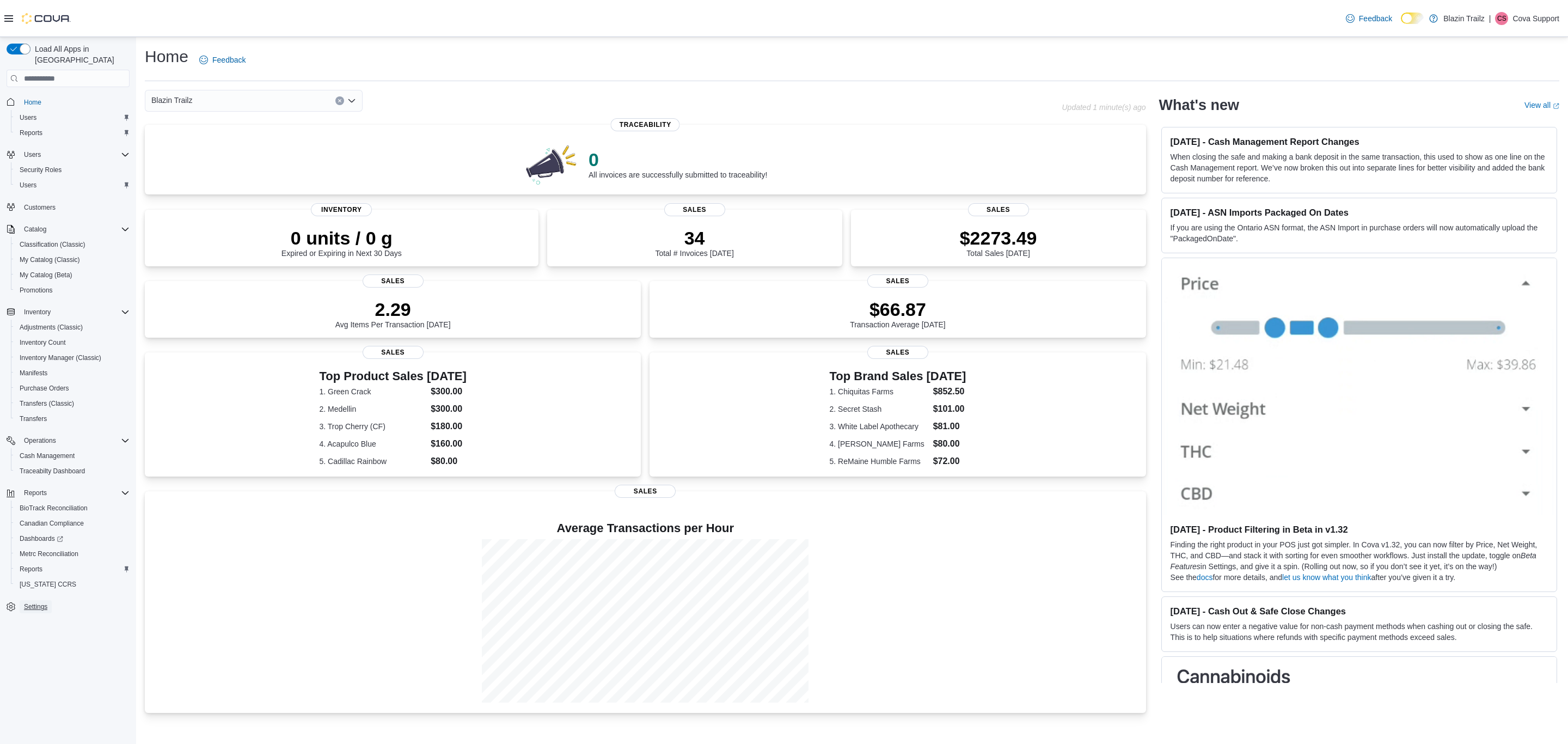
click at [25, 602] on span "Settings" at bounding box center [35, 606] width 23 height 9
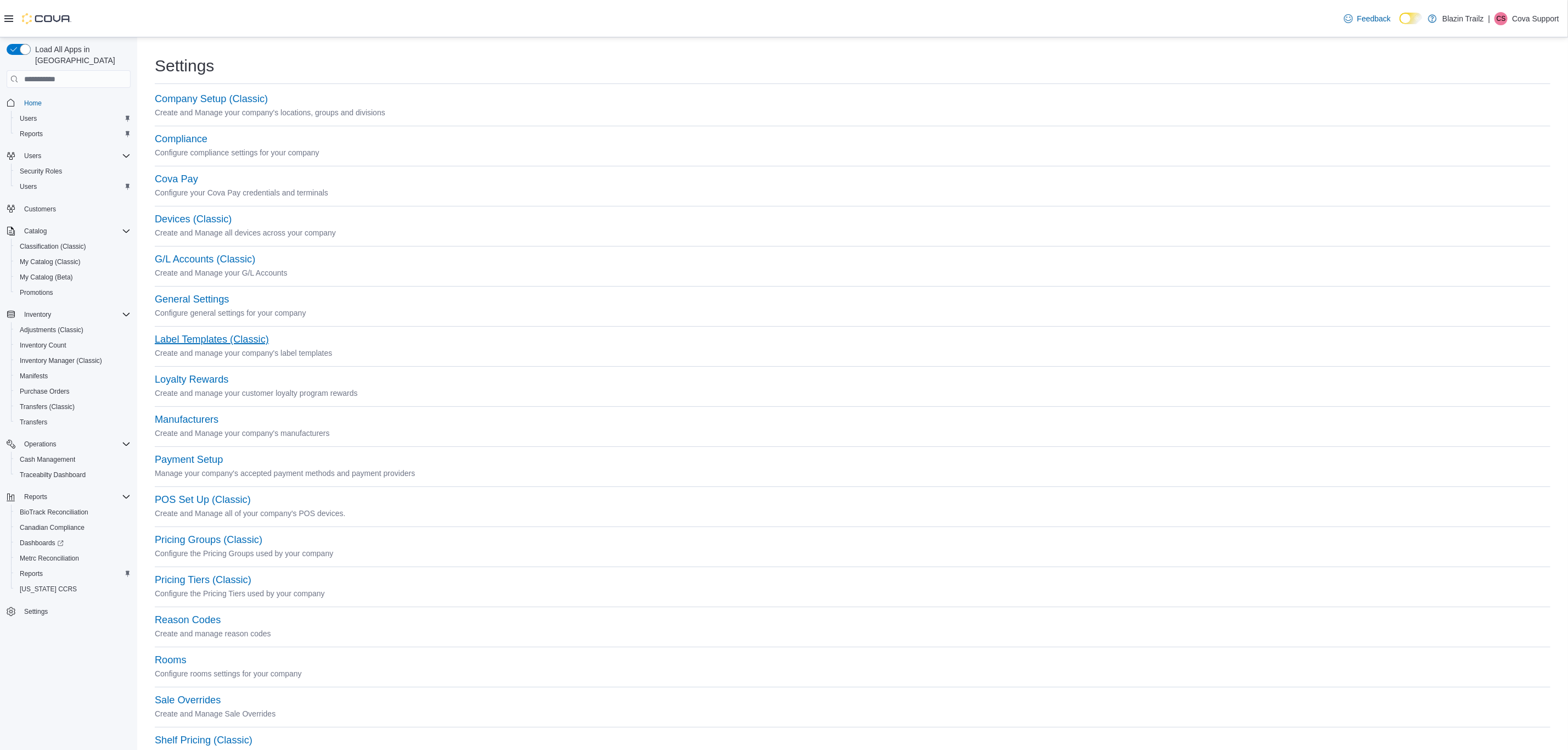
click at [236, 345] on button "Label Templates (Classic)" at bounding box center [212, 339] width 114 height 12
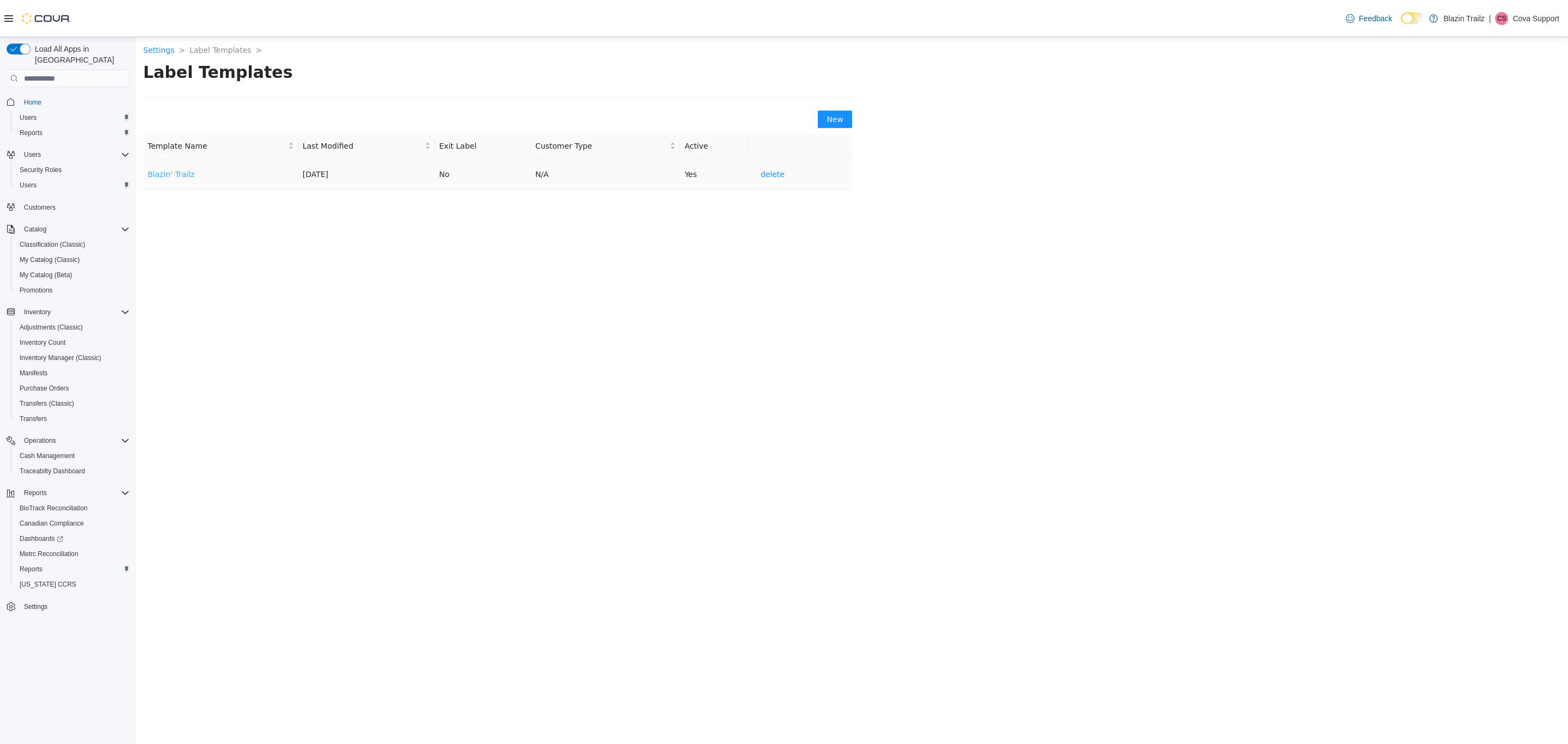
click at [163, 176] on link "Blazin' Trailz" at bounding box center [170, 174] width 47 height 9
click at [167, 170] on link "Blazin' Trailz" at bounding box center [170, 174] width 47 height 9
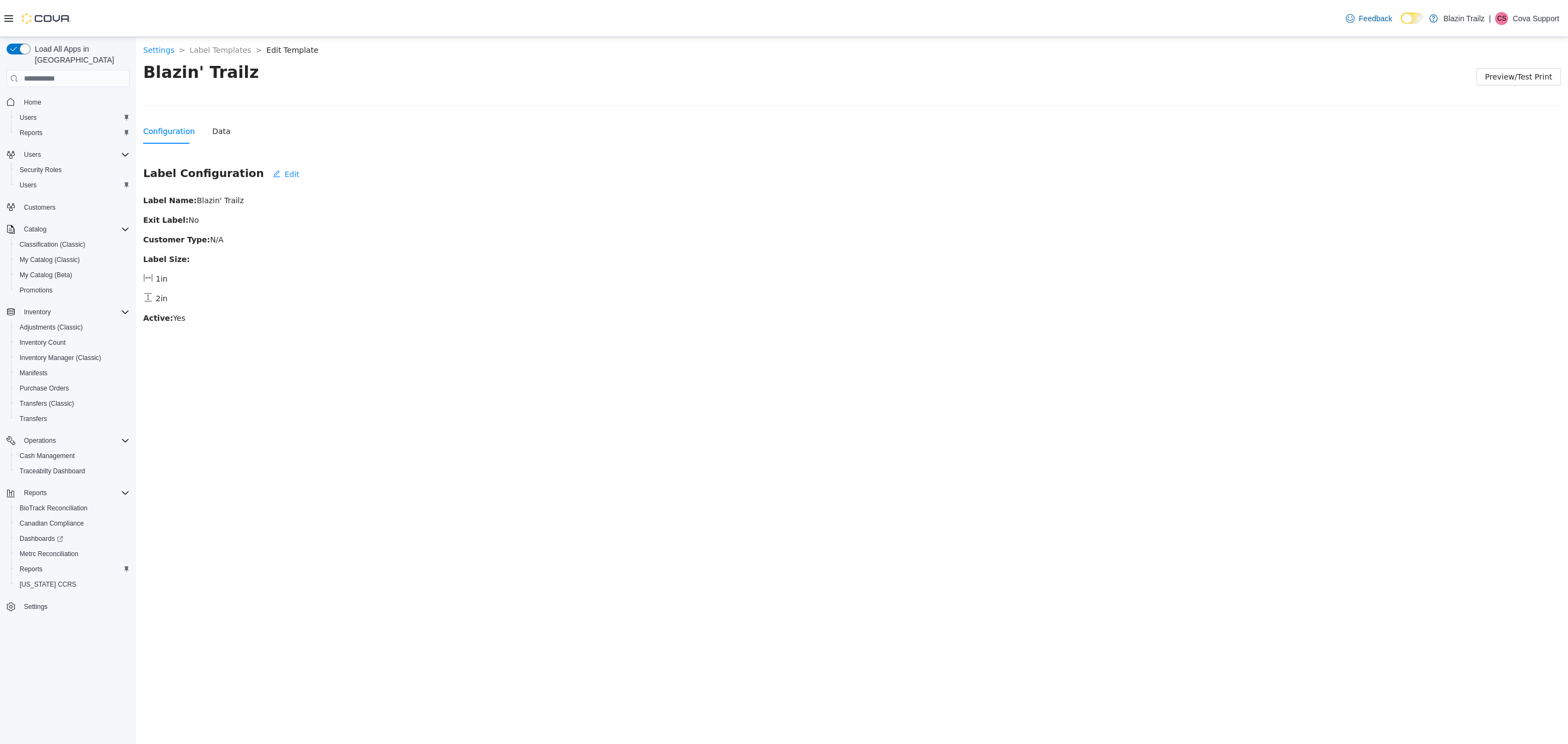
click at [224, 128] on div "Configuration Data" at bounding box center [852, 131] width 1418 height 25
click at [220, 128] on div "Data" at bounding box center [222, 132] width 18 height 12
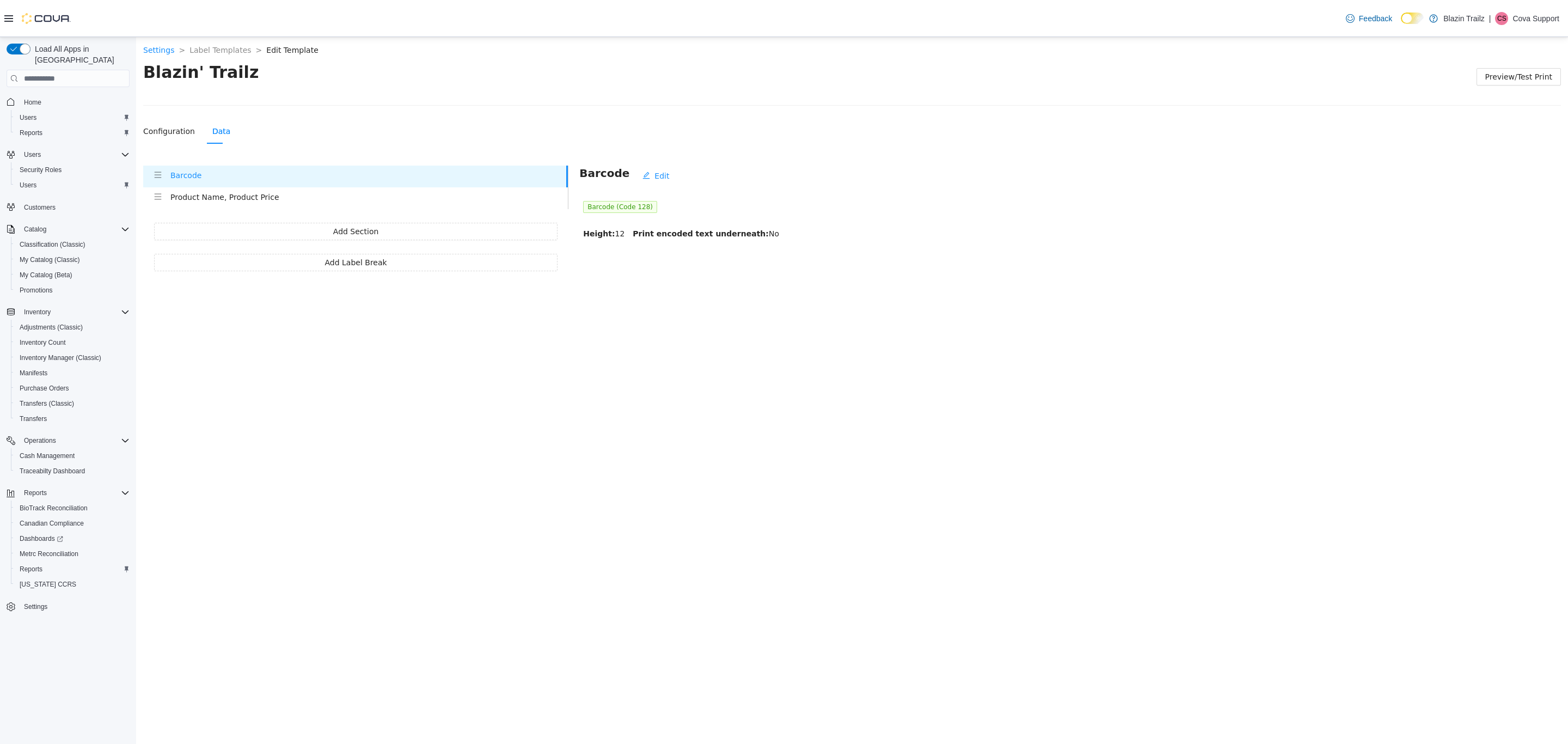
click at [242, 202] on h4 "Product Name, Product Price" at bounding box center [369, 197] width 397 height 12
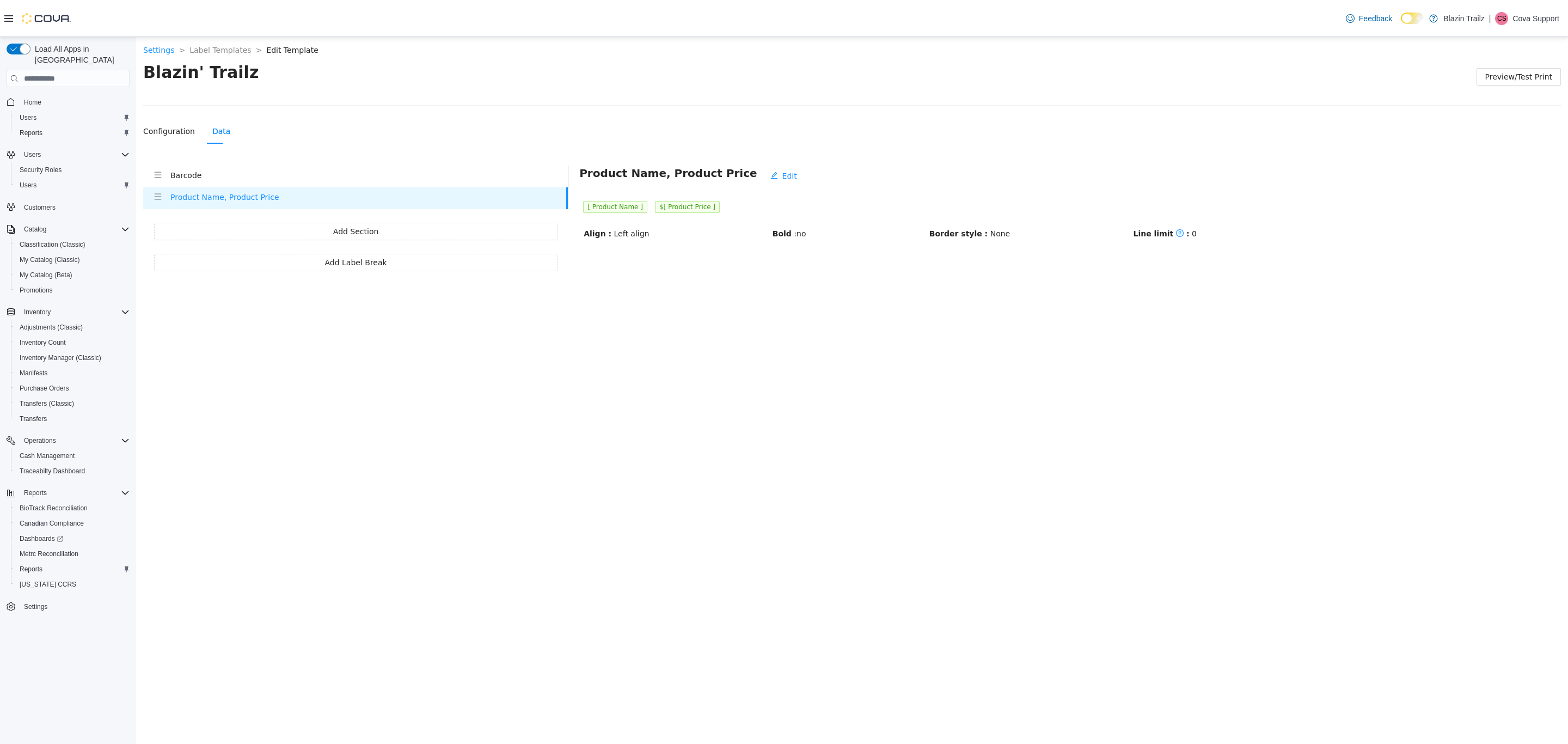
click at [230, 186] on li "Barcode" at bounding box center [355, 177] width 425 height 22
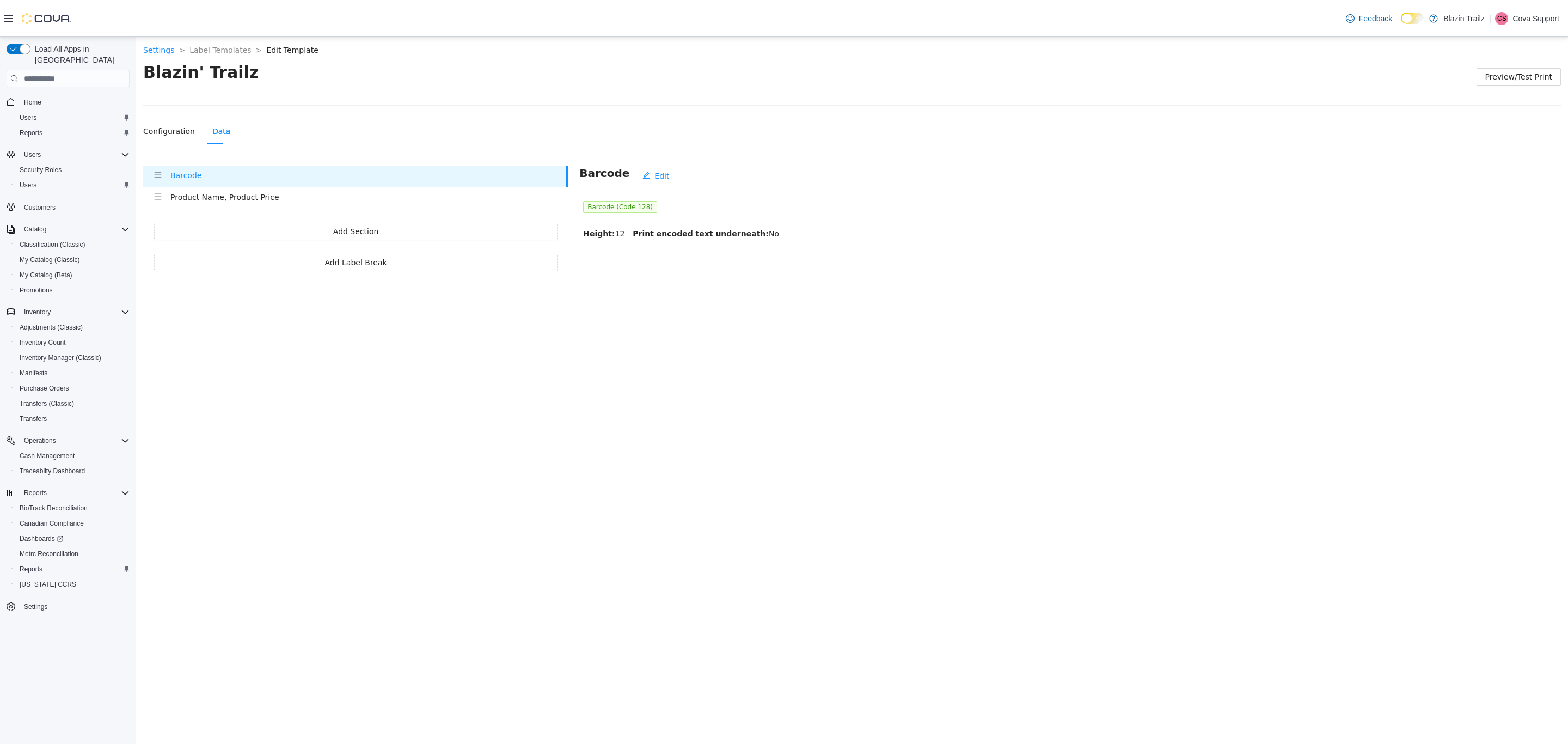
click at [1536, 13] on p "Cova Support" at bounding box center [1536, 18] width 47 height 13
click at [1483, 111] on span "Sign Out" at bounding box center [1489, 112] width 29 height 11
